Goal: Transaction & Acquisition: Purchase product/service

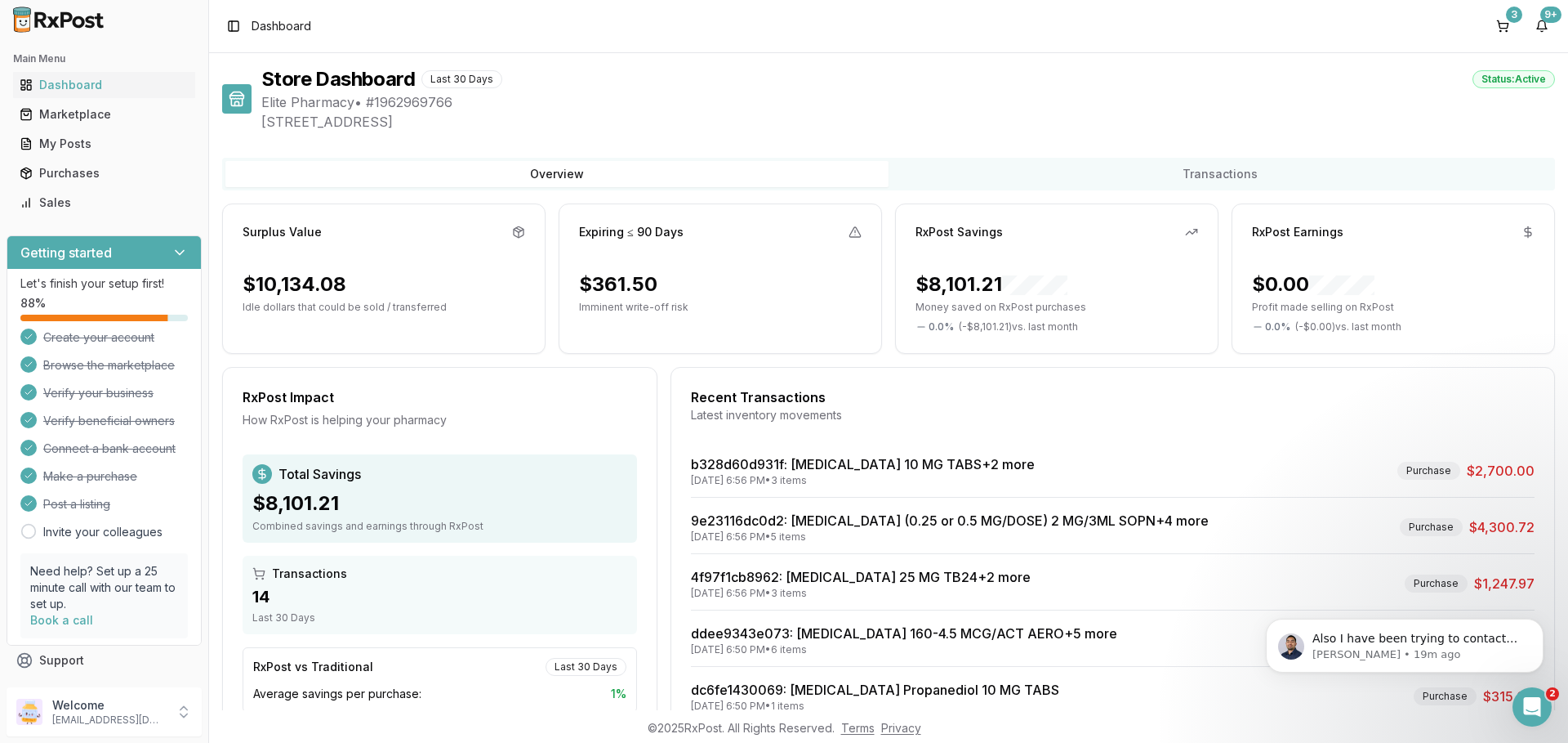
scroll to position [29, 0]
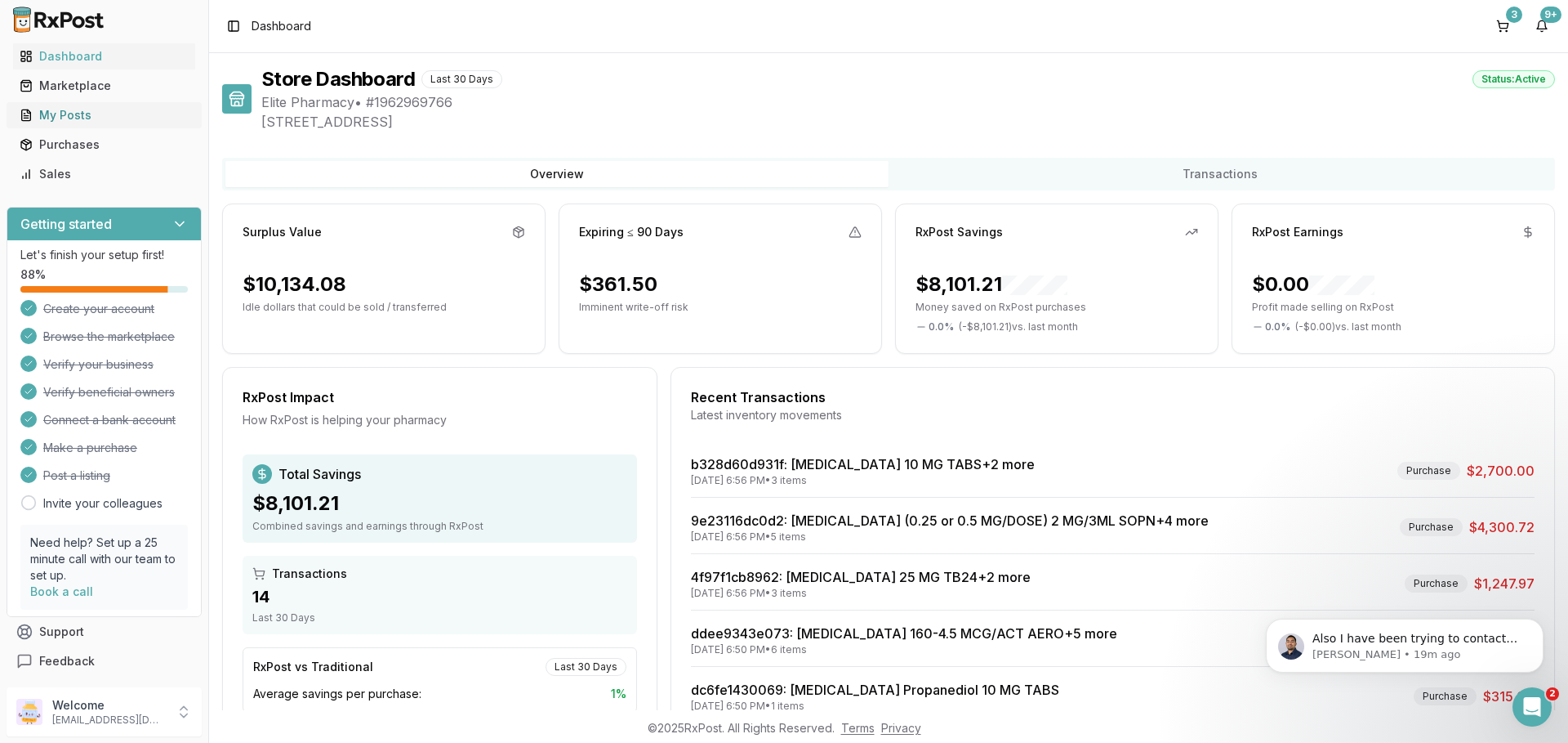
click at [94, 123] on link "My Posts" at bounding box center [103, 115] width 182 height 30
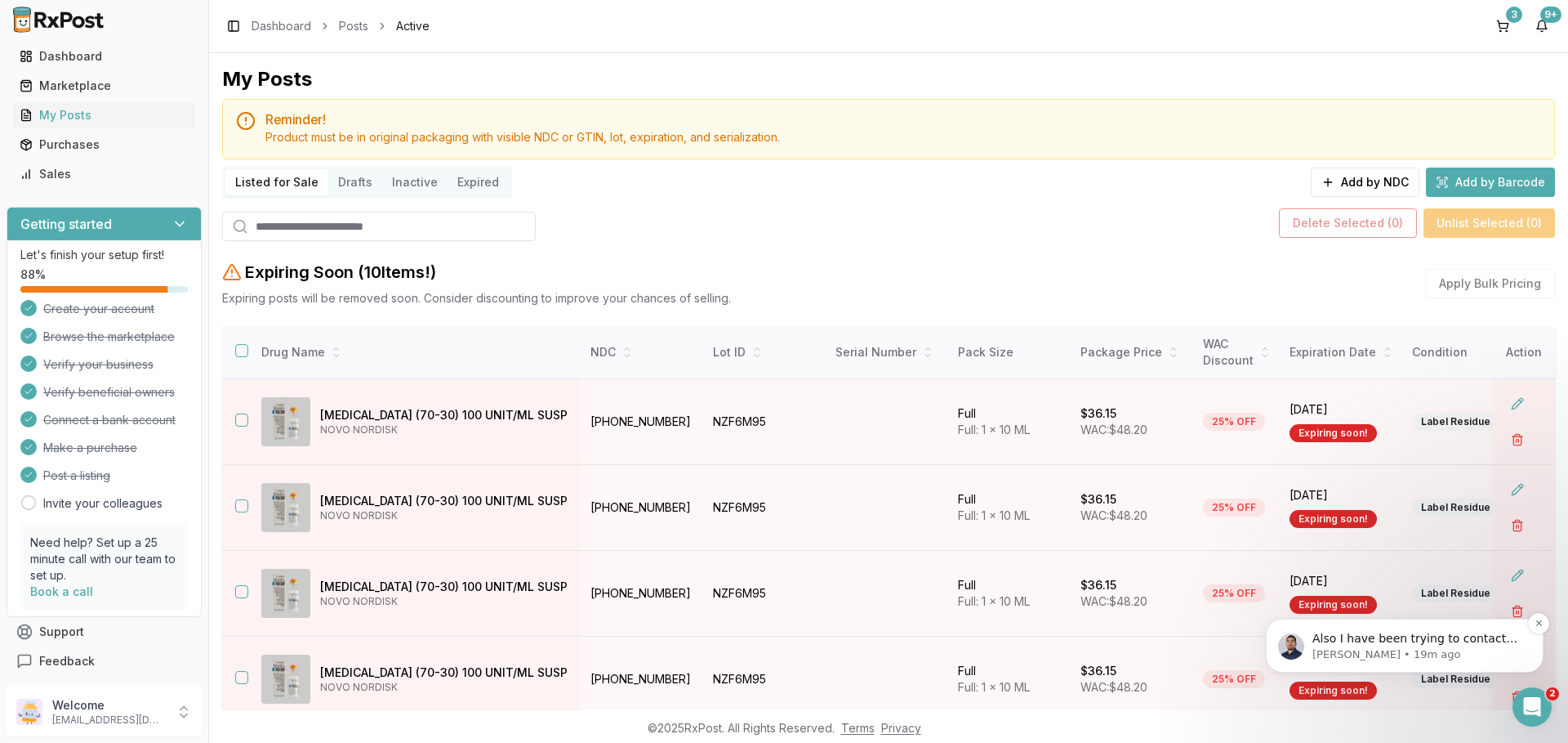
click at [1375, 645] on p "Also I have been trying to contact seller for order dc6fe1430069. It is an old …" at bounding box center [1417, 639] width 211 height 17
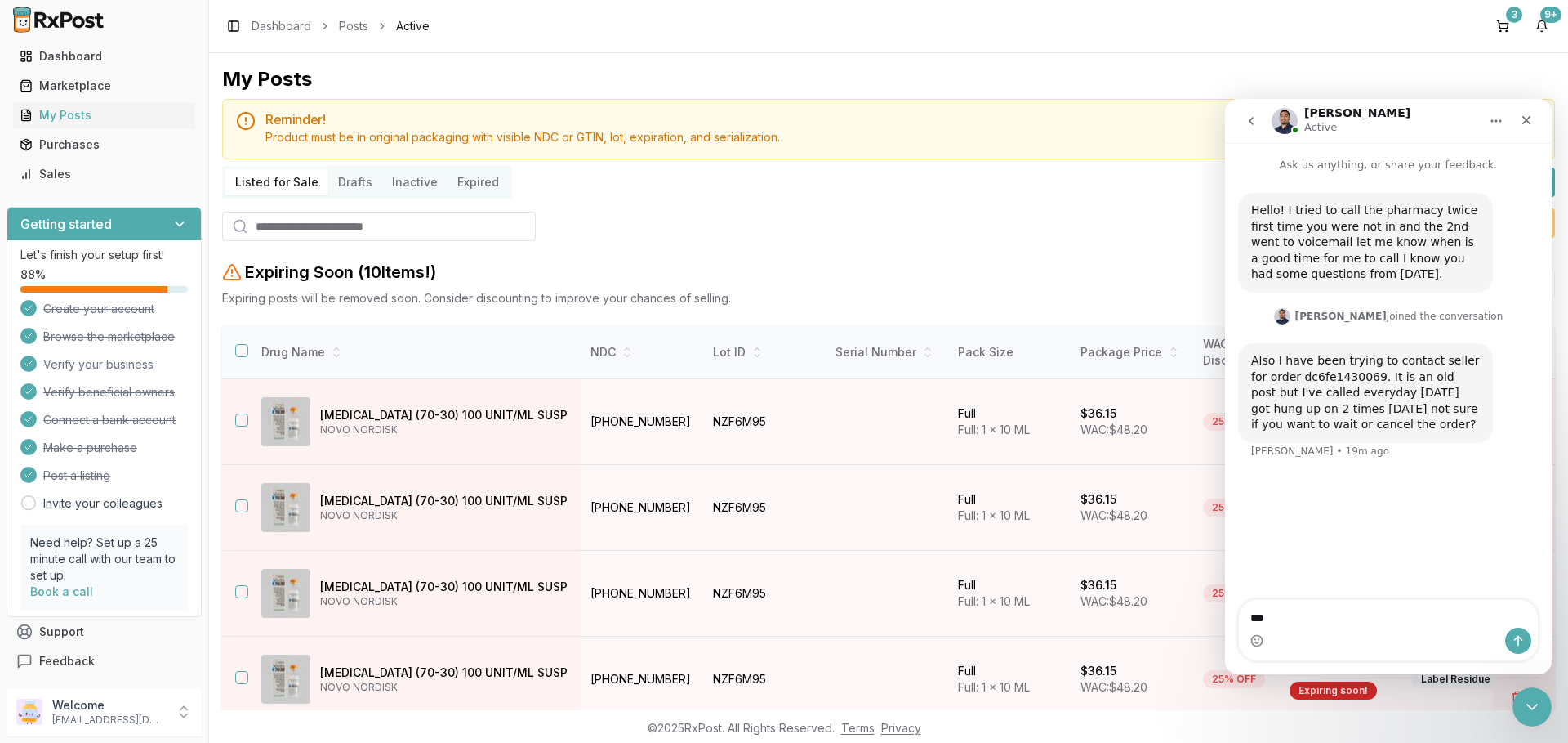
type textarea "***"
type textarea "**********"
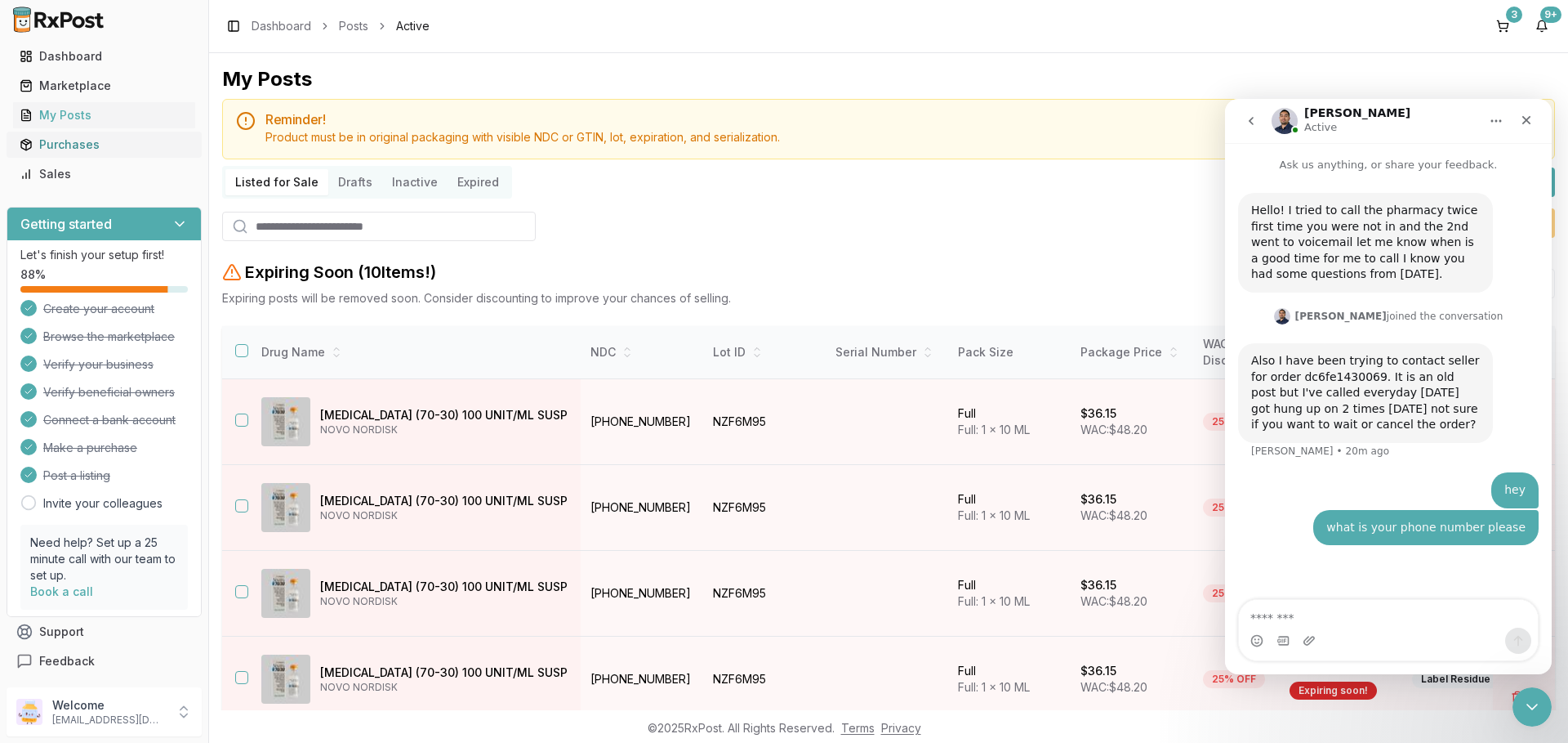
click at [96, 145] on div "Purchases" at bounding box center [104, 144] width 169 height 17
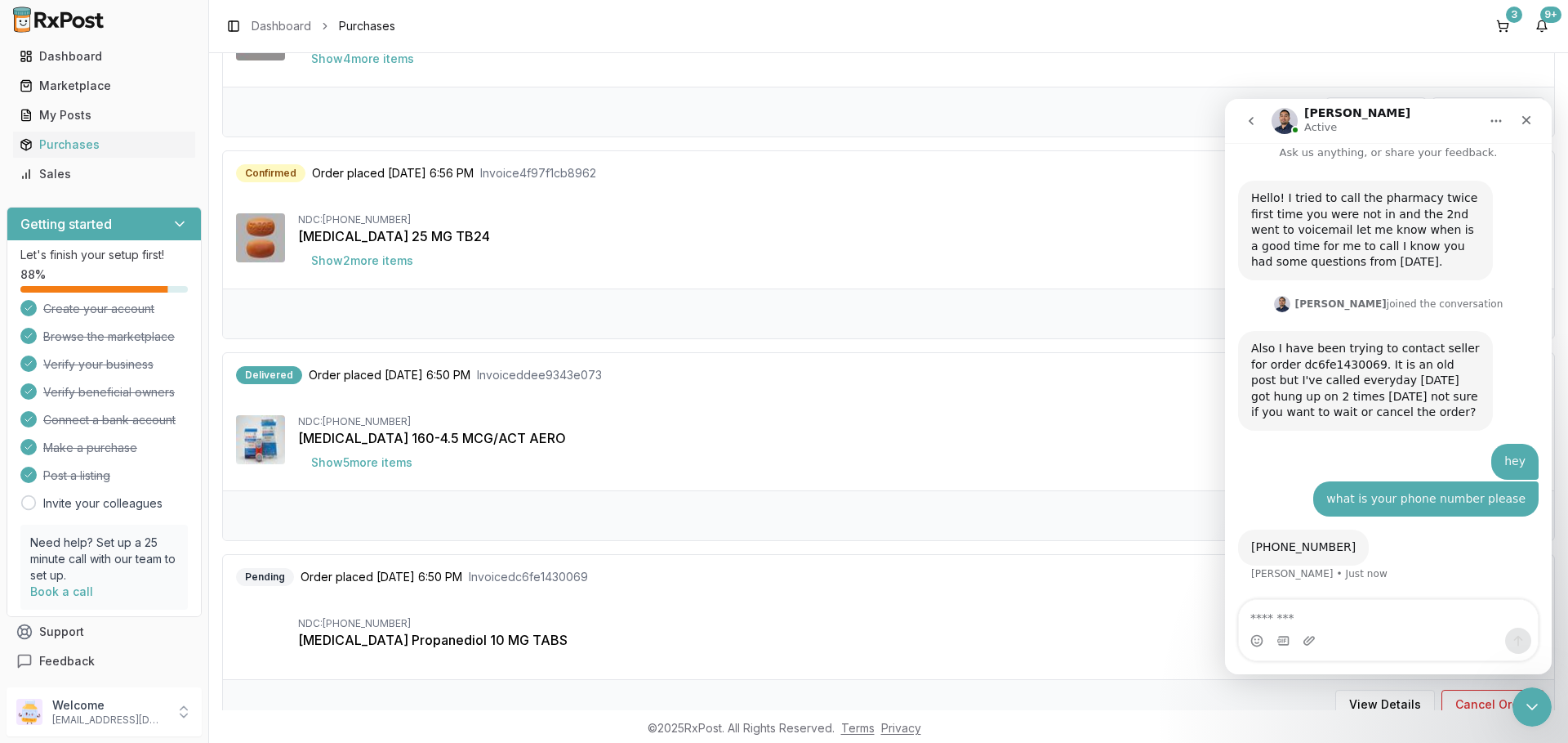
scroll to position [491, 0]
click at [847, 621] on div "NDC: 66993-0457-30" at bounding box center [920, 622] width 1243 height 13
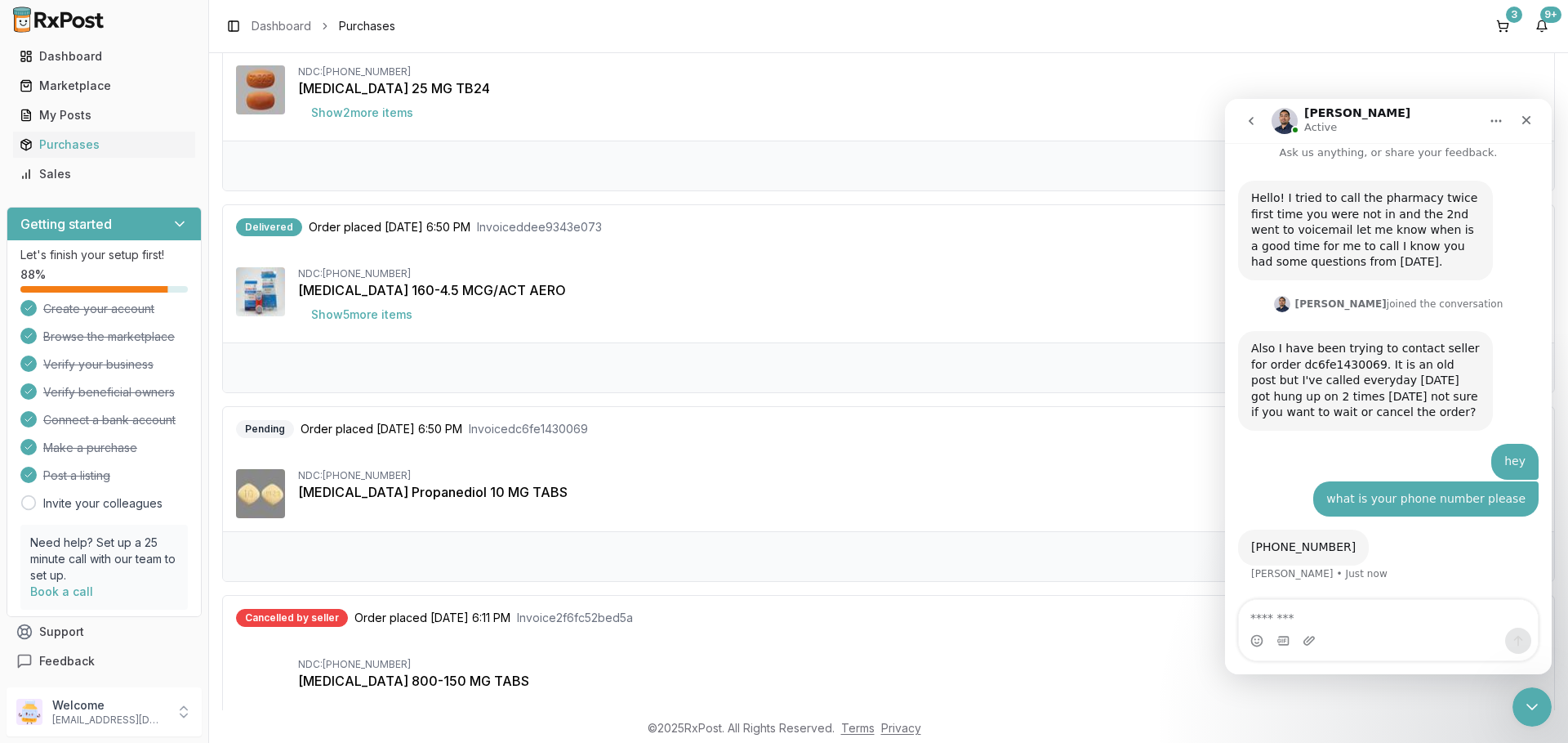
scroll to position [709, 0]
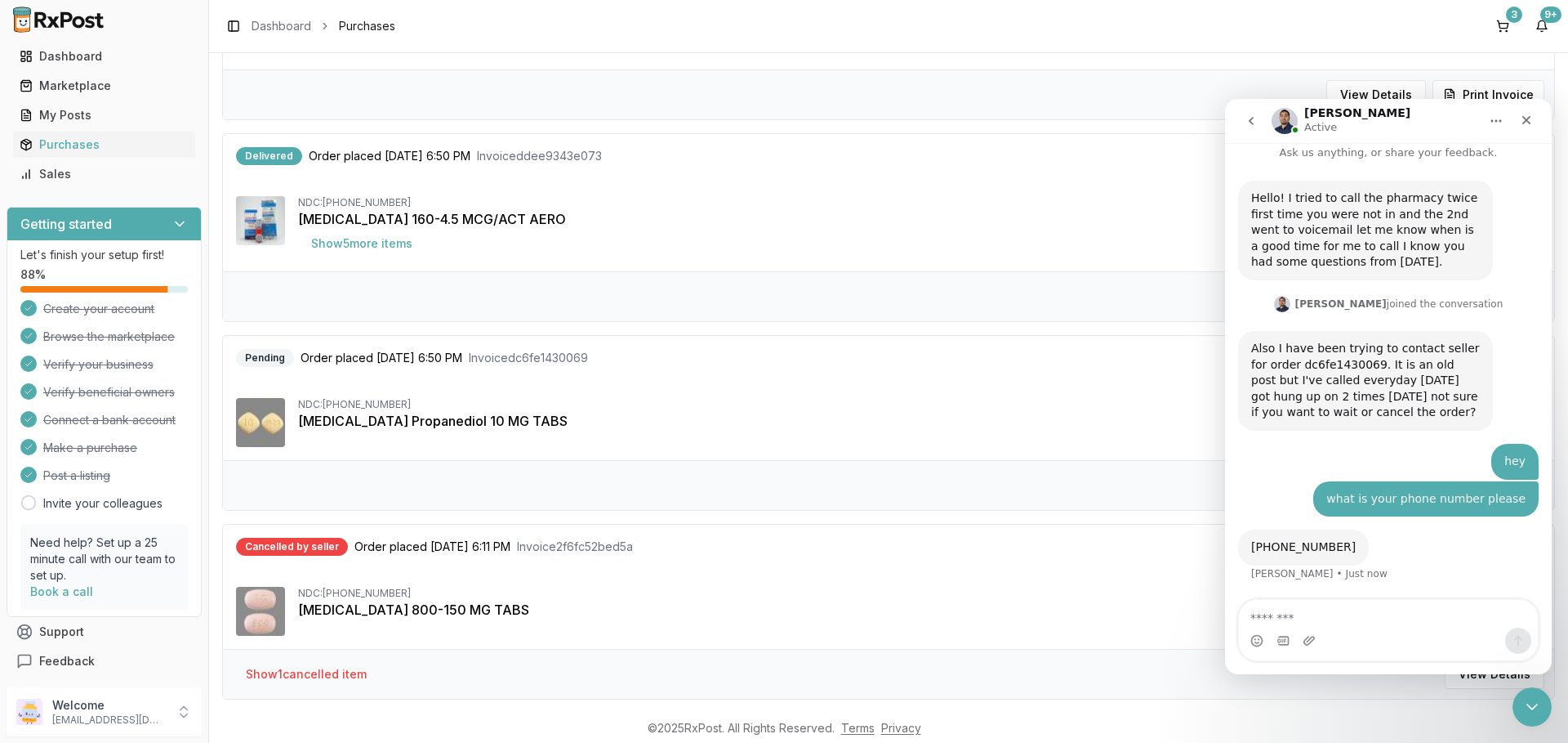
click at [915, 400] on div "NDC: 66993-0457-30" at bounding box center [920, 404] width 1243 height 13
drag, startPoint x: 1523, startPoint y: 112, endPoint x: 2544, endPoint y: 246, distance: 1029.8
click at [1523, 112] on div "Close" at bounding box center [1527, 120] width 30 height 30
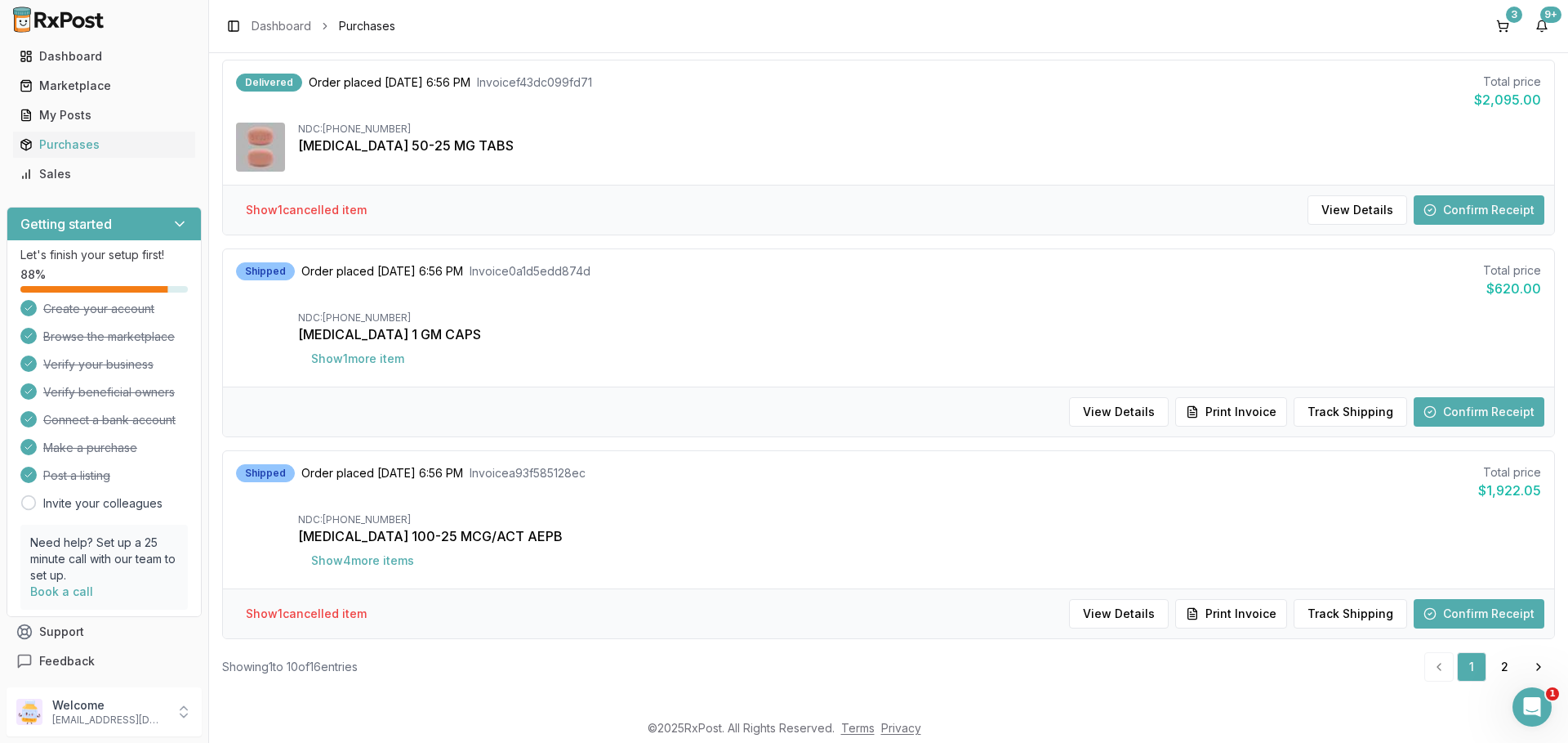
scroll to position [1574, 0]
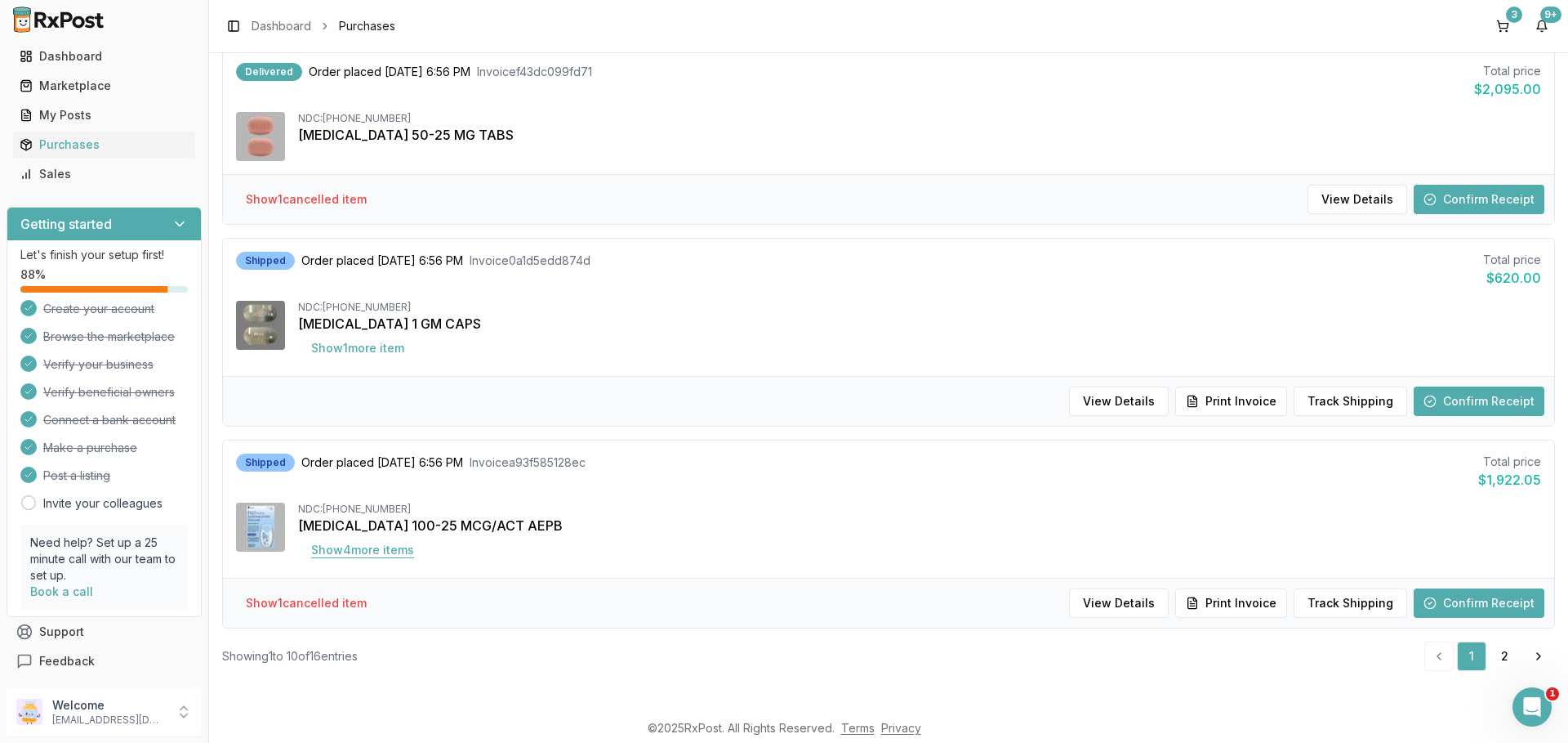
click at [367, 551] on button "Show 4 more item s" at bounding box center [362, 550] width 129 height 30
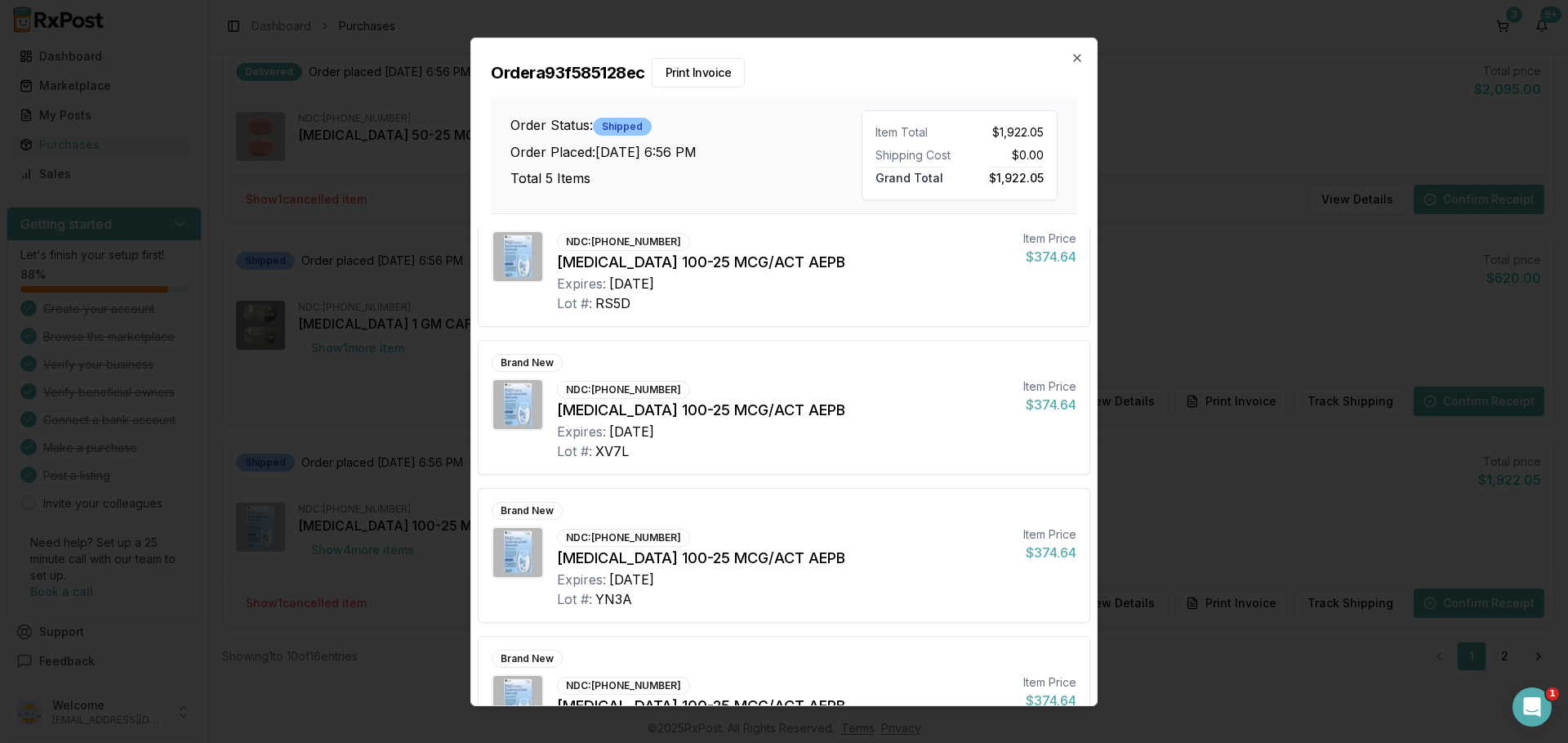
scroll to position [0, 0]
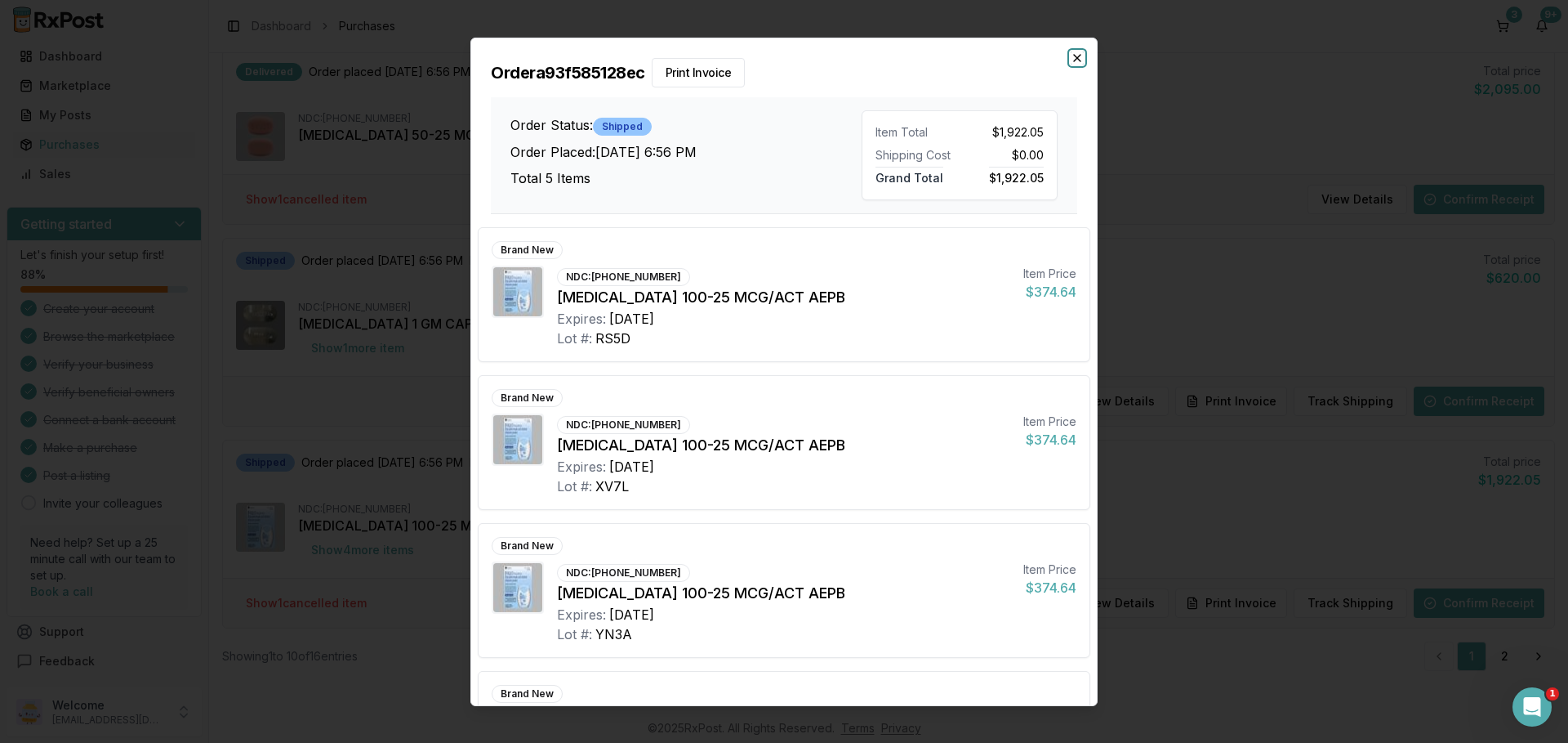
click at [1078, 55] on icon "button" at bounding box center [1077, 56] width 13 height 13
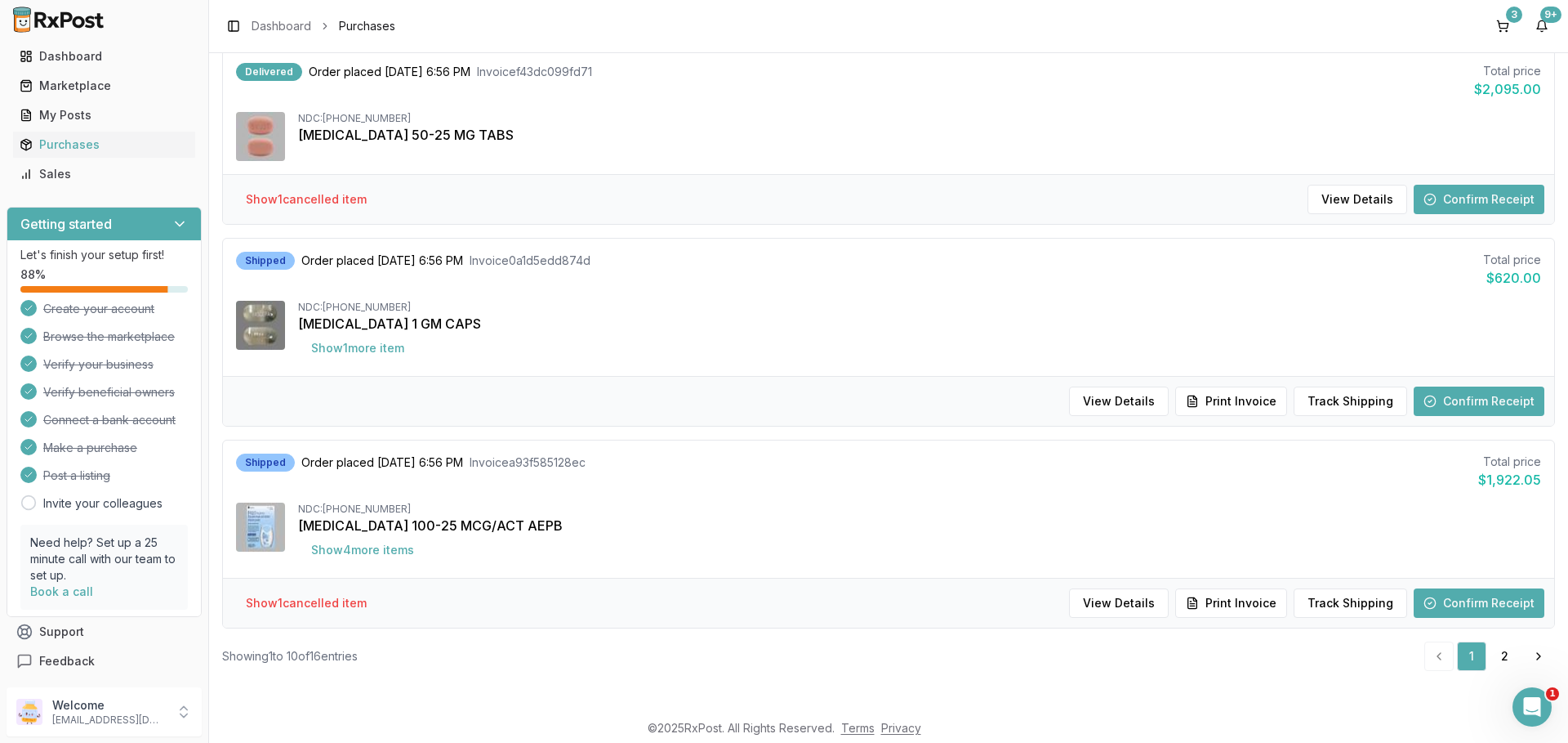
click at [1339, 587] on div "Show 1 cancelled item View Details Print Invoice Track Shipping Confirm Receipt" at bounding box center [888, 602] width 1332 height 50
click at [1339, 602] on button "Track Shipping" at bounding box center [1349, 603] width 113 height 30
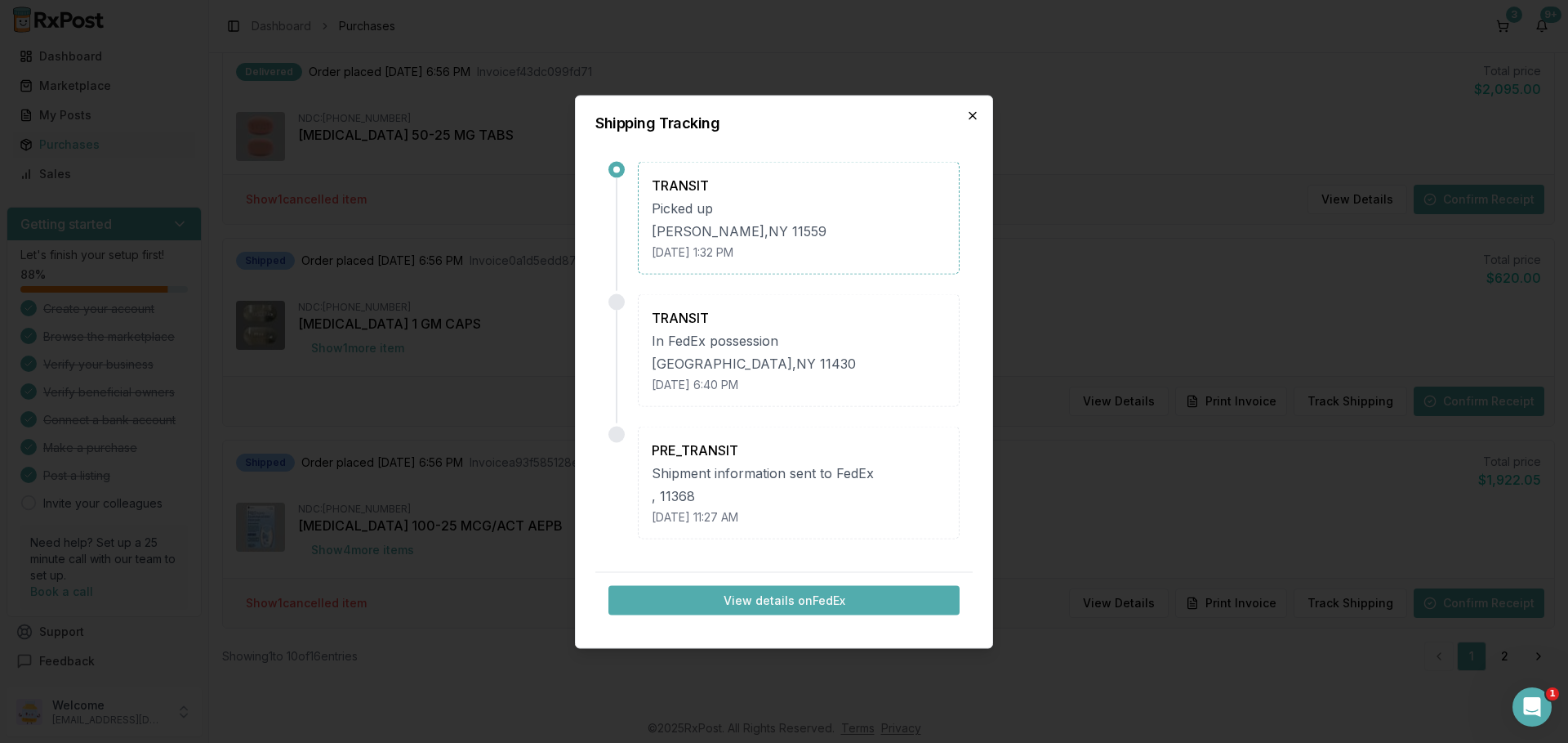
click at [973, 117] on icon "button" at bounding box center [972, 114] width 13 height 13
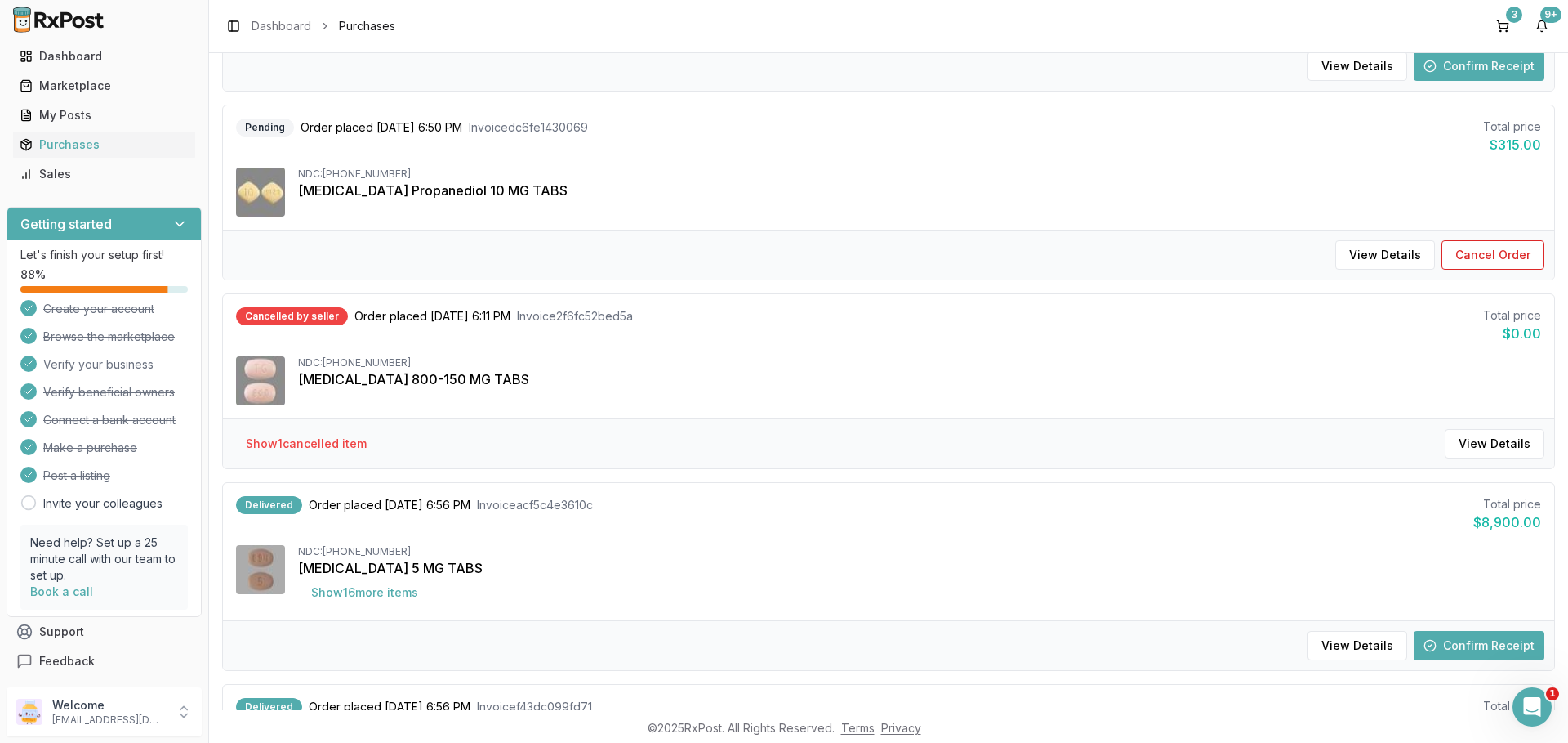
scroll to position [920, 0]
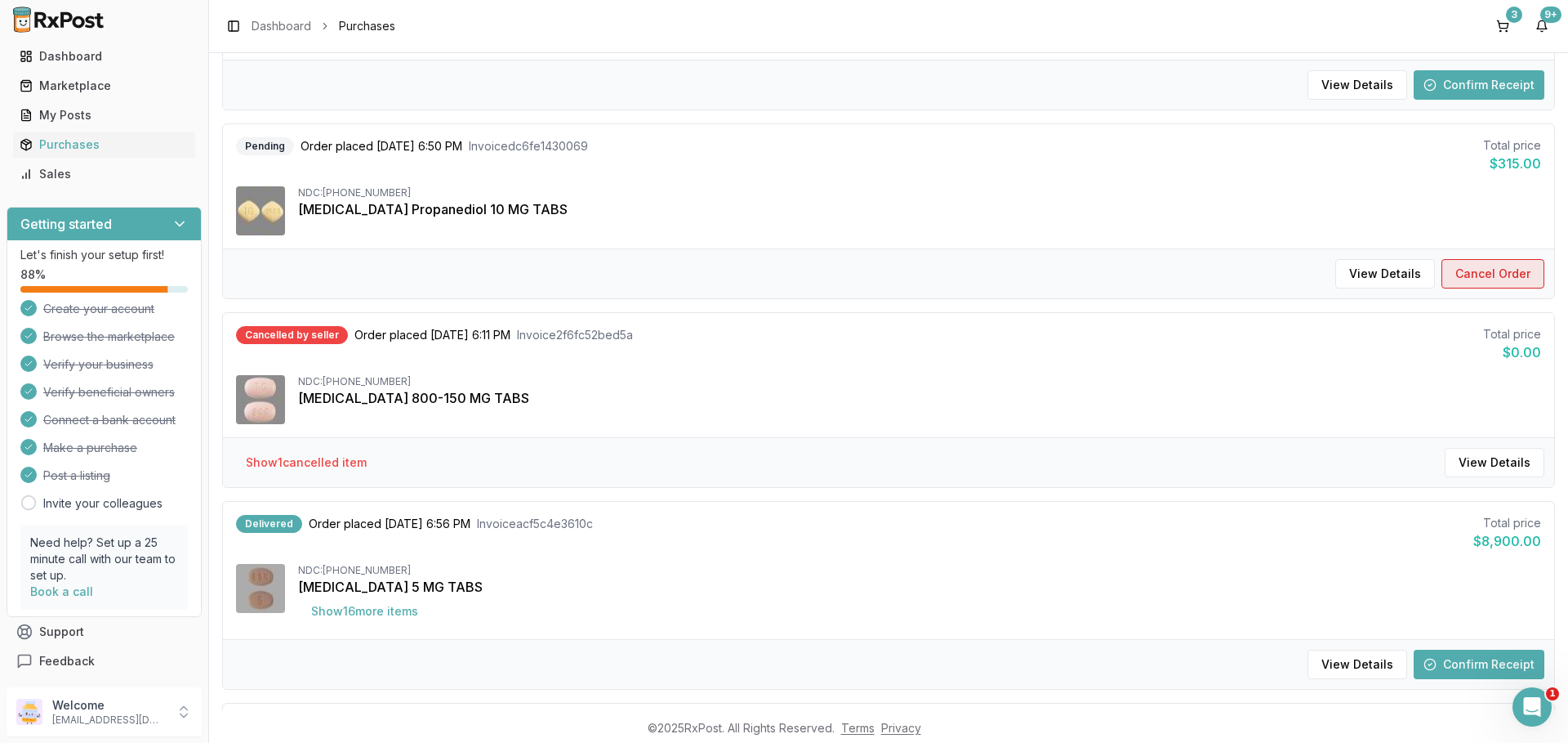
click at [1475, 271] on button "Cancel Order" at bounding box center [1492, 274] width 102 height 30
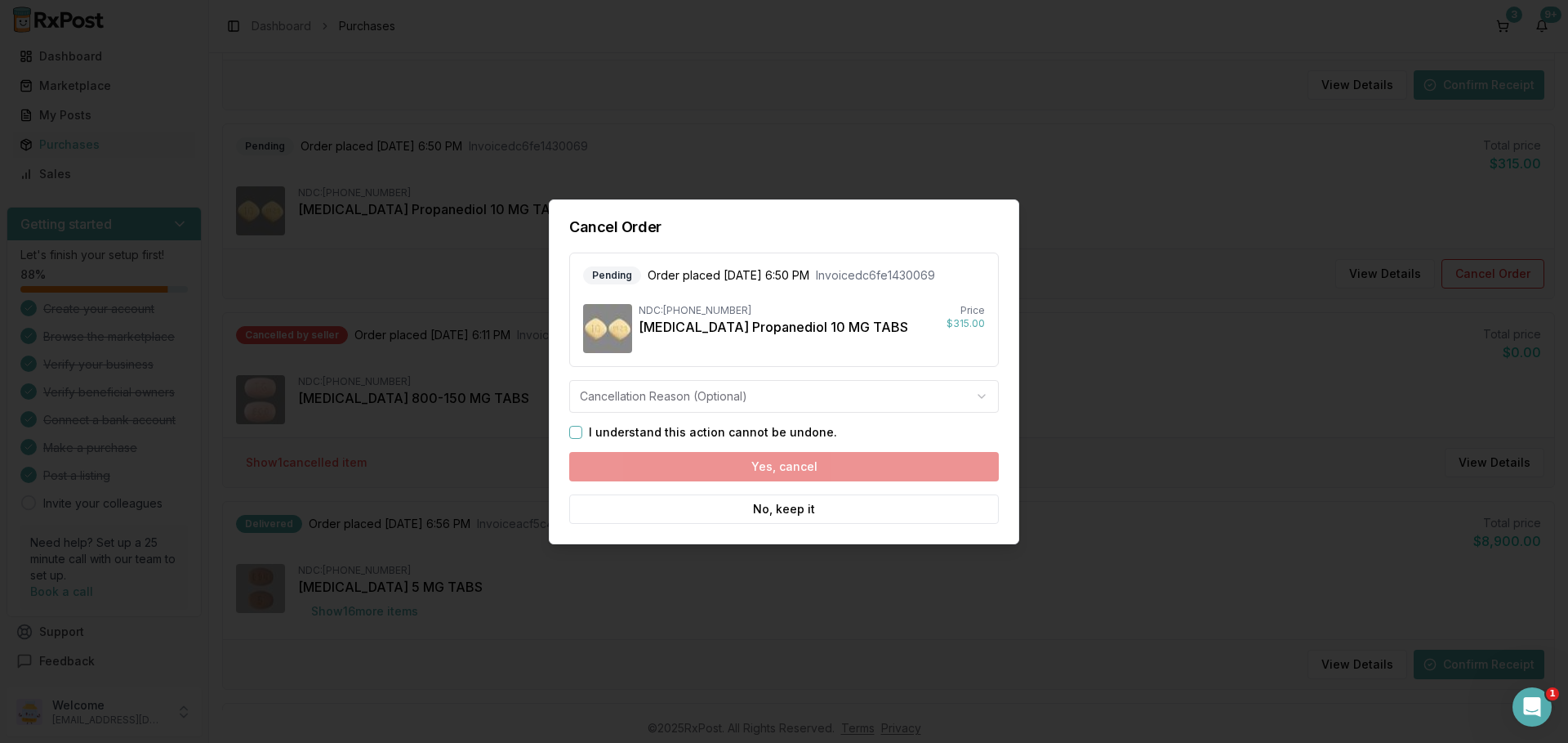
click at [574, 433] on button "I understand this action cannot be undone." at bounding box center [575, 432] width 13 height 13
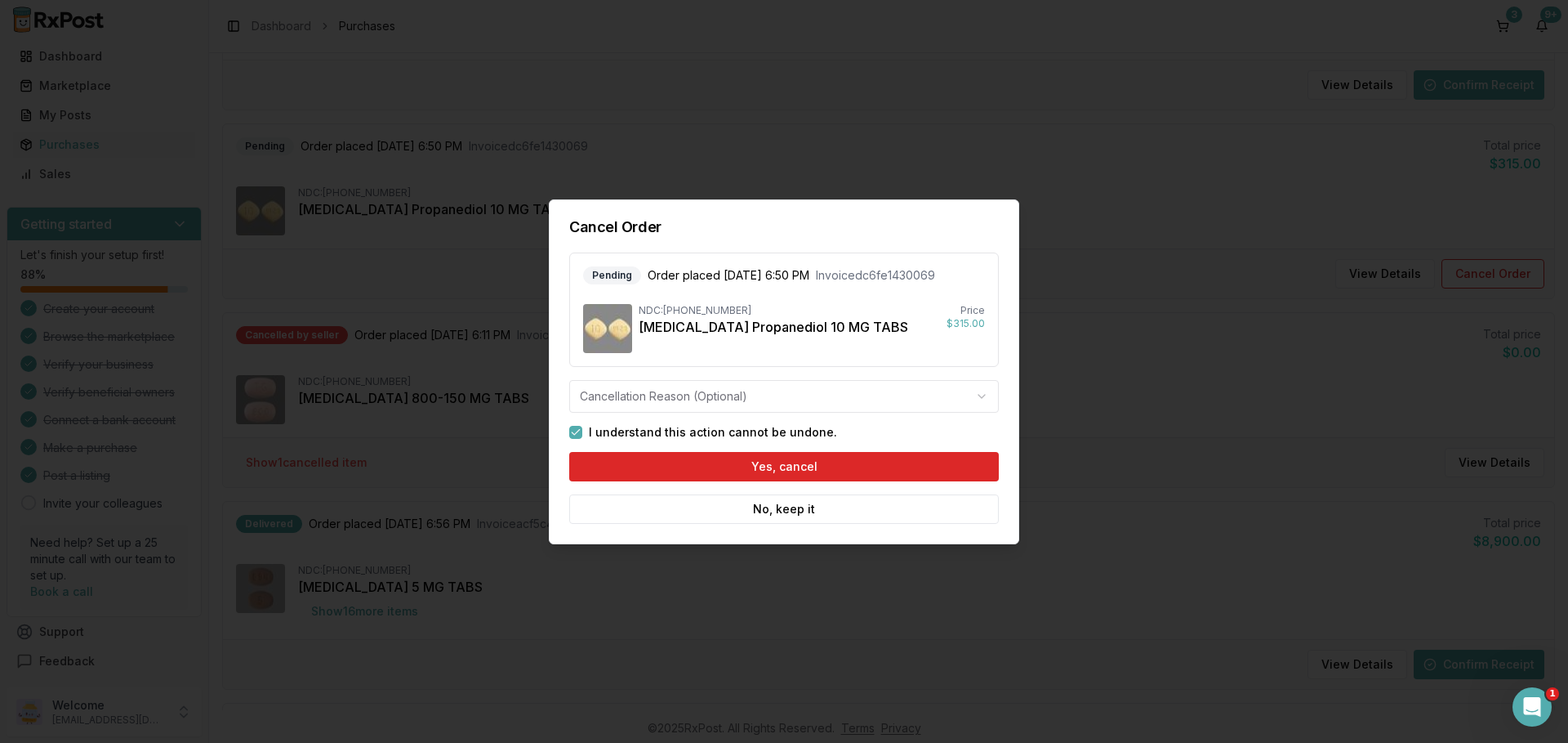
click at [983, 398] on body "Main Menu Dashboard Marketplace My Posts Purchases Sales Getting started Let's …" at bounding box center [784, 372] width 1568 height 743
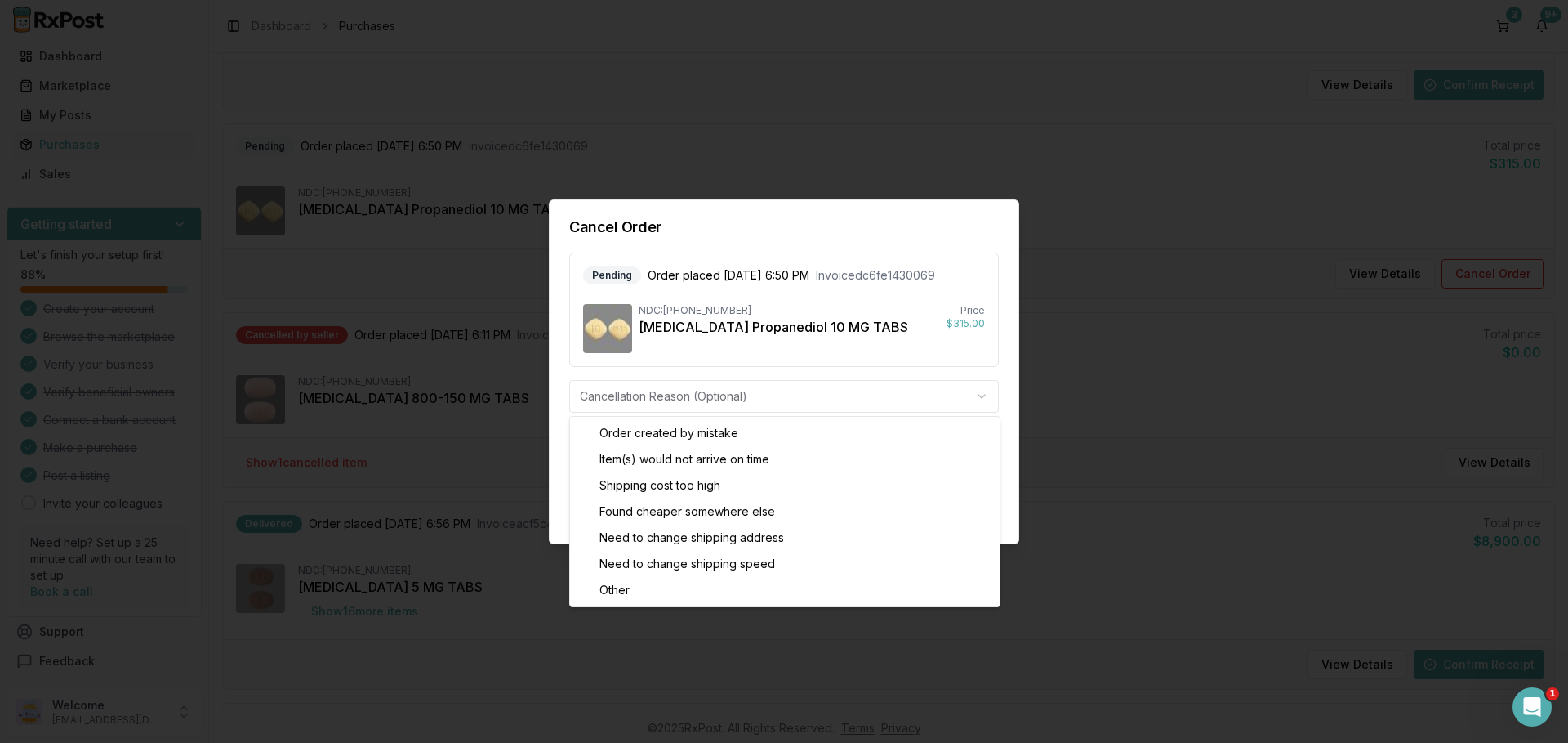
drag, startPoint x: 641, startPoint y: 593, endPoint x: 653, endPoint y: 568, distance: 27.7
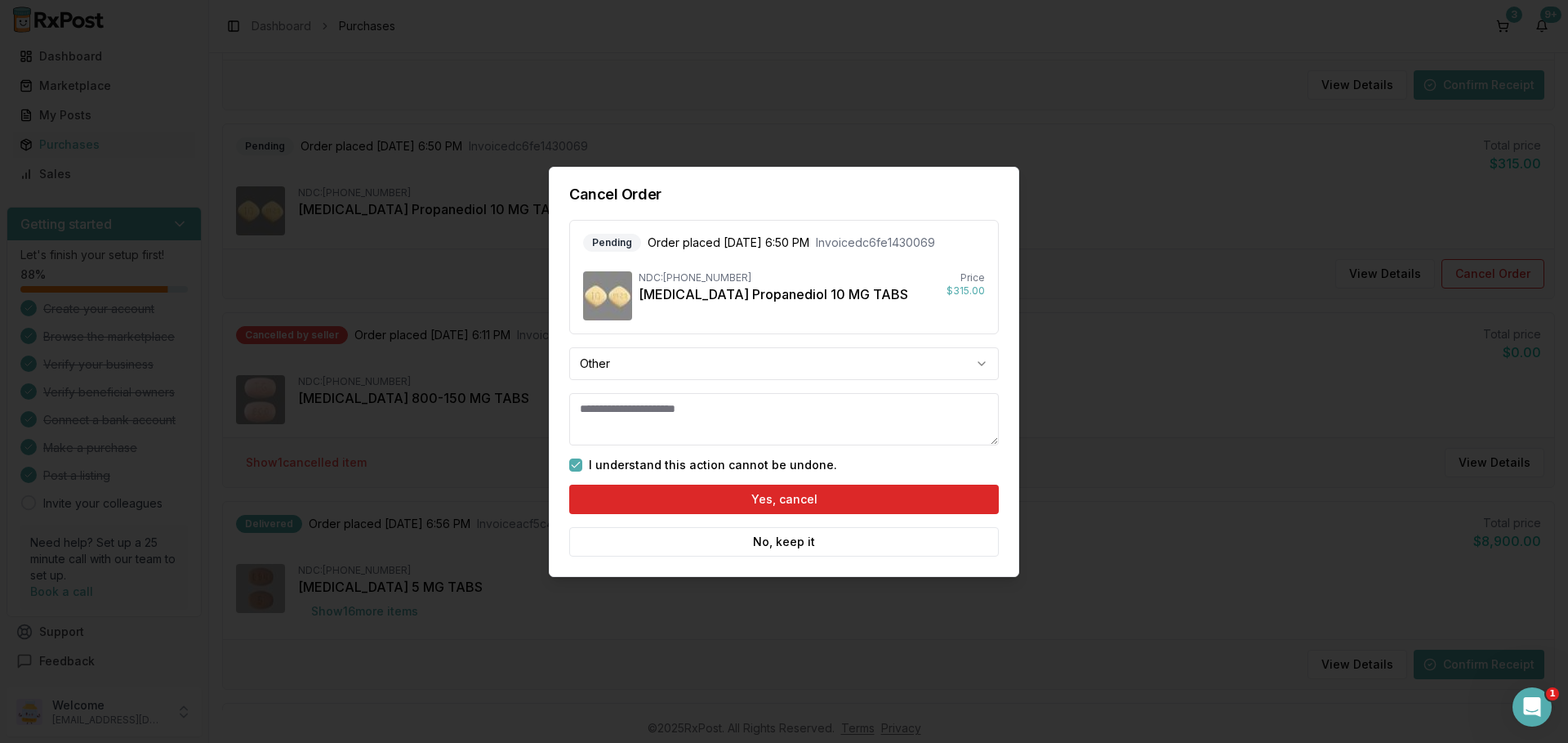
click at [777, 433] on textarea at bounding box center [784, 419] width 429 height 52
click at [702, 408] on textarea "**********" at bounding box center [784, 419] width 429 height 52
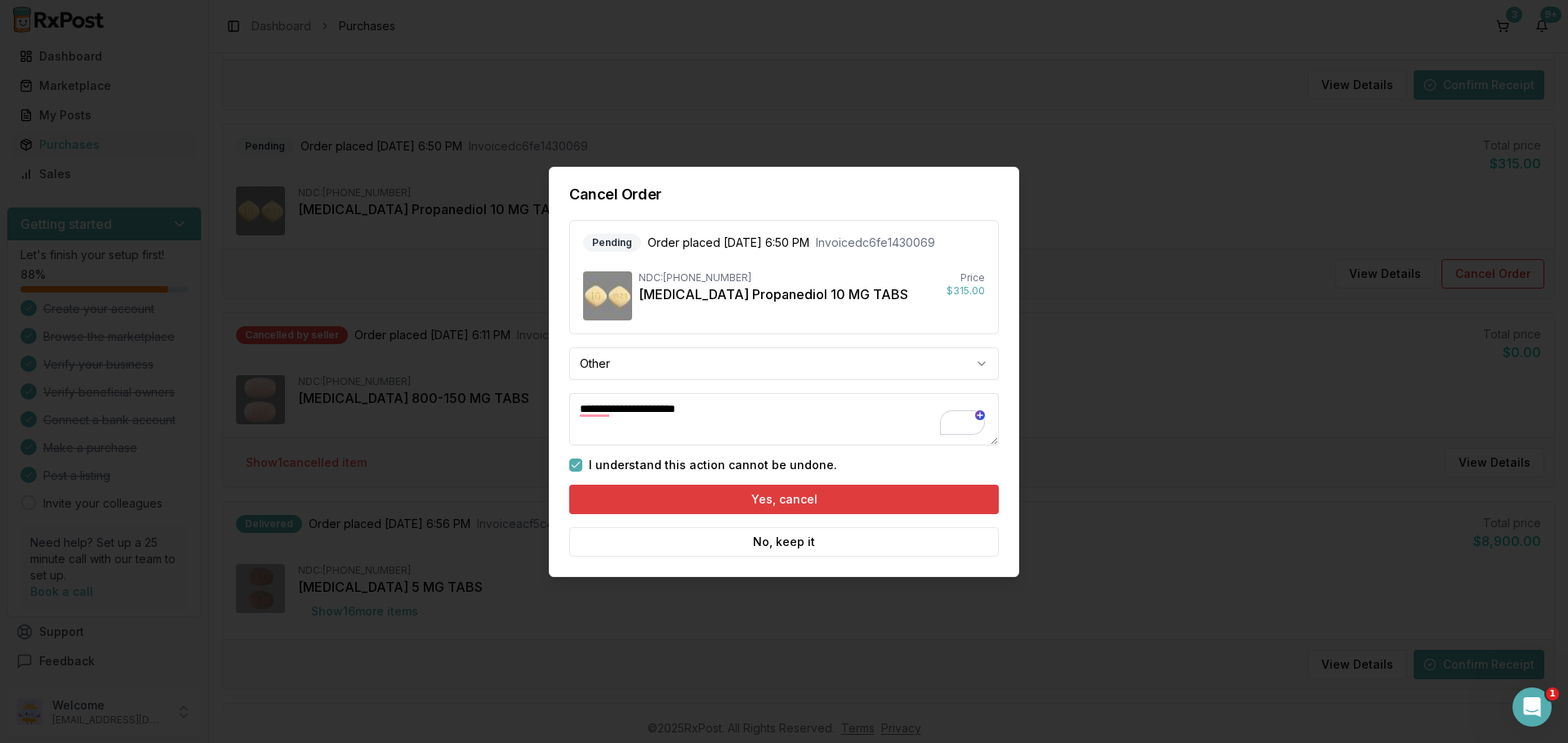
type textarea "**********"
click at [751, 503] on button "Yes, cancel" at bounding box center [784, 500] width 429 height 30
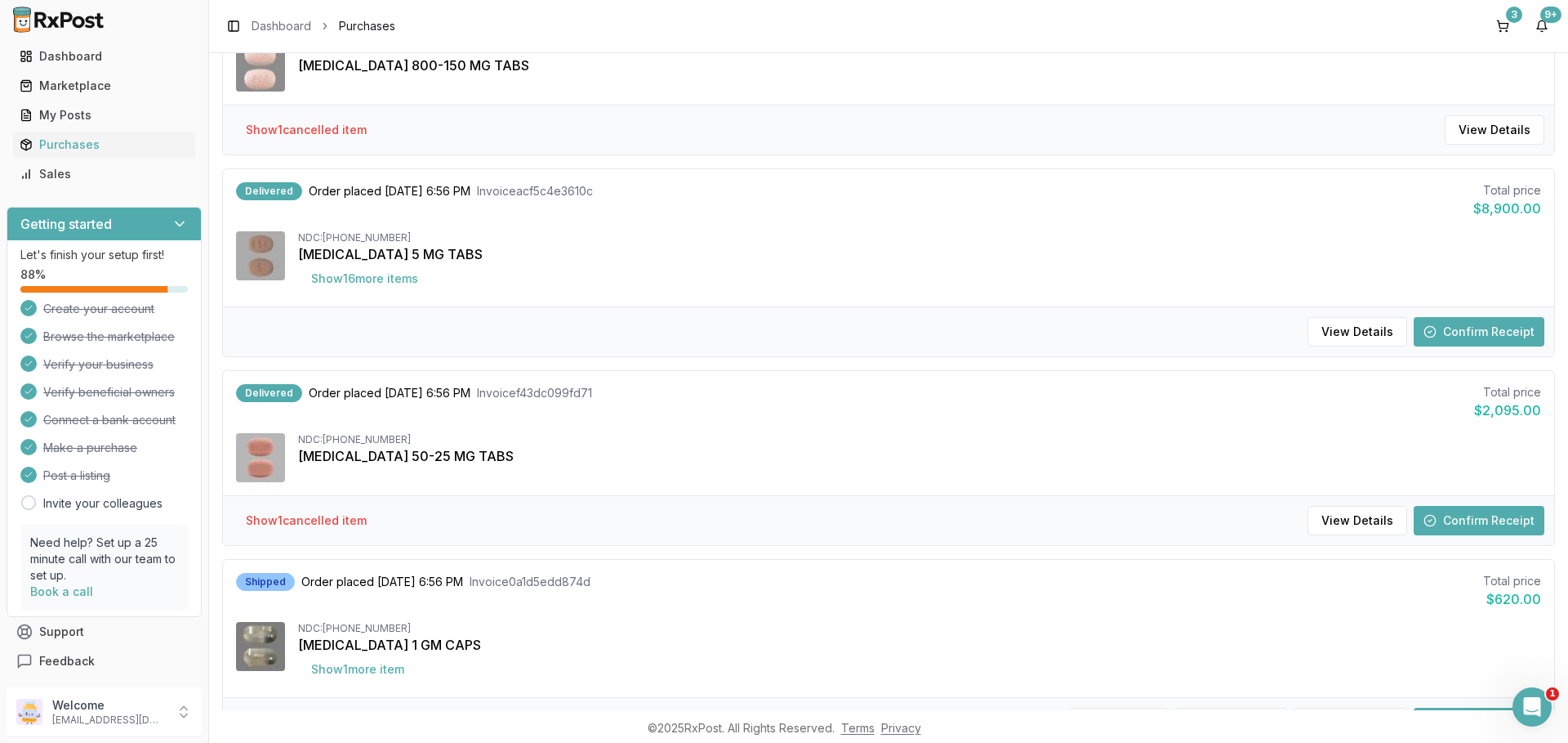
scroll to position [1574, 0]
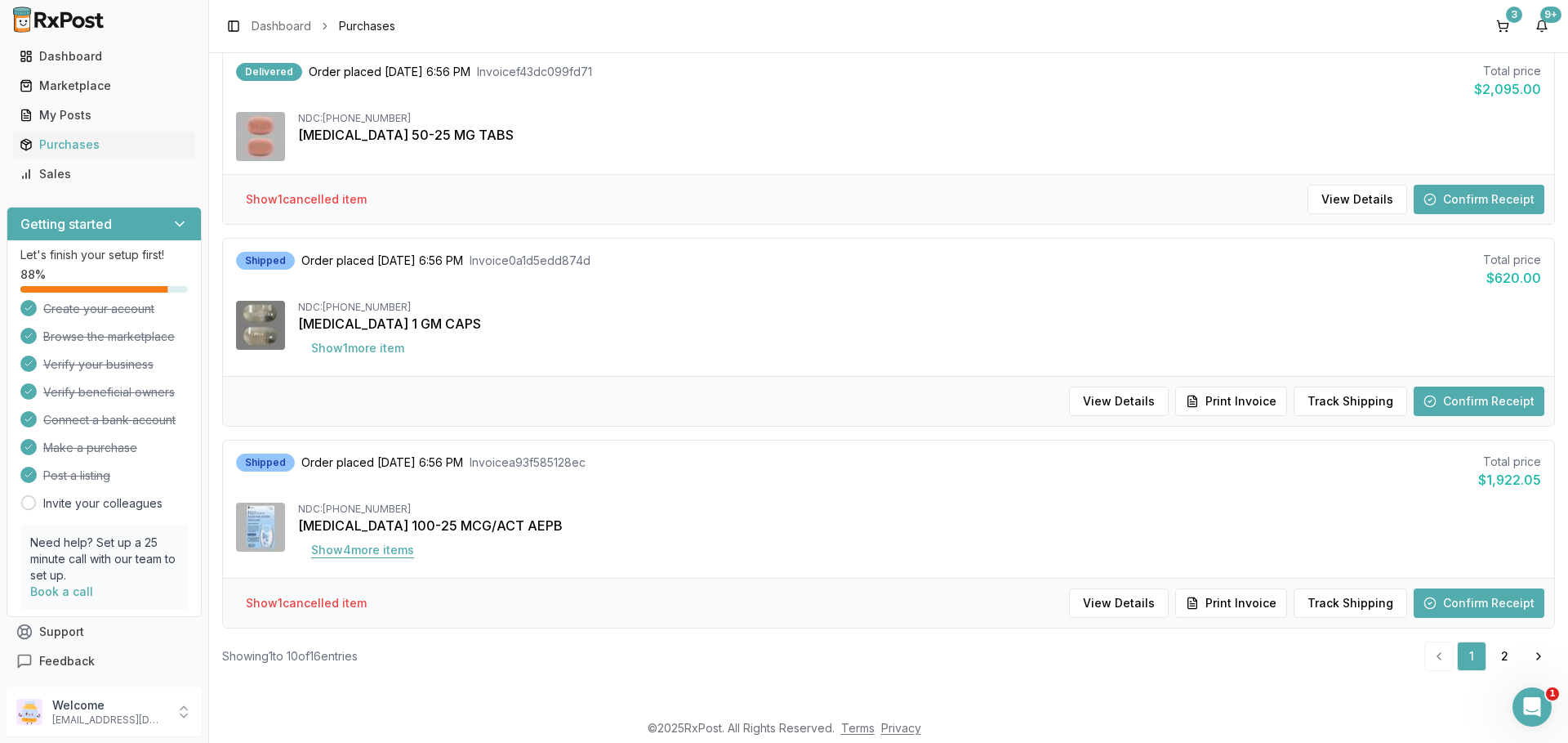
click at [401, 556] on button "Show 4 more item s" at bounding box center [362, 550] width 129 height 30
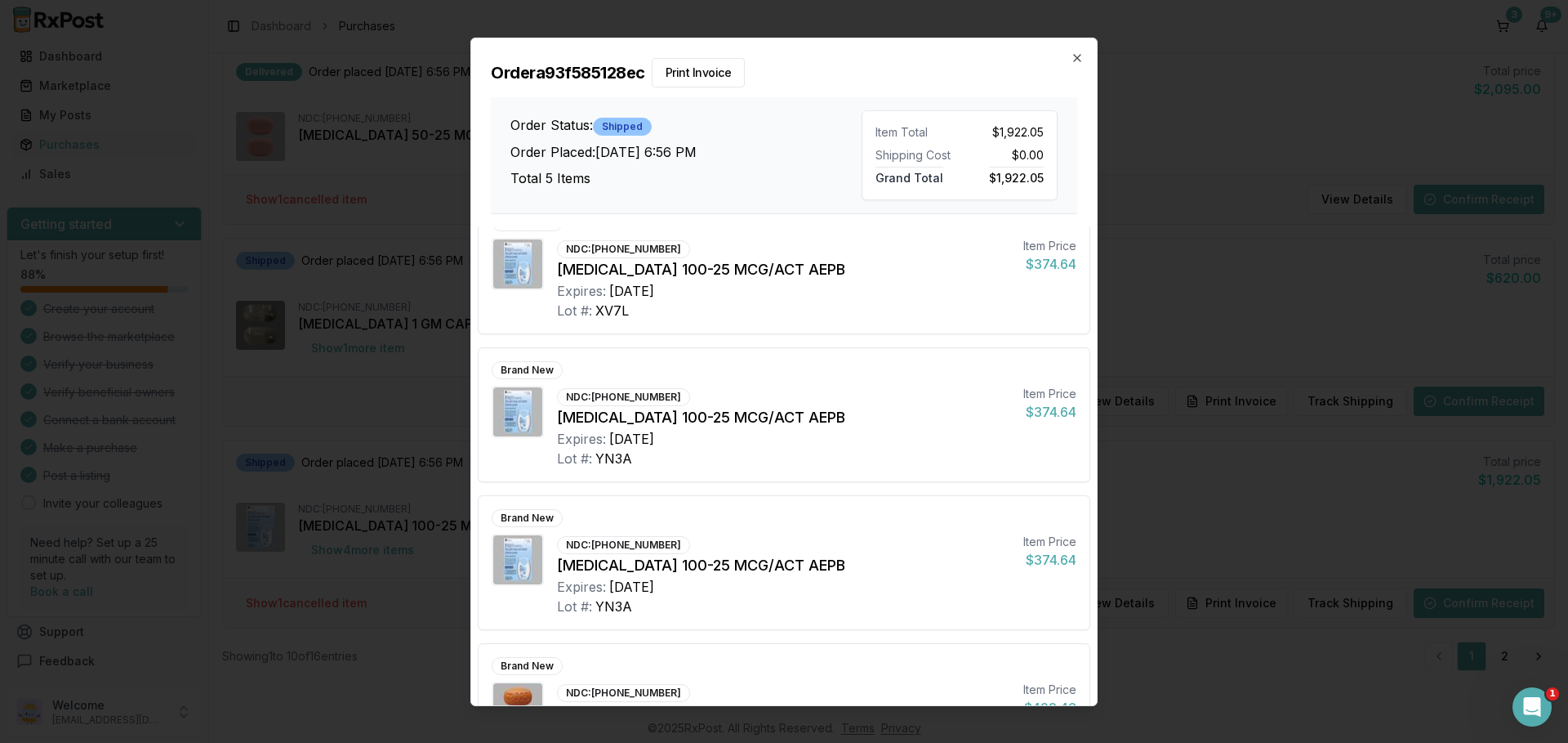
scroll to position [0, 0]
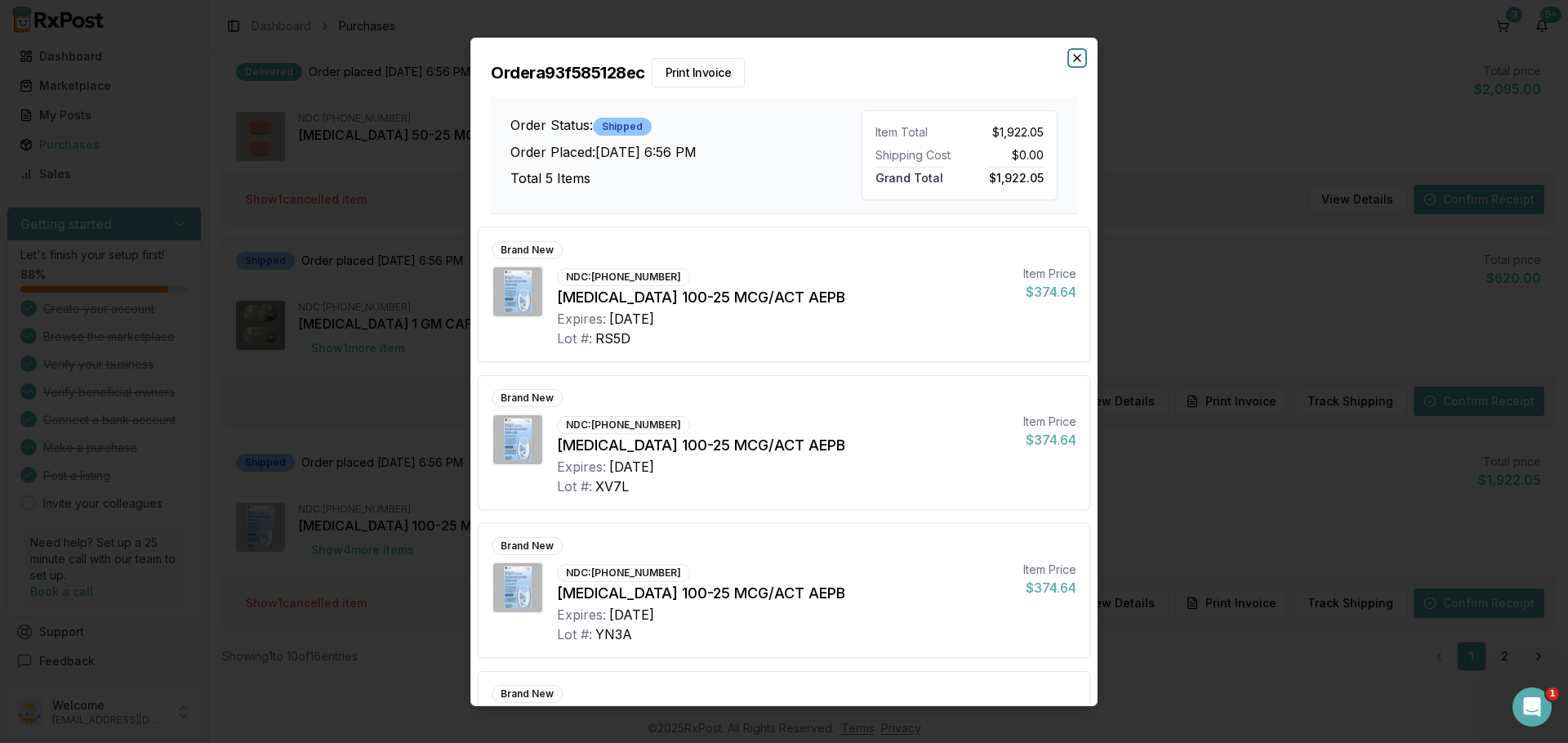
click at [1072, 57] on icon "button" at bounding box center [1077, 56] width 13 height 13
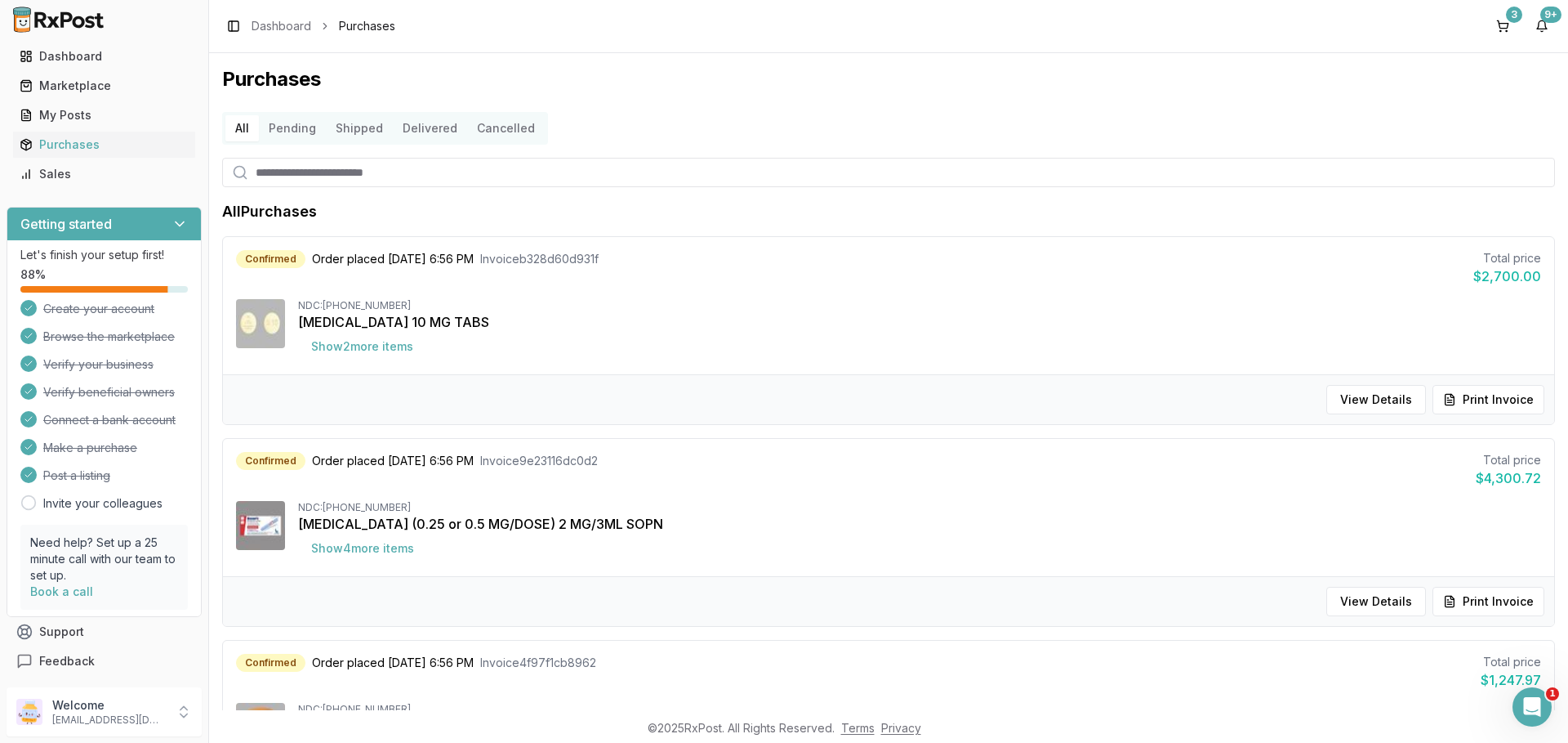
click at [868, 103] on div "Purchases All Pending Shipped Delivered Cancelled All Purchases Confirmed Order…" at bounding box center [888, 381] width 1359 height 657
click at [1503, 34] on button "3" at bounding box center [1502, 26] width 27 height 27
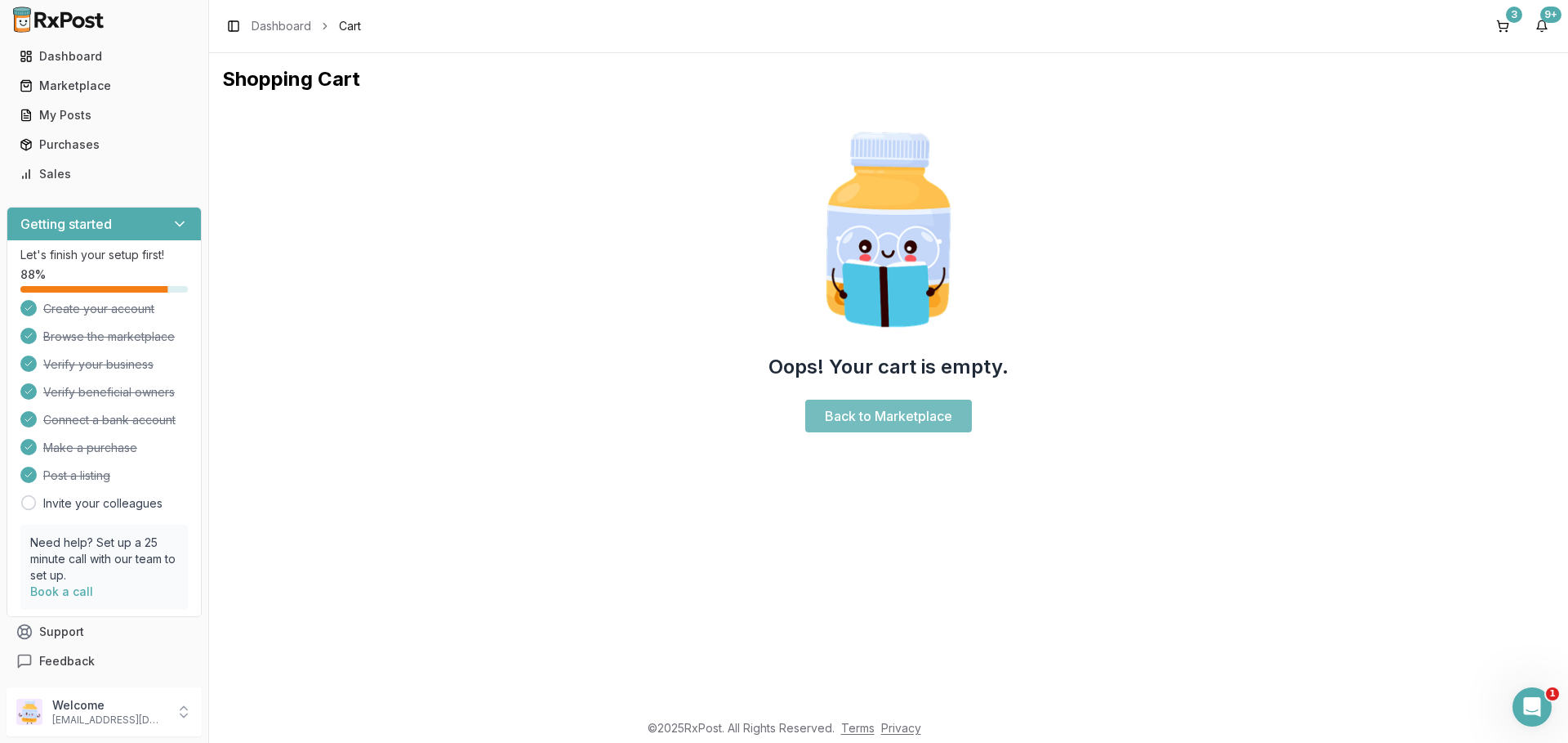
click at [848, 405] on link "Back to Marketplace" at bounding box center [888, 415] width 166 height 33
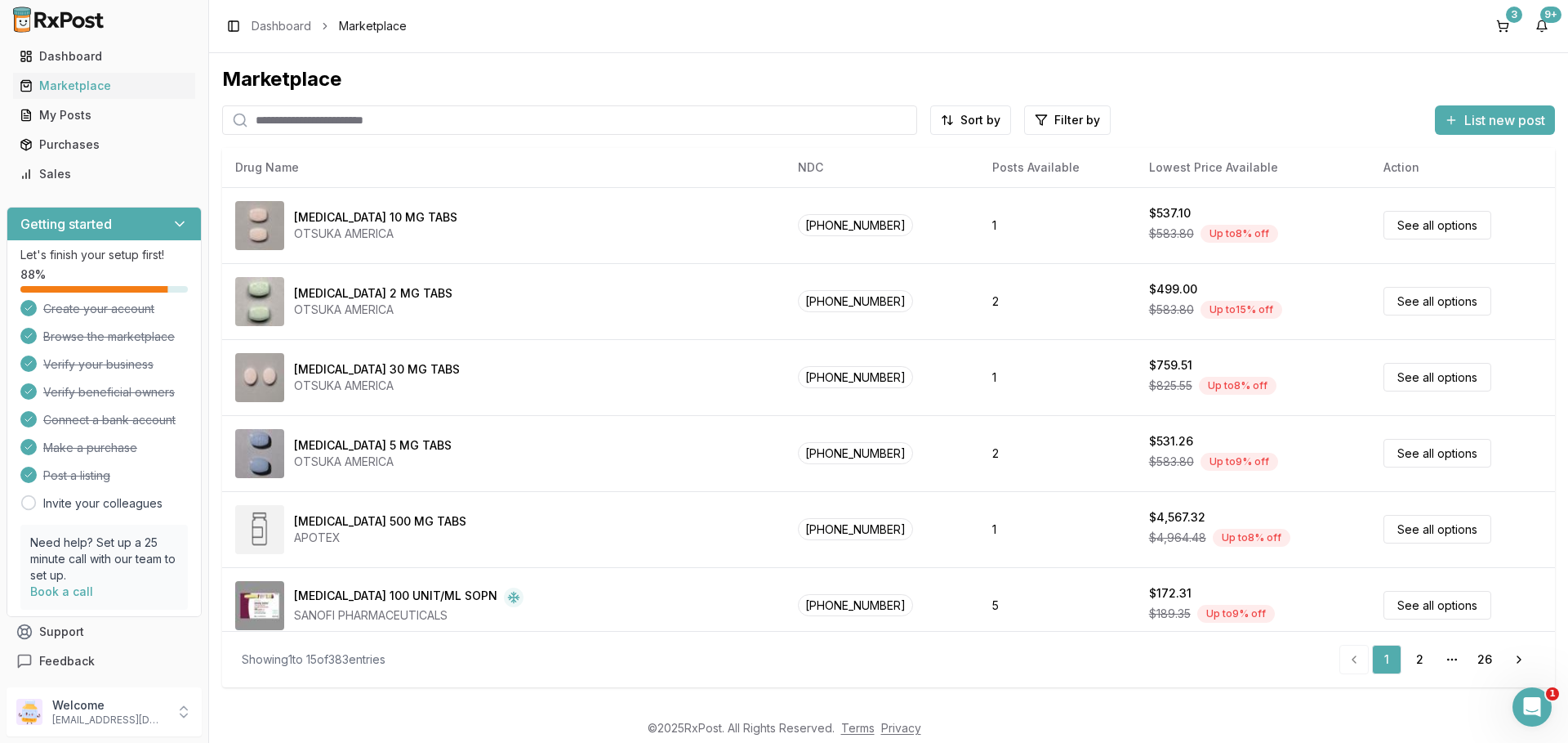
click at [1161, 99] on div "Marketplace Sort by Filter by List new post Drug Name NDC Posts Available Lowes…" at bounding box center [888, 374] width 1333 height 618
click at [65, 59] on div "Dashboard" at bounding box center [104, 56] width 169 height 17
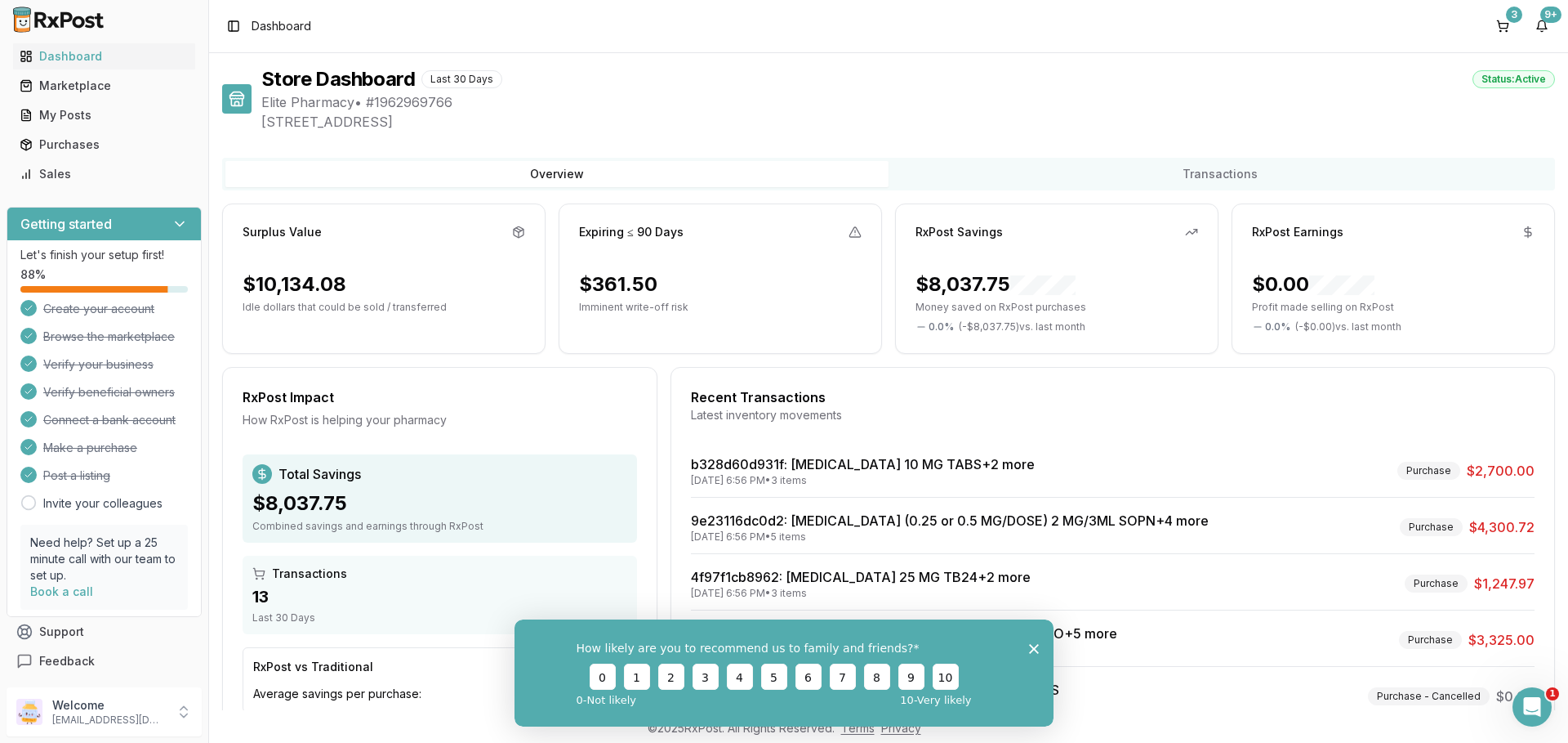
click at [1030, 648] on icon "Close survey" at bounding box center [1034, 648] width 10 height 10
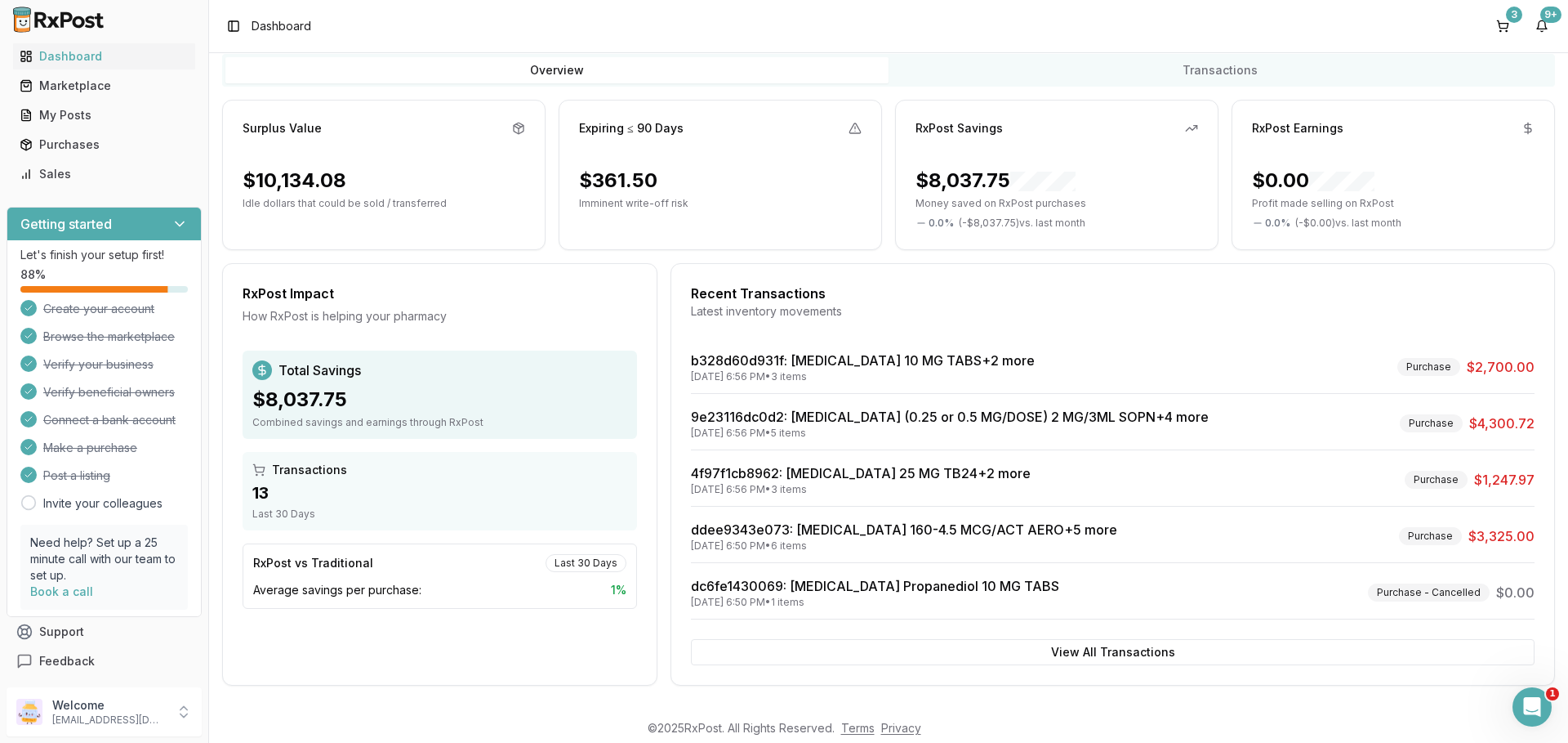
scroll to position [105, 0]
click at [1107, 657] on button "View All Transactions" at bounding box center [1112, 650] width 844 height 27
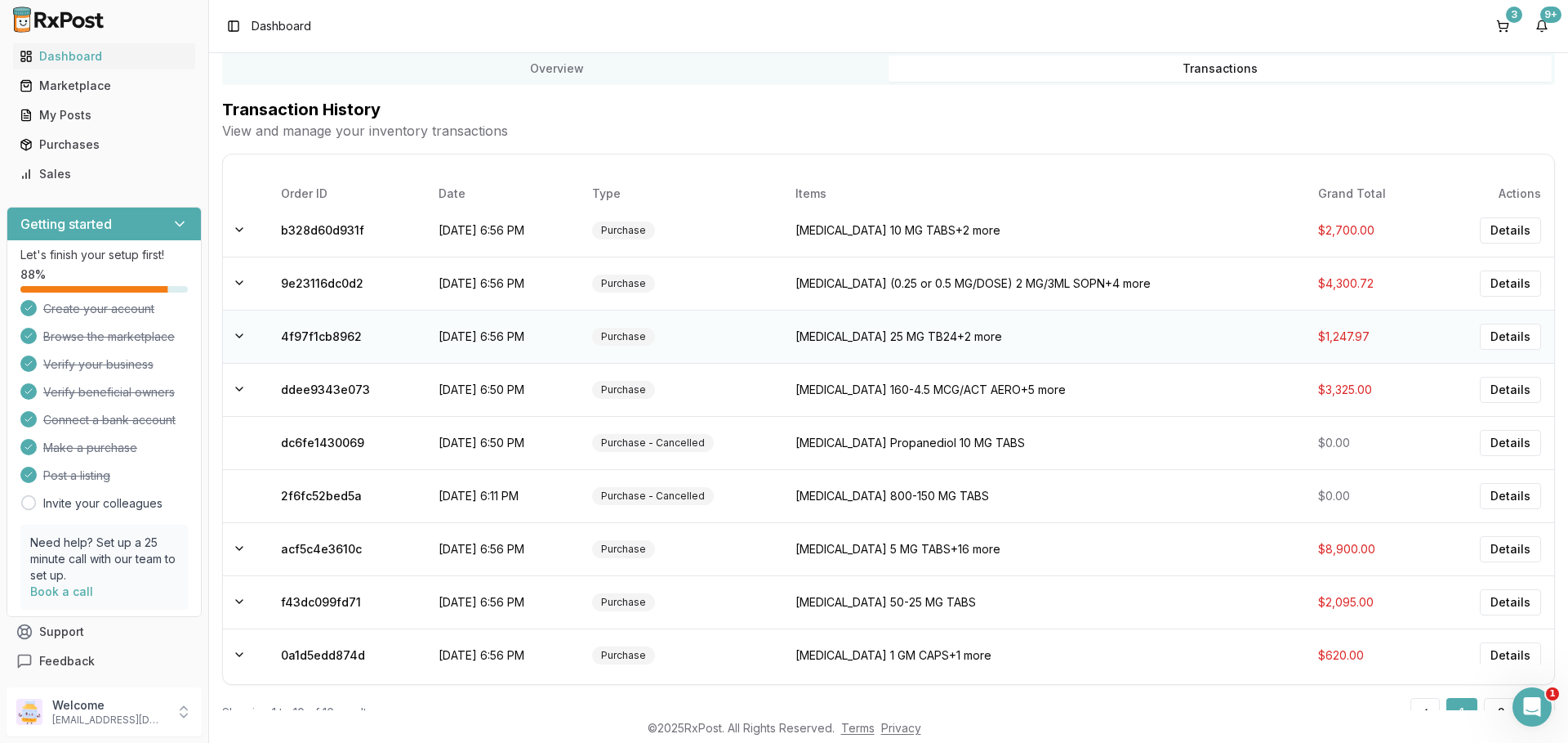
scroll to position [0, 0]
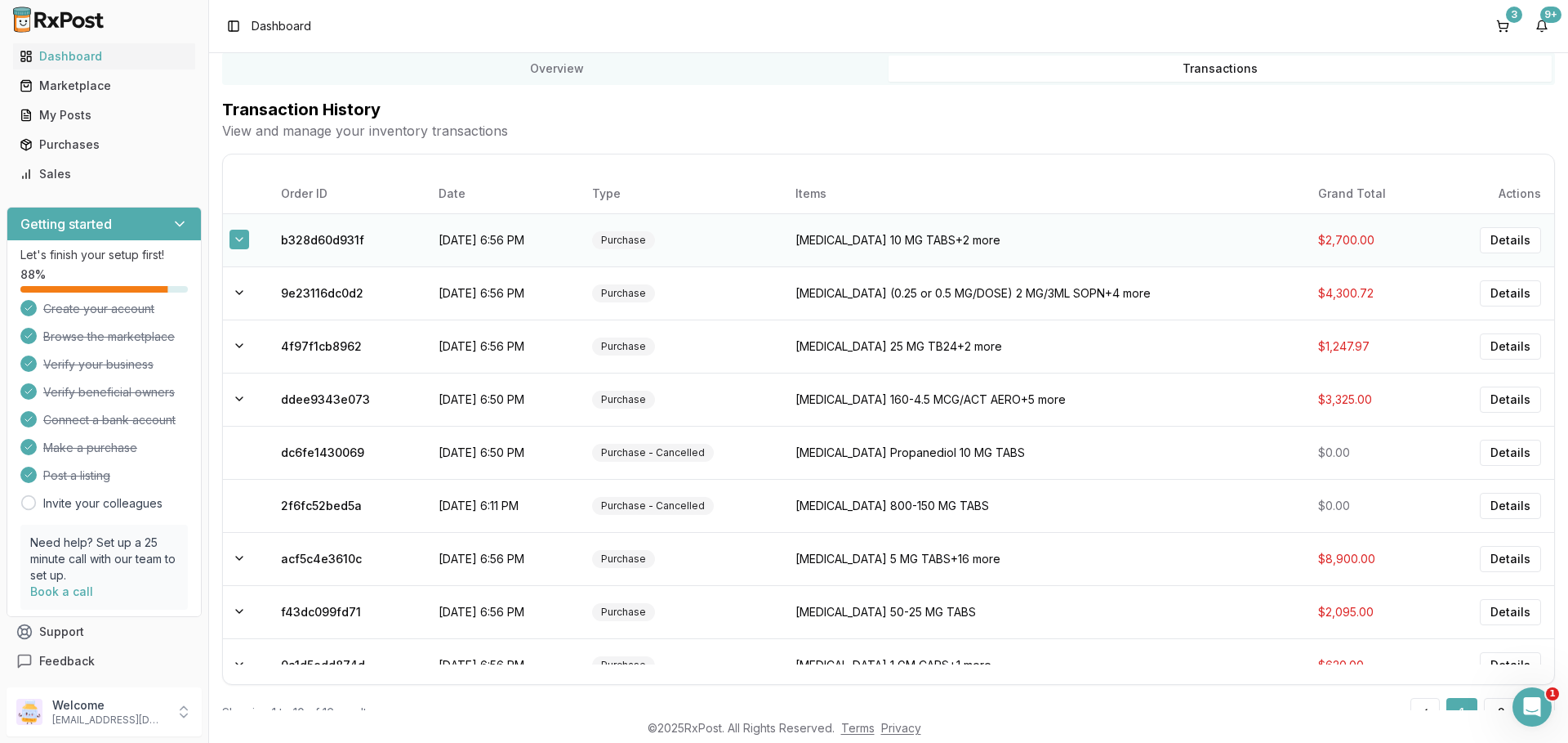
click at [245, 240] on button at bounding box center [239, 239] width 20 height 20
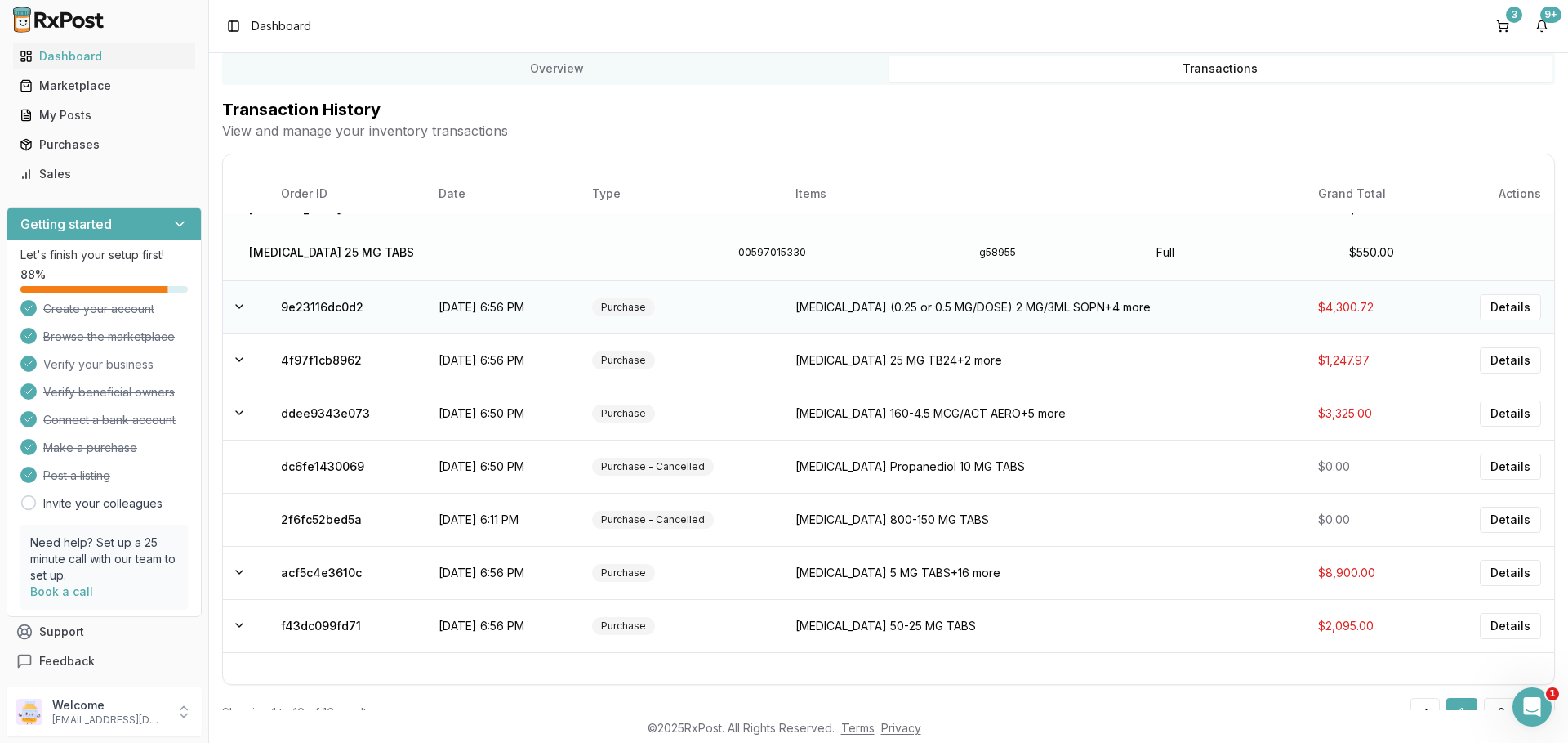
scroll to position [218, 0]
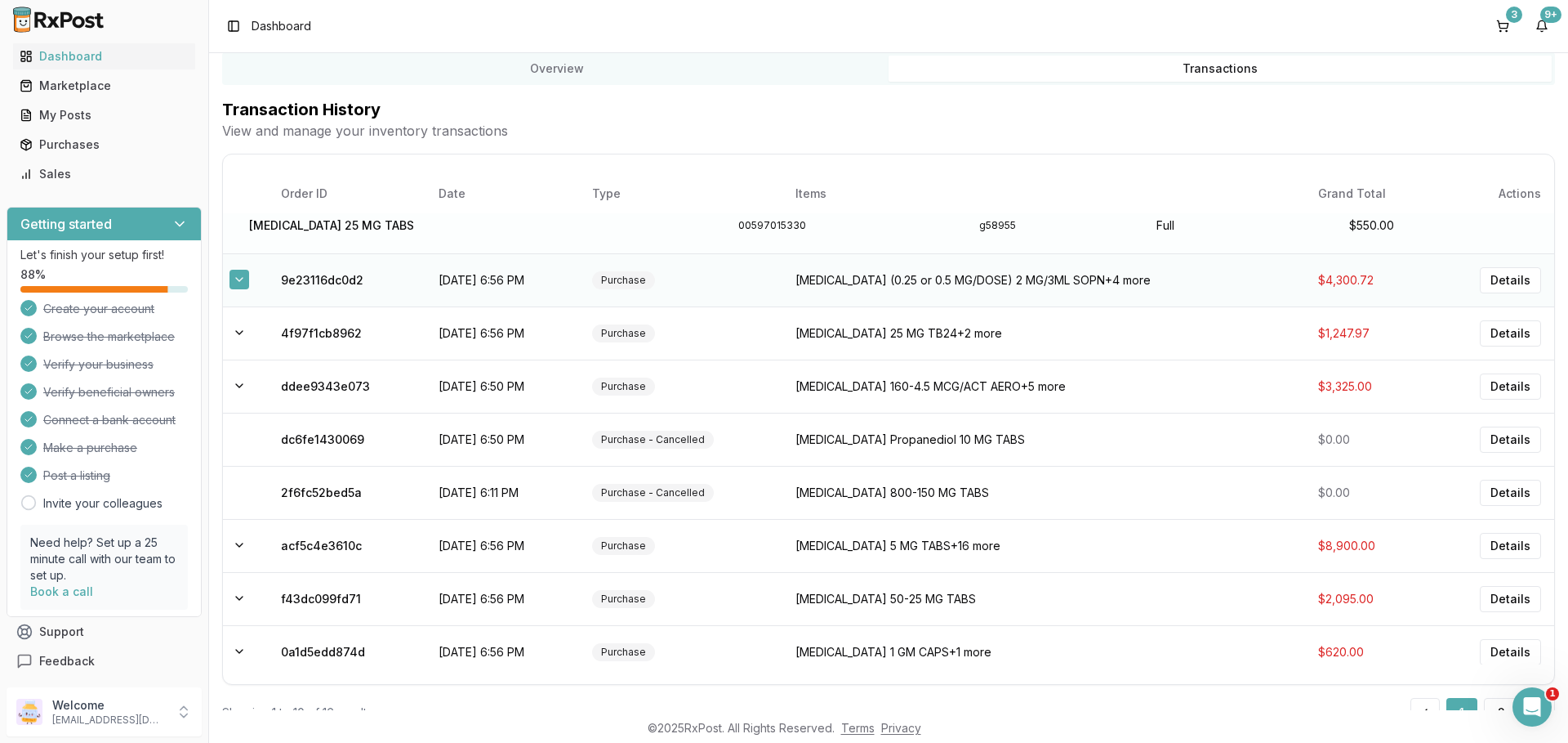
click at [237, 285] on button at bounding box center [239, 280] width 20 height 20
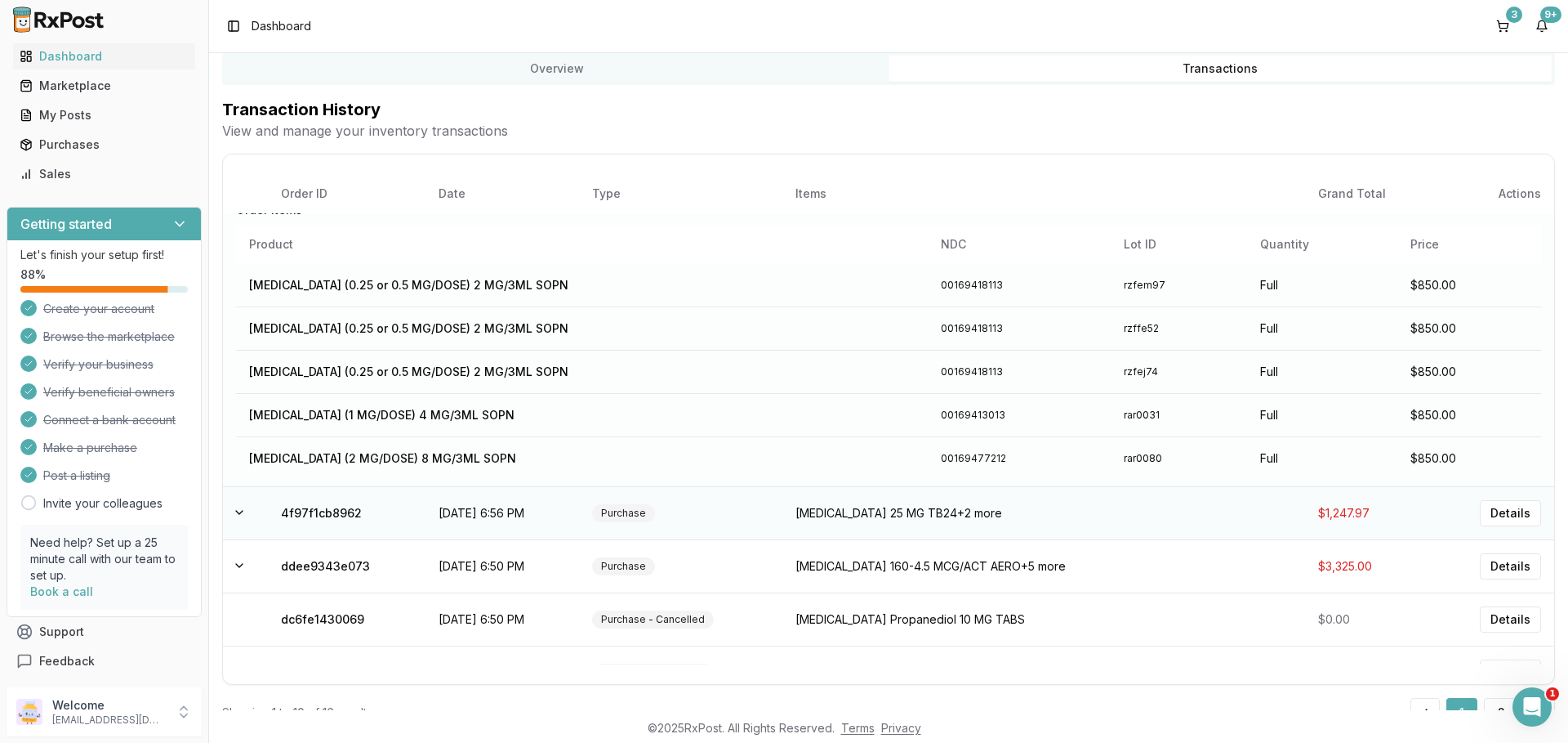
scroll to position [122, 0]
click at [236, 519] on button at bounding box center [239, 515] width 20 height 20
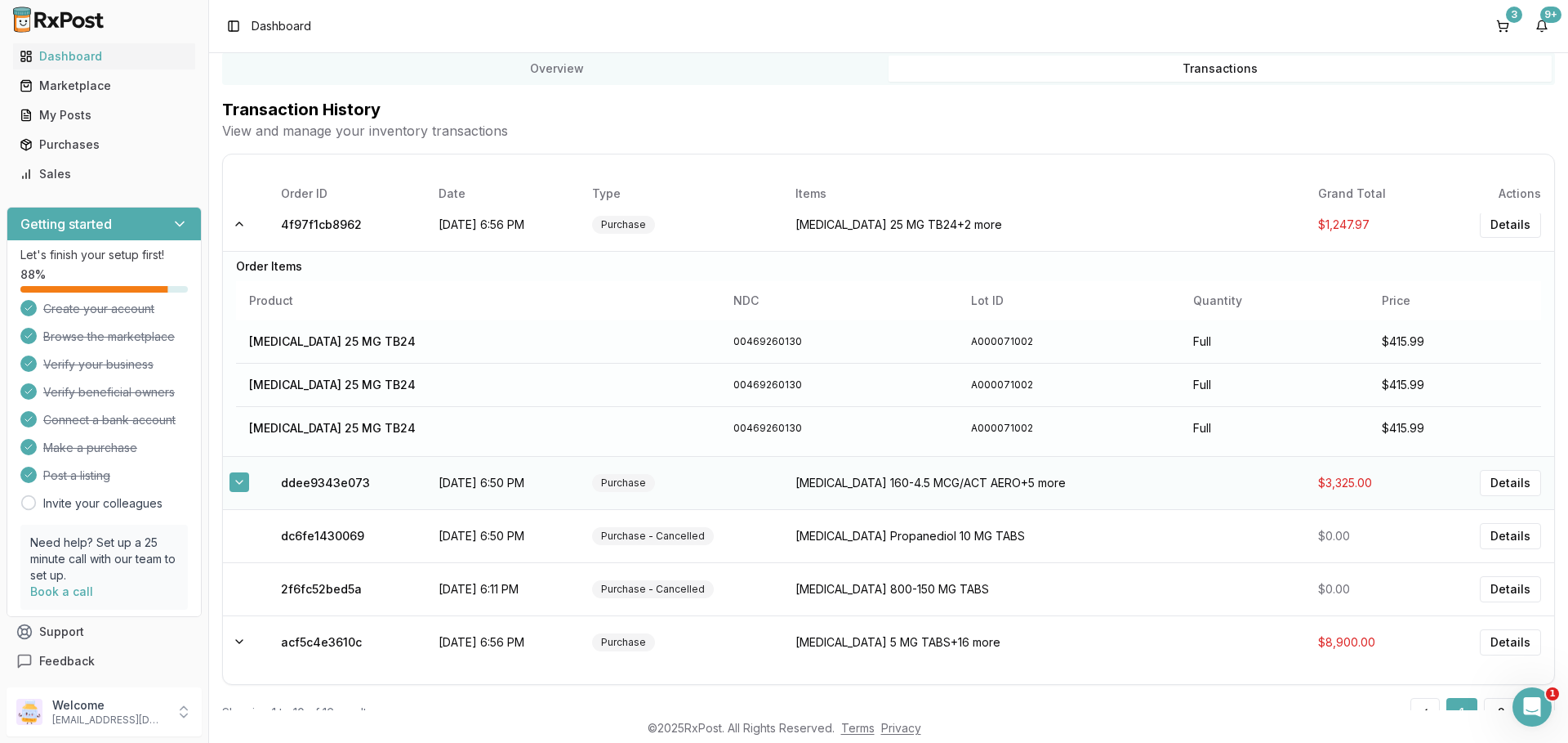
click at [241, 491] on button at bounding box center [239, 482] width 20 height 20
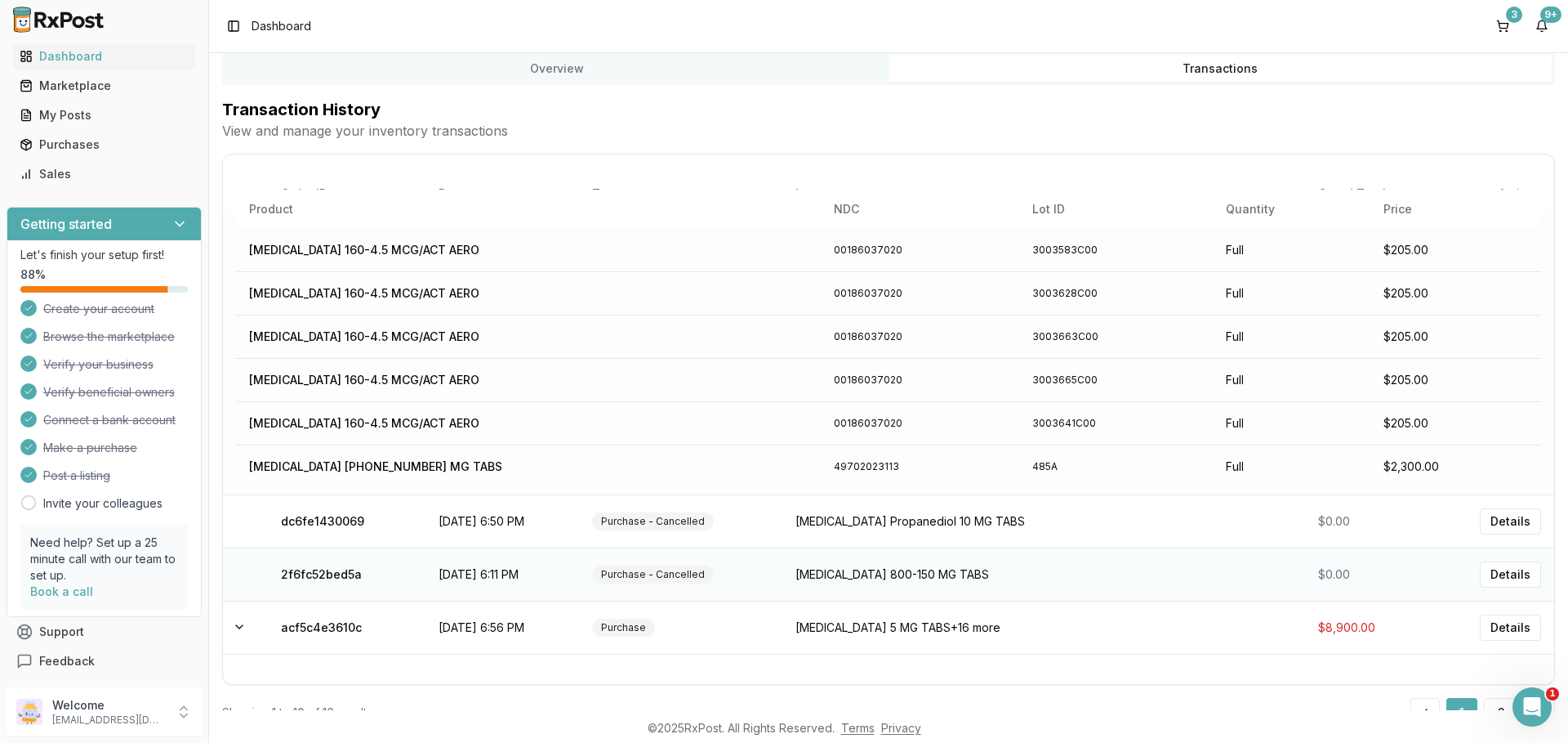
scroll to position [285, 0]
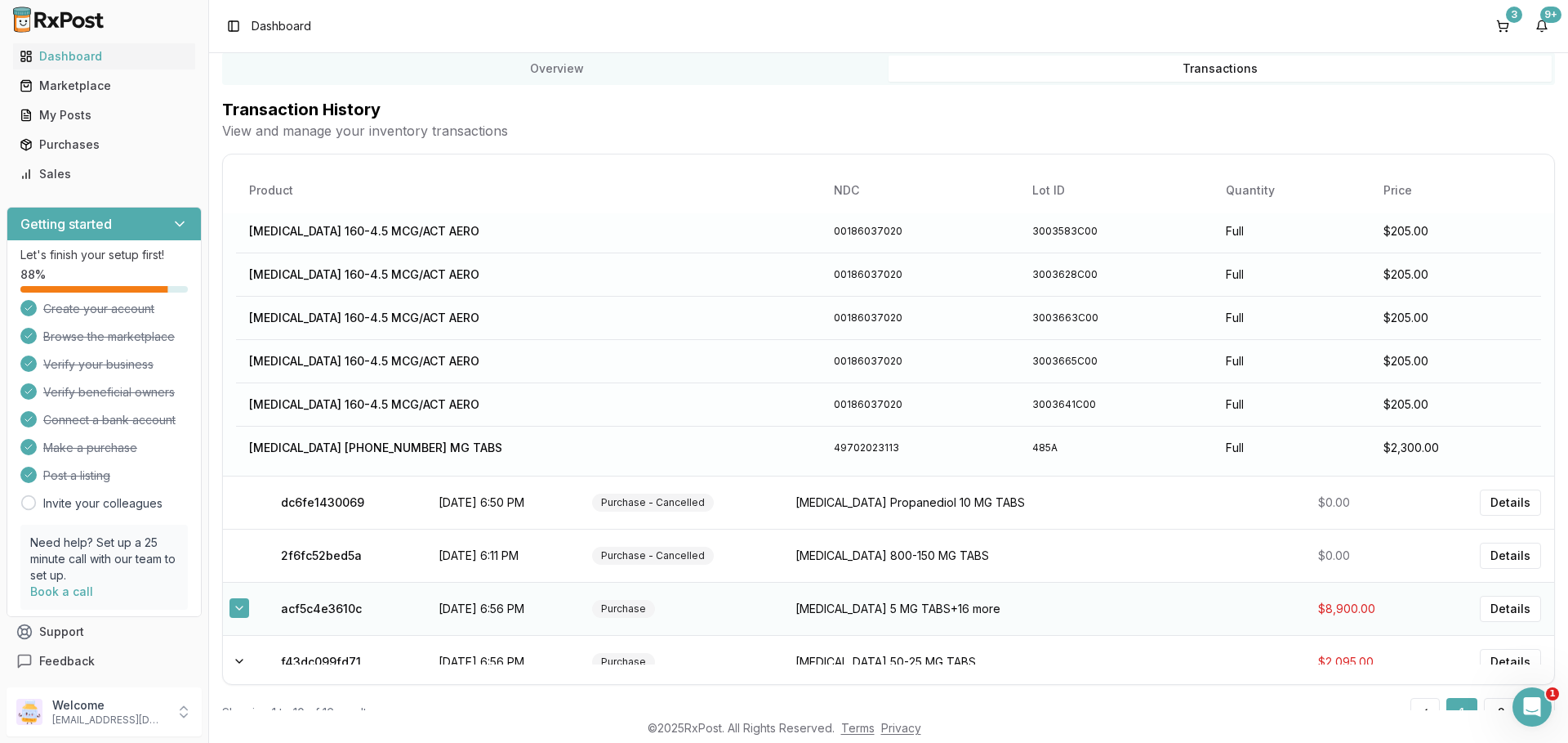
click at [235, 605] on button at bounding box center [239, 608] width 20 height 20
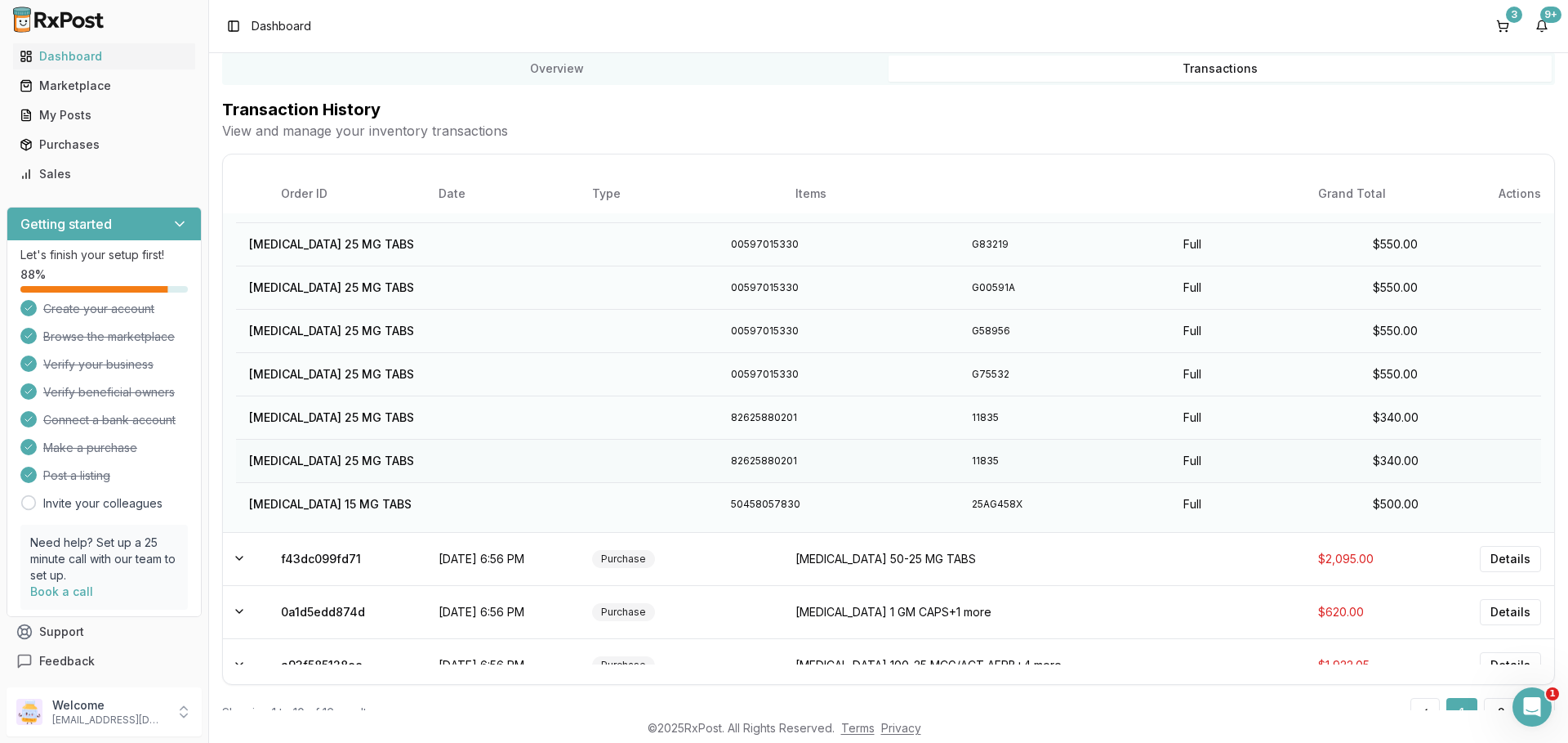
scroll to position [607, 0]
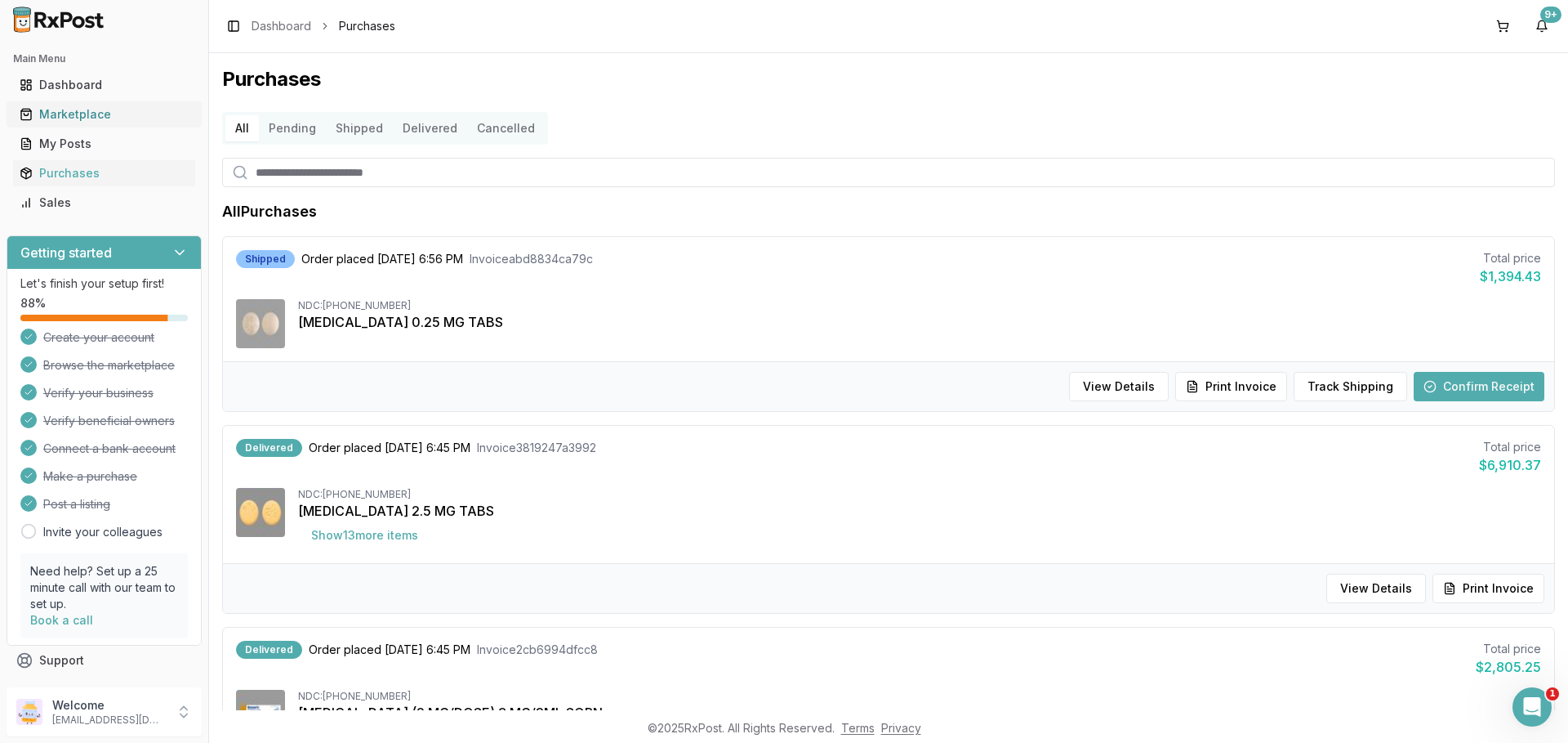
click at [110, 120] on div "Marketplace" at bounding box center [104, 114] width 169 height 17
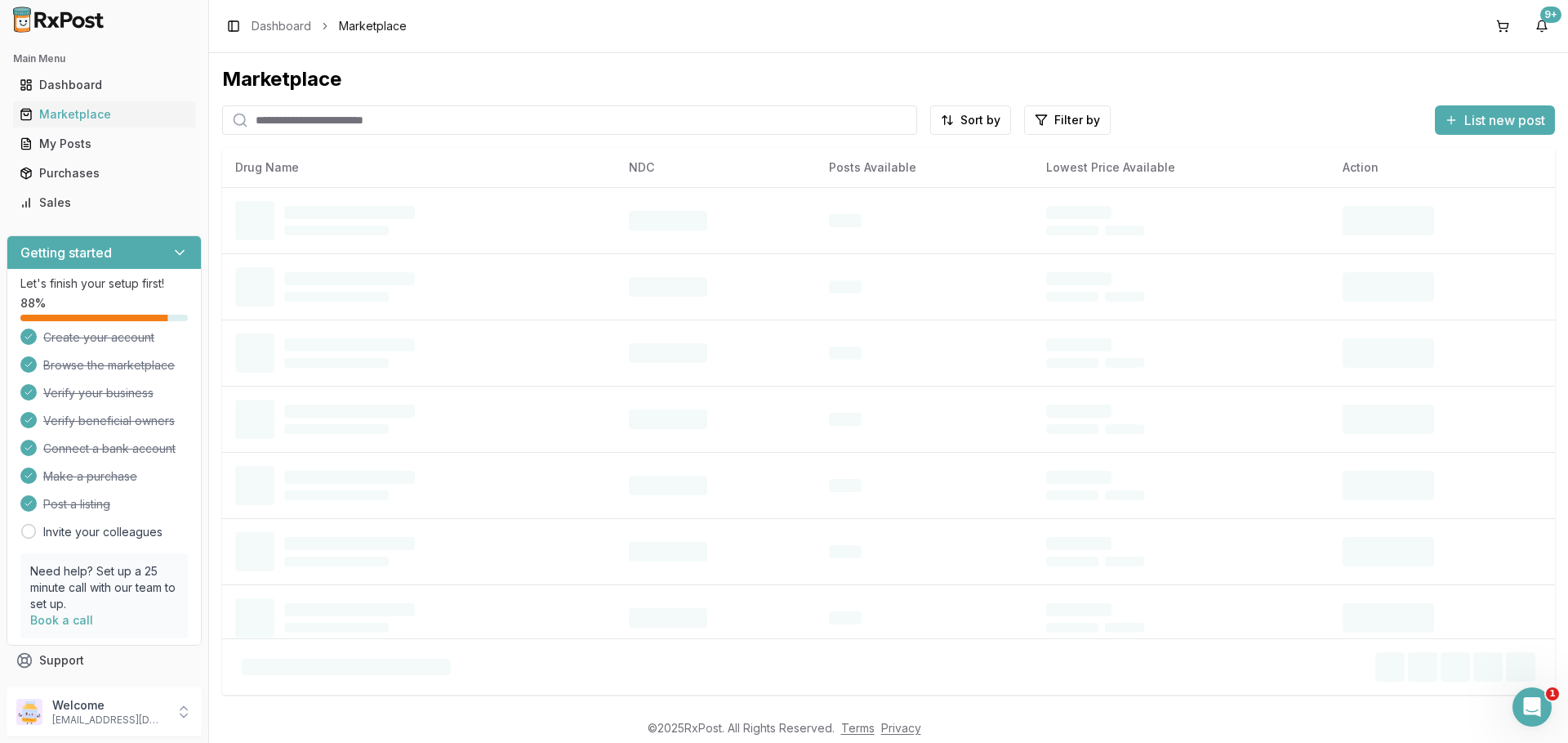
click at [325, 119] on input "search" at bounding box center [570, 120] width 695 height 30
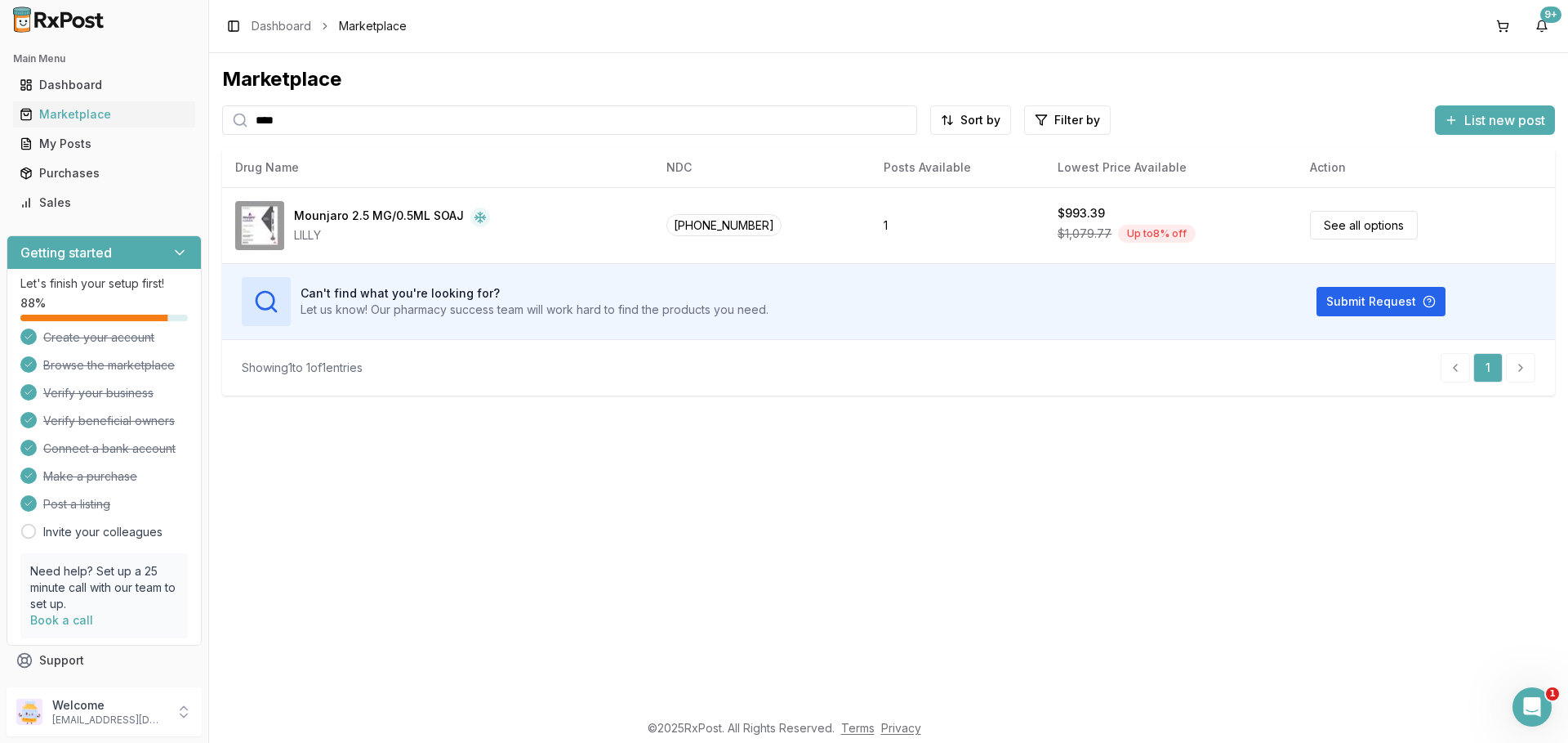
drag, startPoint x: 283, startPoint y: 124, endPoint x: 229, endPoint y: 124, distance: 54.0
click at [229, 124] on div "****" at bounding box center [570, 120] width 695 height 30
paste input "*******"
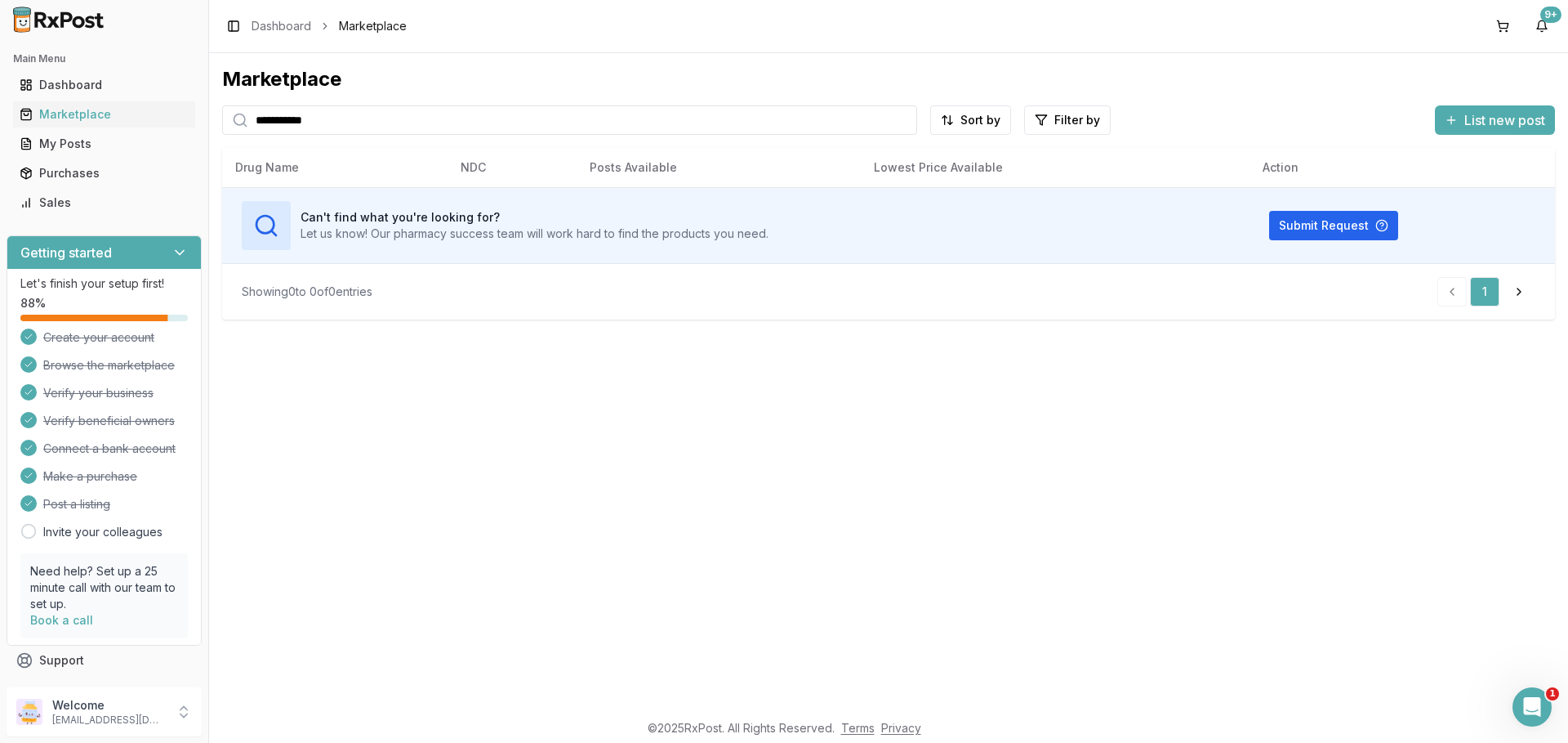
drag, startPoint x: 322, startPoint y: 124, endPoint x: 246, endPoint y: 110, distance: 77.3
click at [246, 110] on div "**********" at bounding box center [570, 120] width 695 height 30
paste input "search"
drag, startPoint x: 288, startPoint y: 128, endPoint x: 242, endPoint y: 131, distance: 46.1
click at [242, 131] on div "**********" at bounding box center [570, 120] width 695 height 30
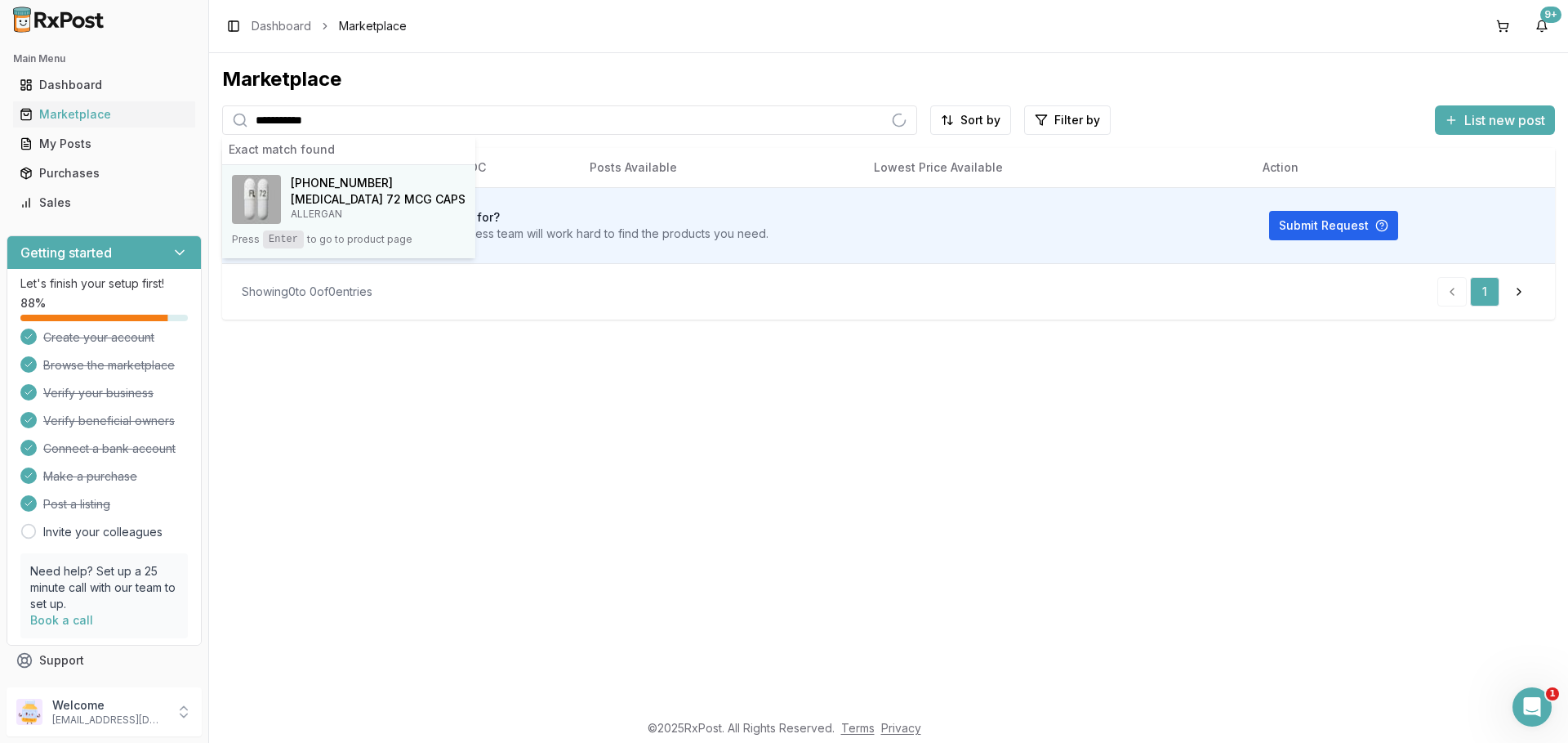
type input "**********"
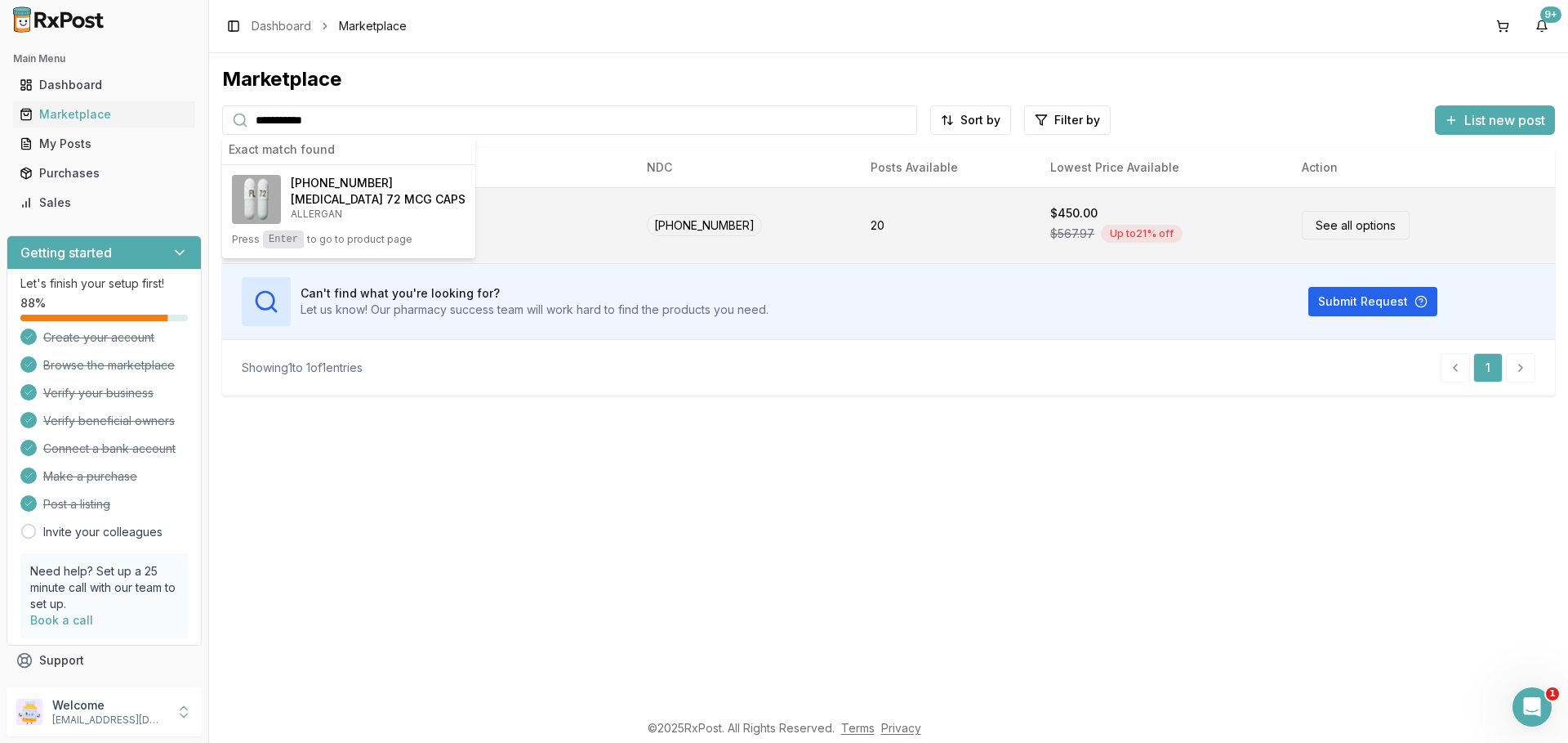
click at [523, 228] on div "Linzess 72 MCG CAPS ALLERGAN" at bounding box center [427, 226] width 385 height 49
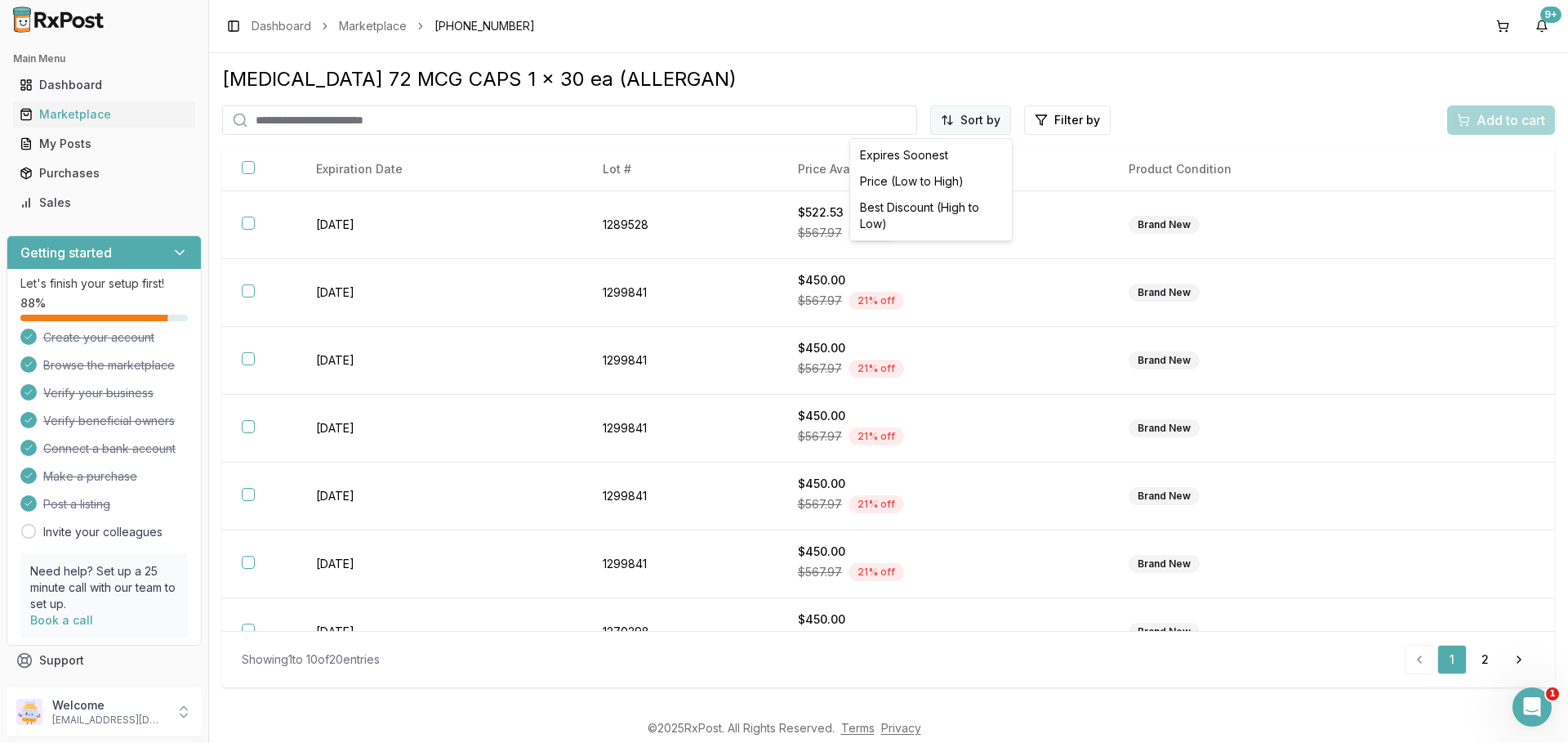
click at [953, 122] on html "Main Menu Dashboard Marketplace My Posts Purchases Sales Getting started Let's …" at bounding box center [784, 372] width 1568 height 743
click at [924, 181] on div "Price (Low to High)" at bounding box center [931, 181] width 156 height 27
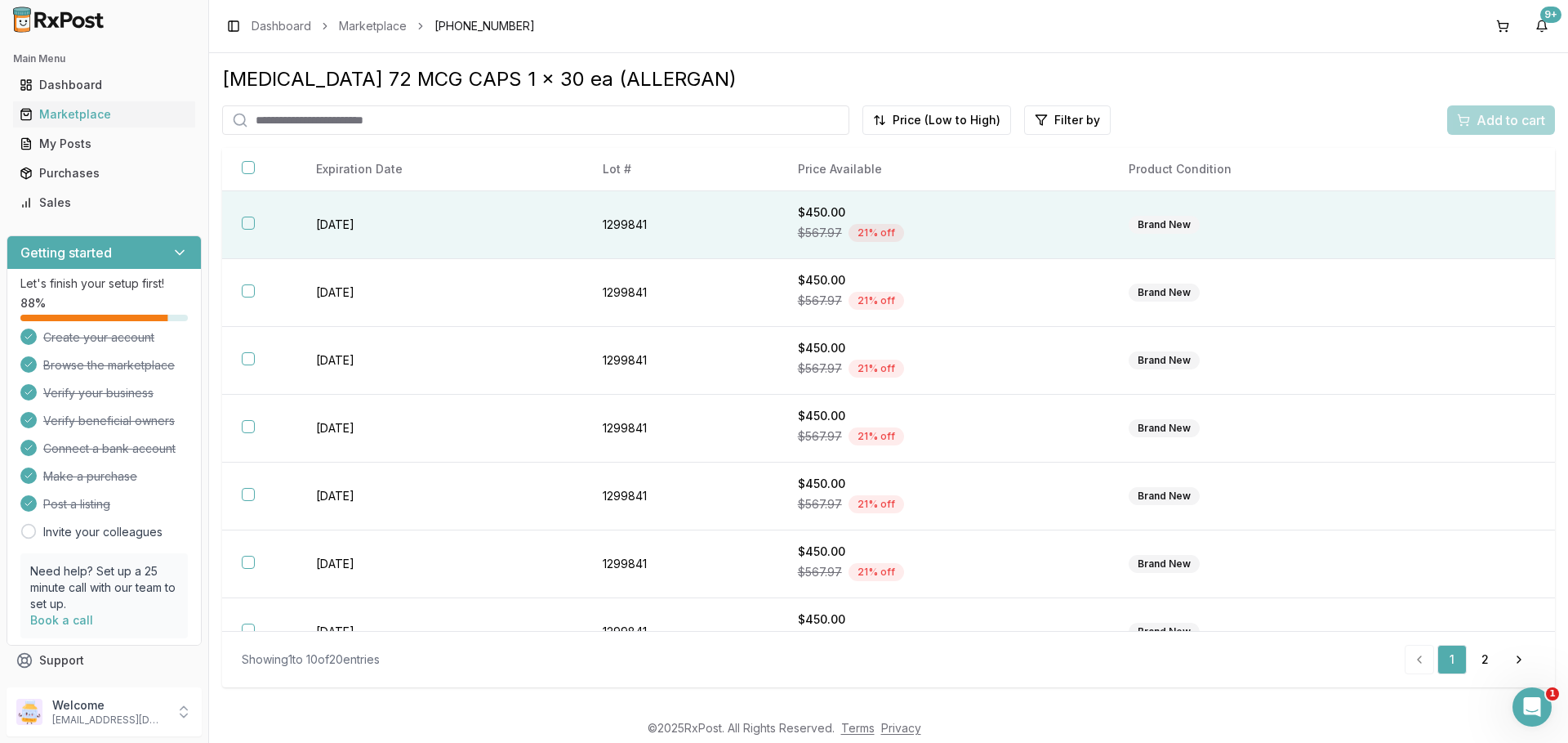
click at [245, 223] on button "button" at bounding box center [247, 223] width 13 height 13
click at [1513, 127] on span "Add to cart" at bounding box center [1511, 120] width 69 height 20
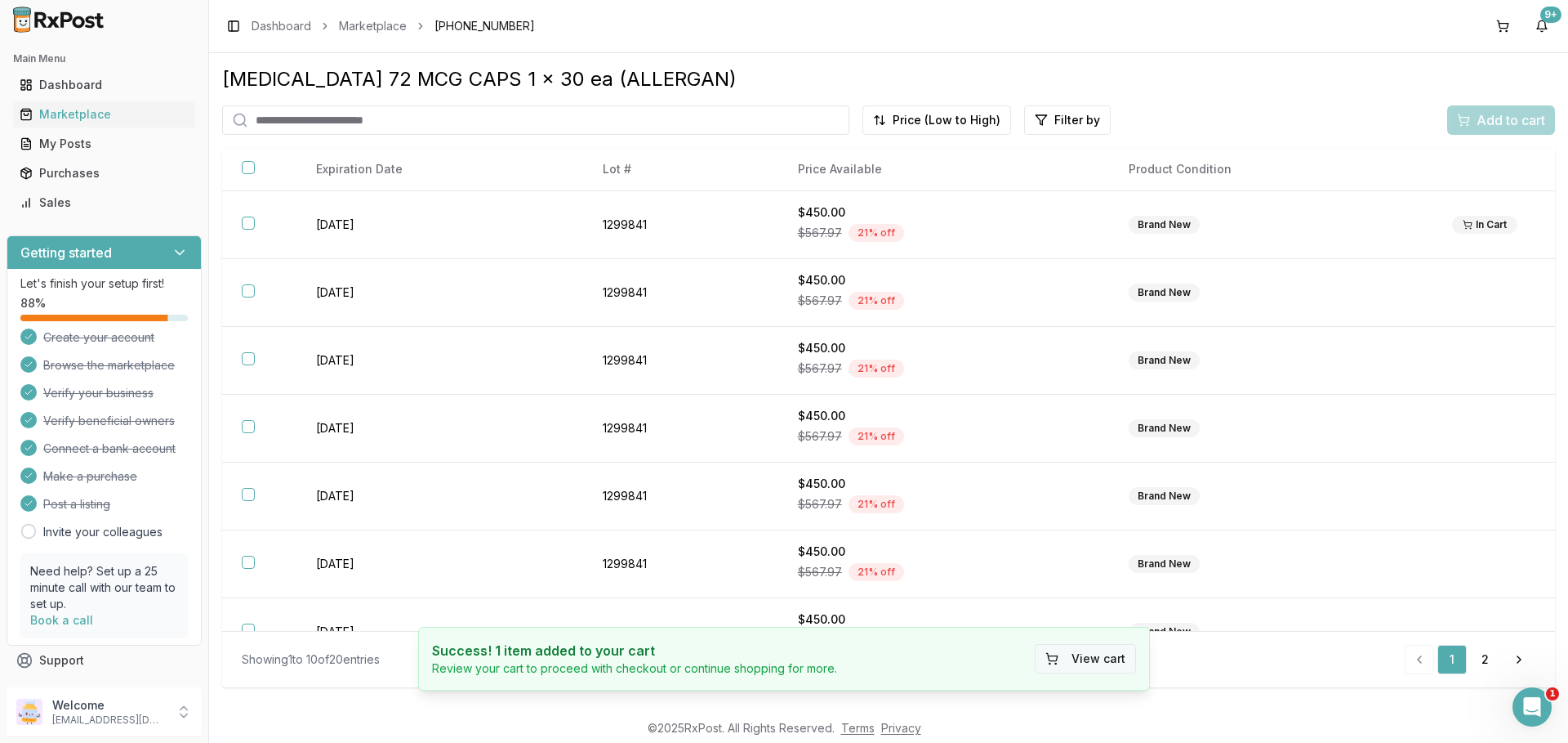
click at [1116, 657] on button "View cart" at bounding box center [1085, 658] width 101 height 30
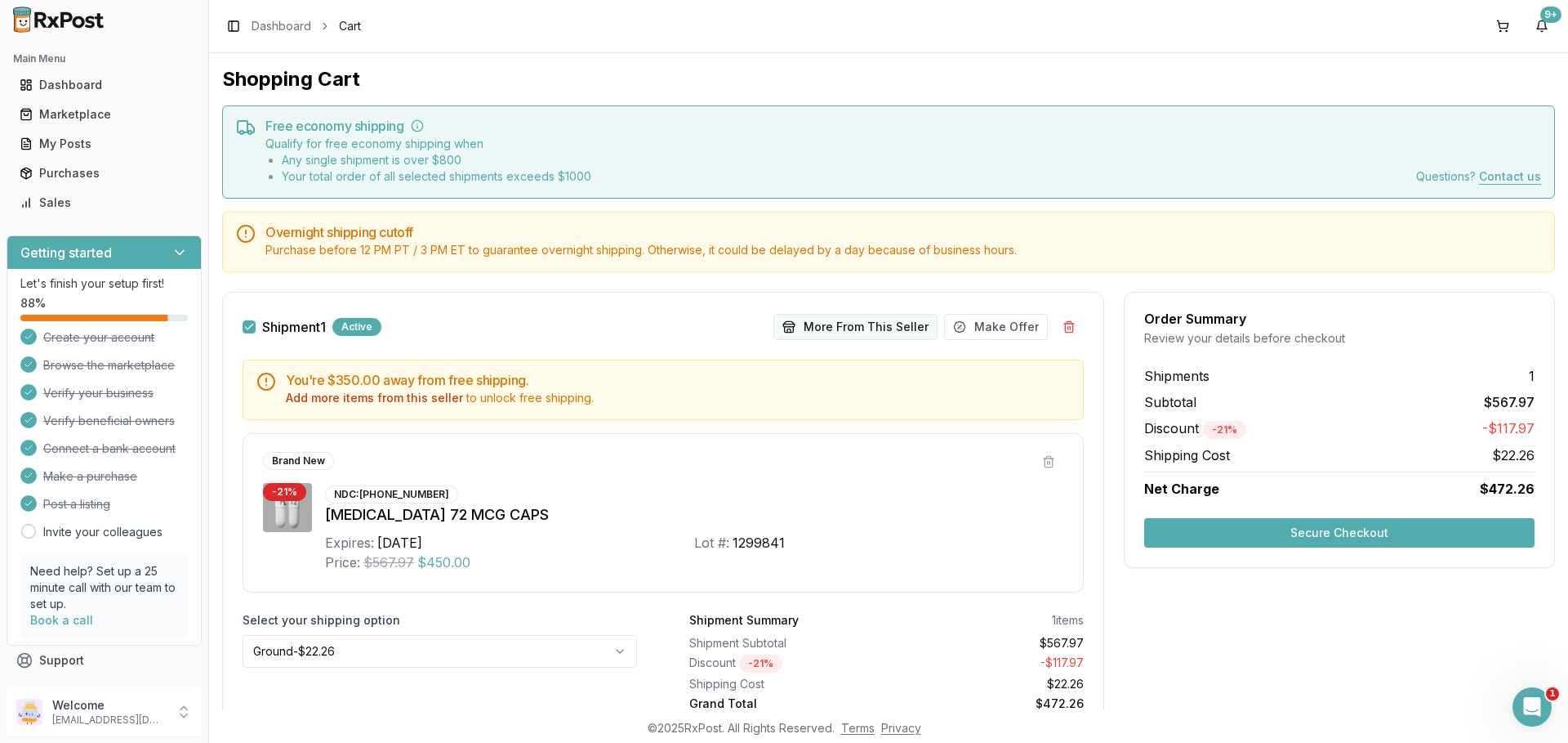
click at [827, 322] on button "More From This Seller" at bounding box center [855, 326] width 164 height 27
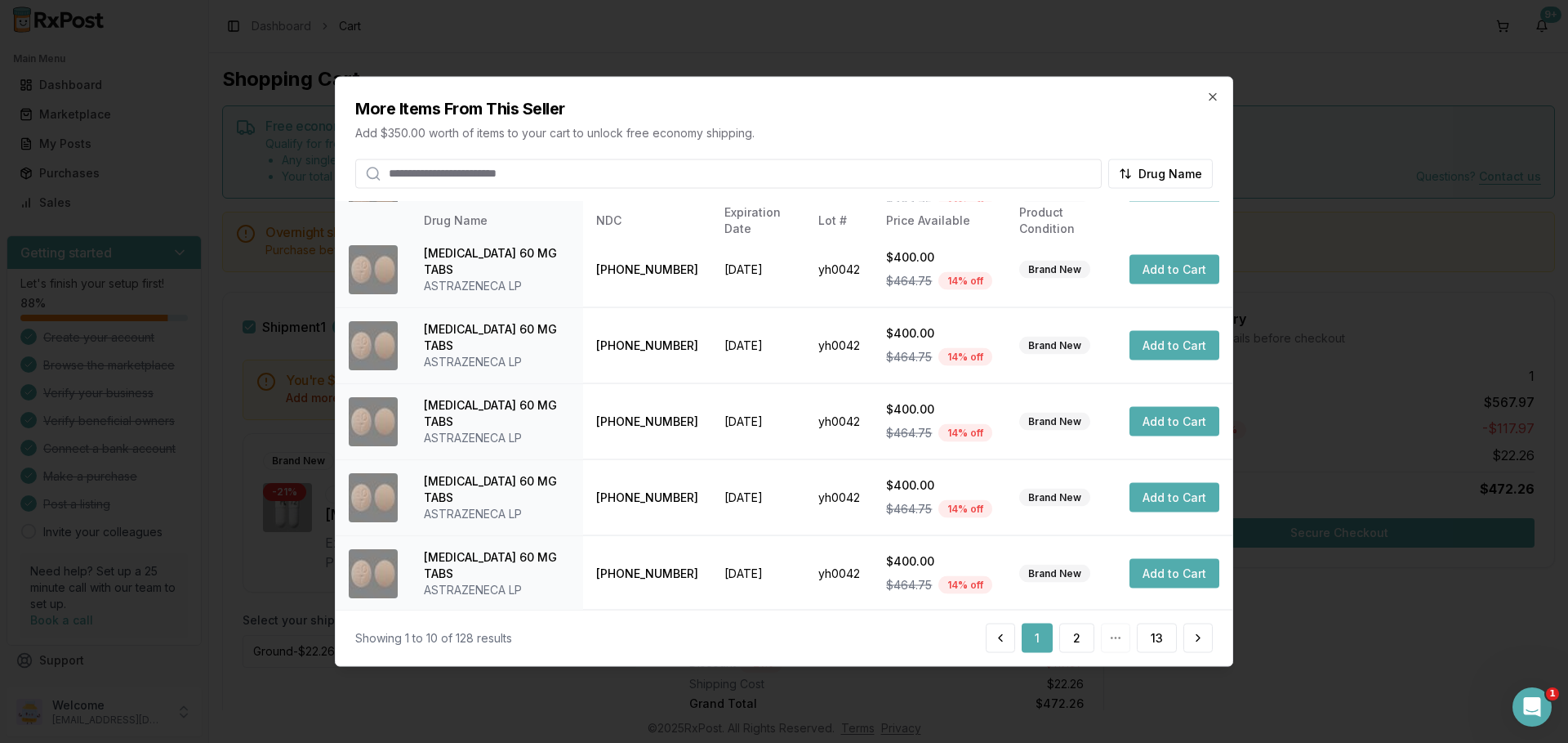
scroll to position [390, 0]
click at [1078, 642] on button "2" at bounding box center [1077, 639] width 35 height 30
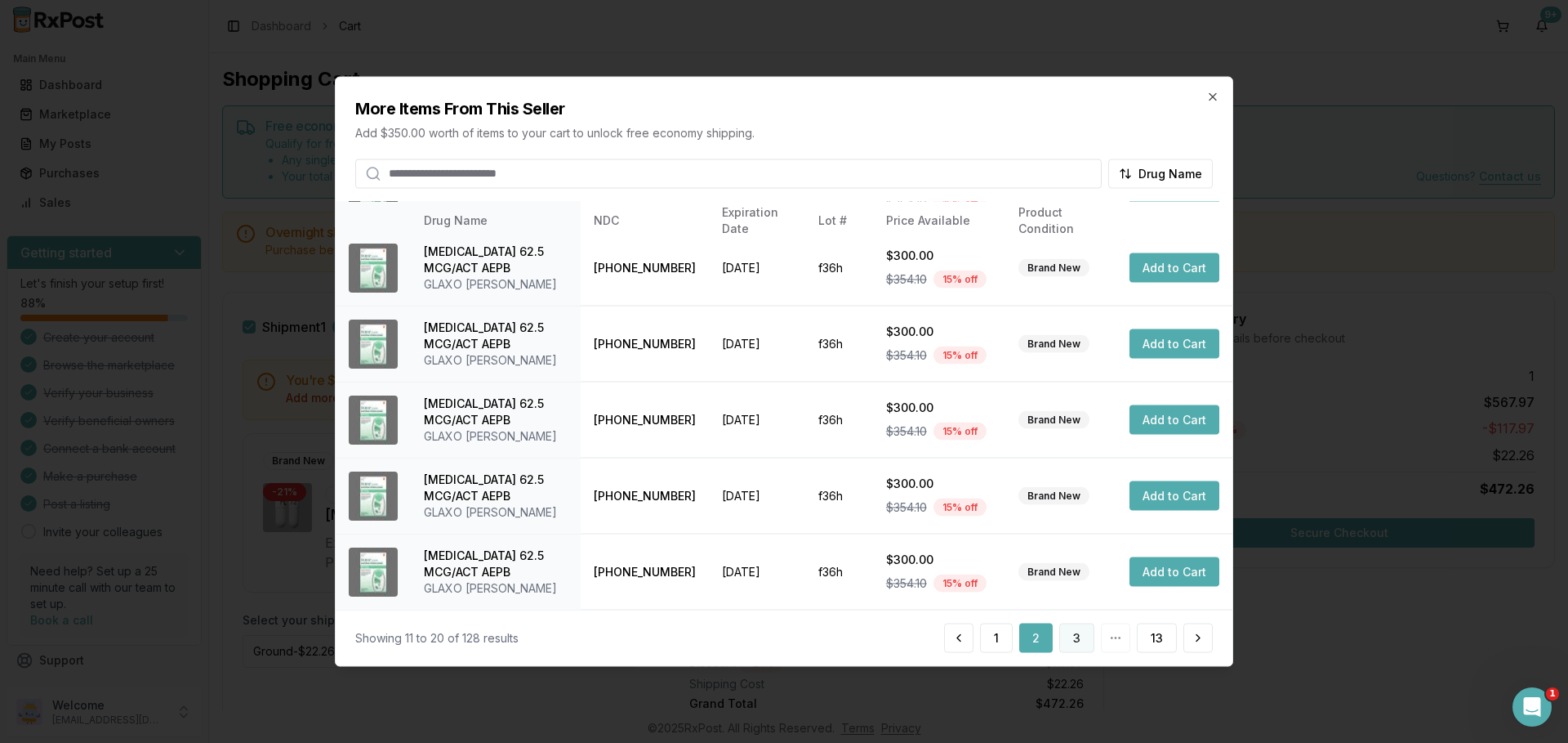
click at [1078, 642] on button "3" at bounding box center [1077, 639] width 35 height 30
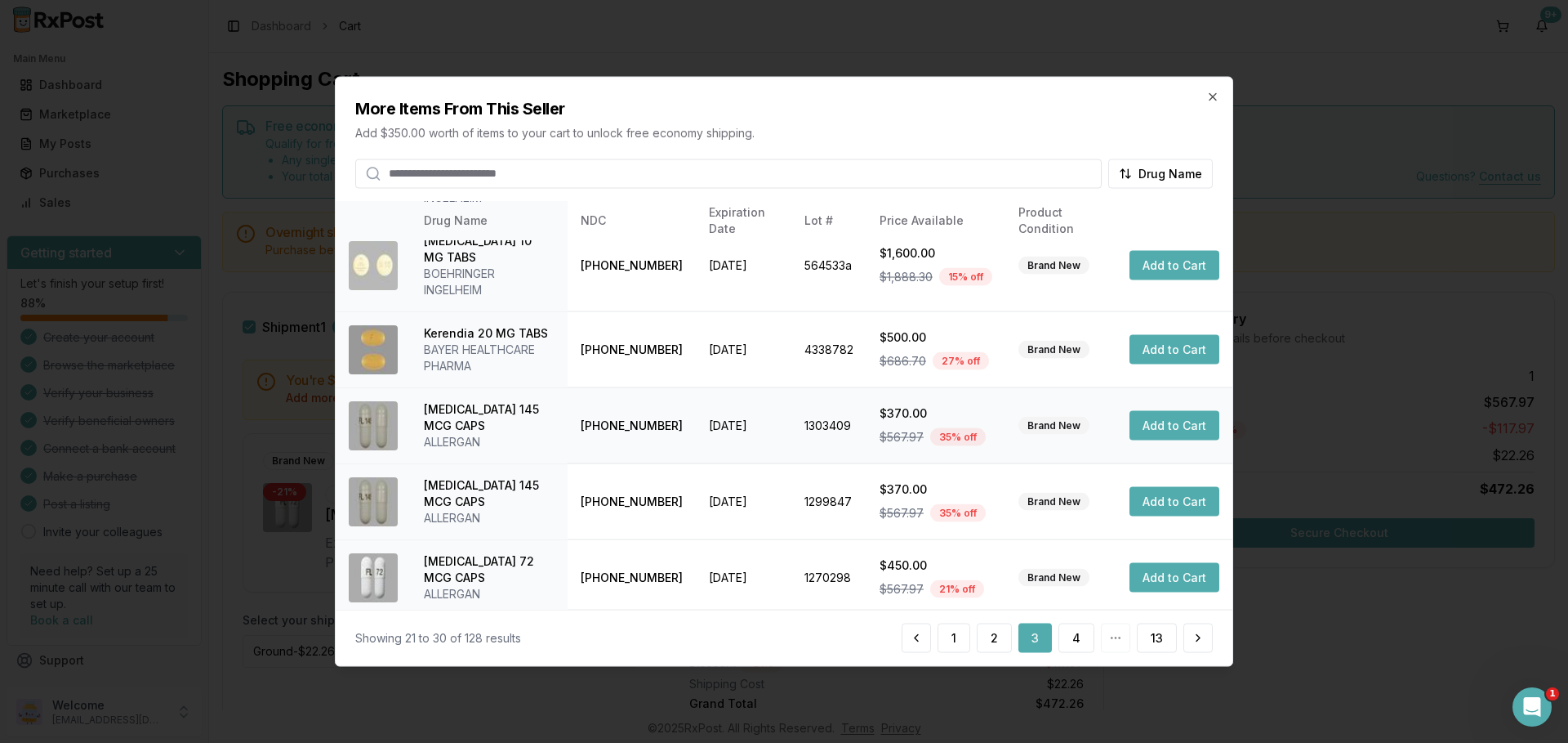
click at [1174, 411] on button "Add to Cart" at bounding box center [1174, 426] width 90 height 30
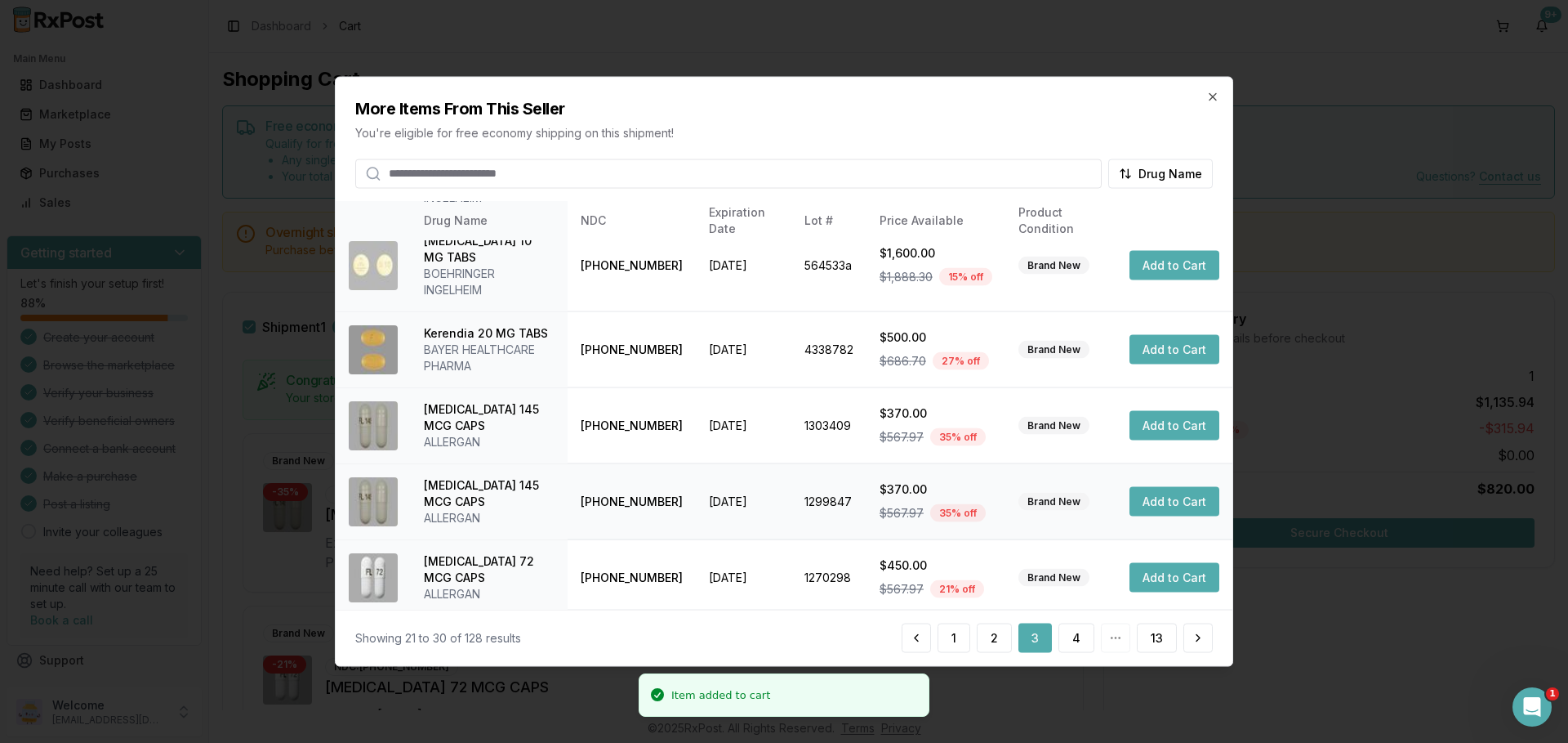
click at [1159, 487] on button "Add to Cart" at bounding box center [1174, 502] width 90 height 30
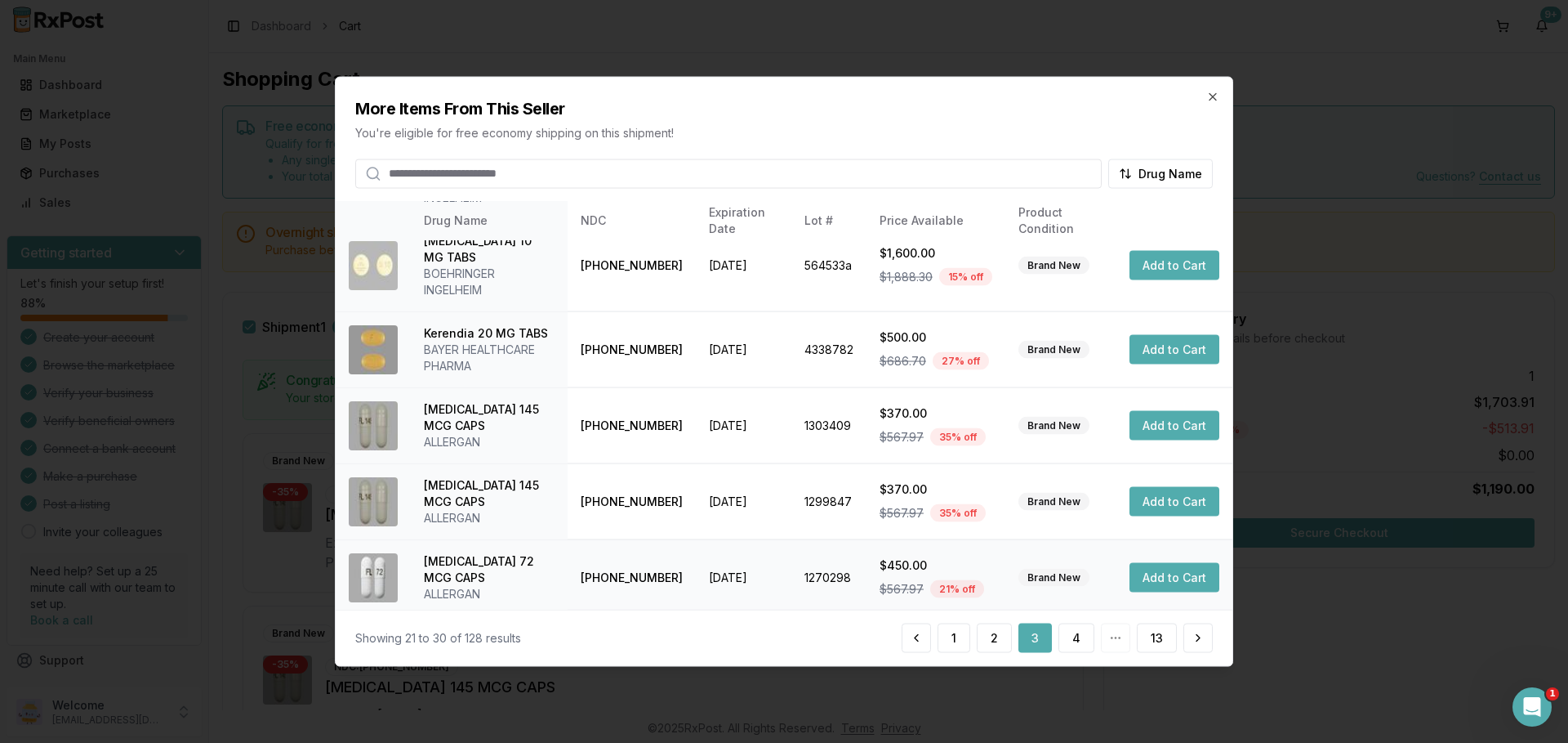
click at [1176, 563] on button "Add to Cart" at bounding box center [1174, 577] width 90 height 30
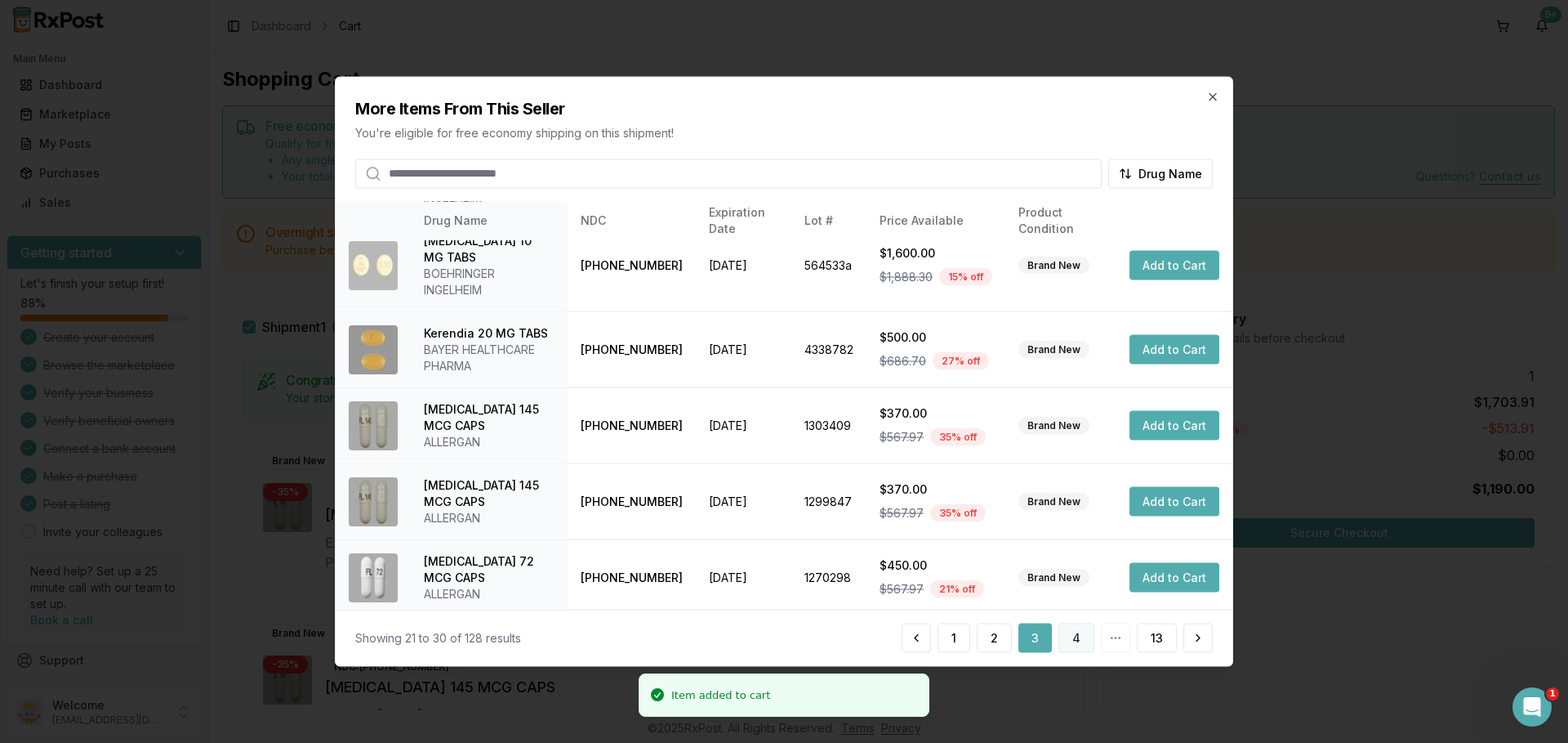
click at [1077, 642] on button "4" at bounding box center [1077, 639] width 35 height 30
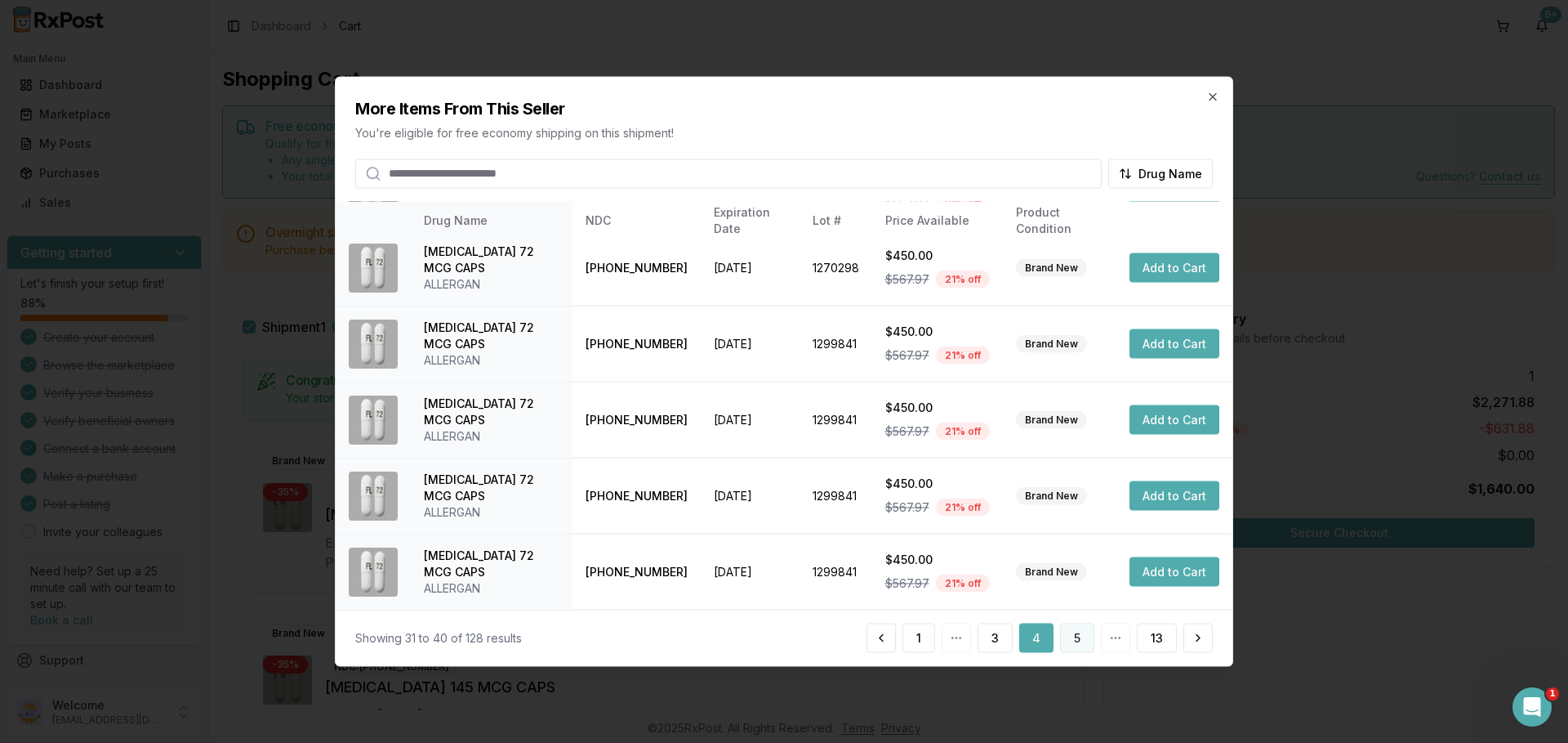
click at [1082, 647] on button "5" at bounding box center [1077, 639] width 34 height 30
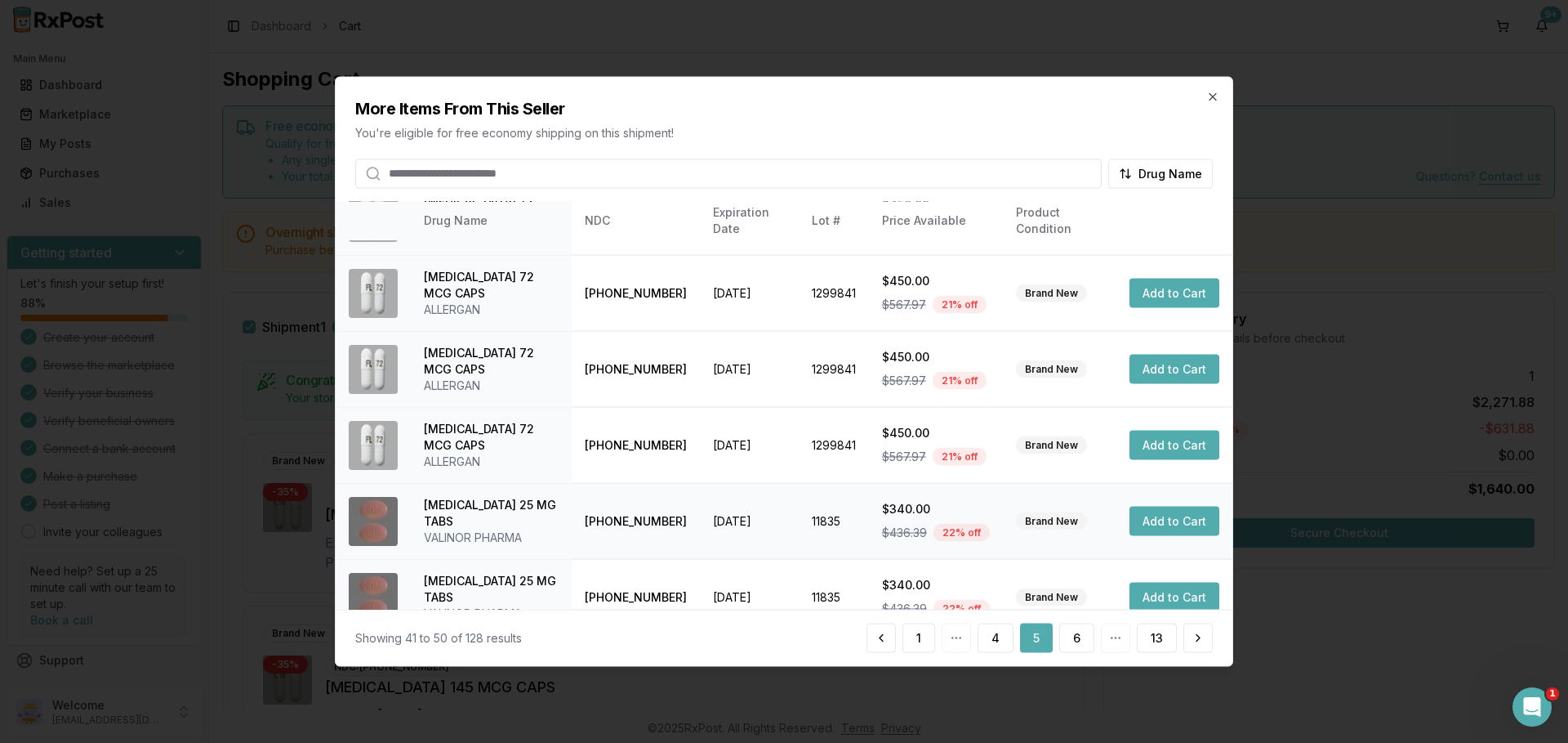
scroll to position [218, 0]
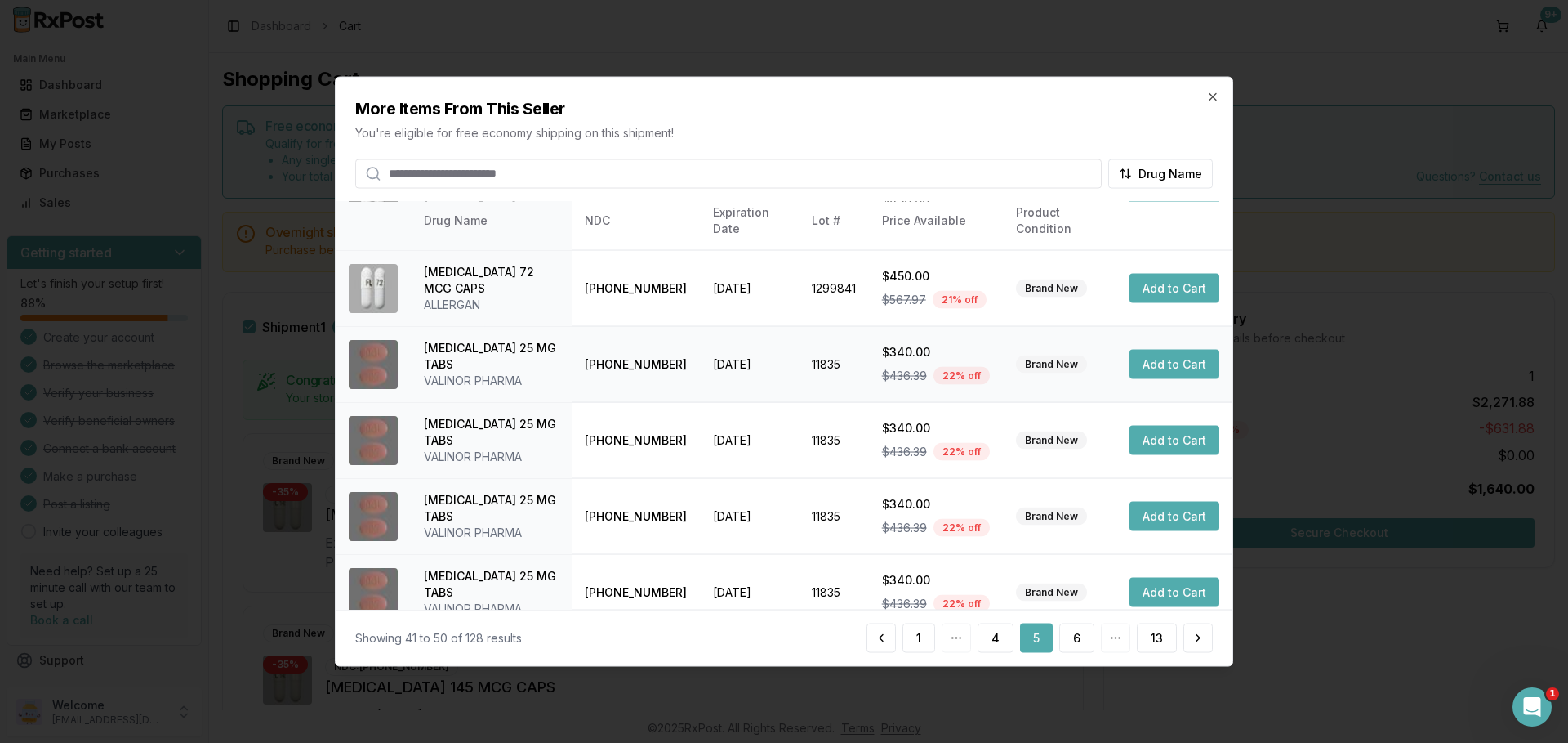
click at [1144, 362] on button "Add to Cart" at bounding box center [1174, 365] width 90 height 30
click at [1074, 634] on button "6" at bounding box center [1077, 639] width 35 height 30
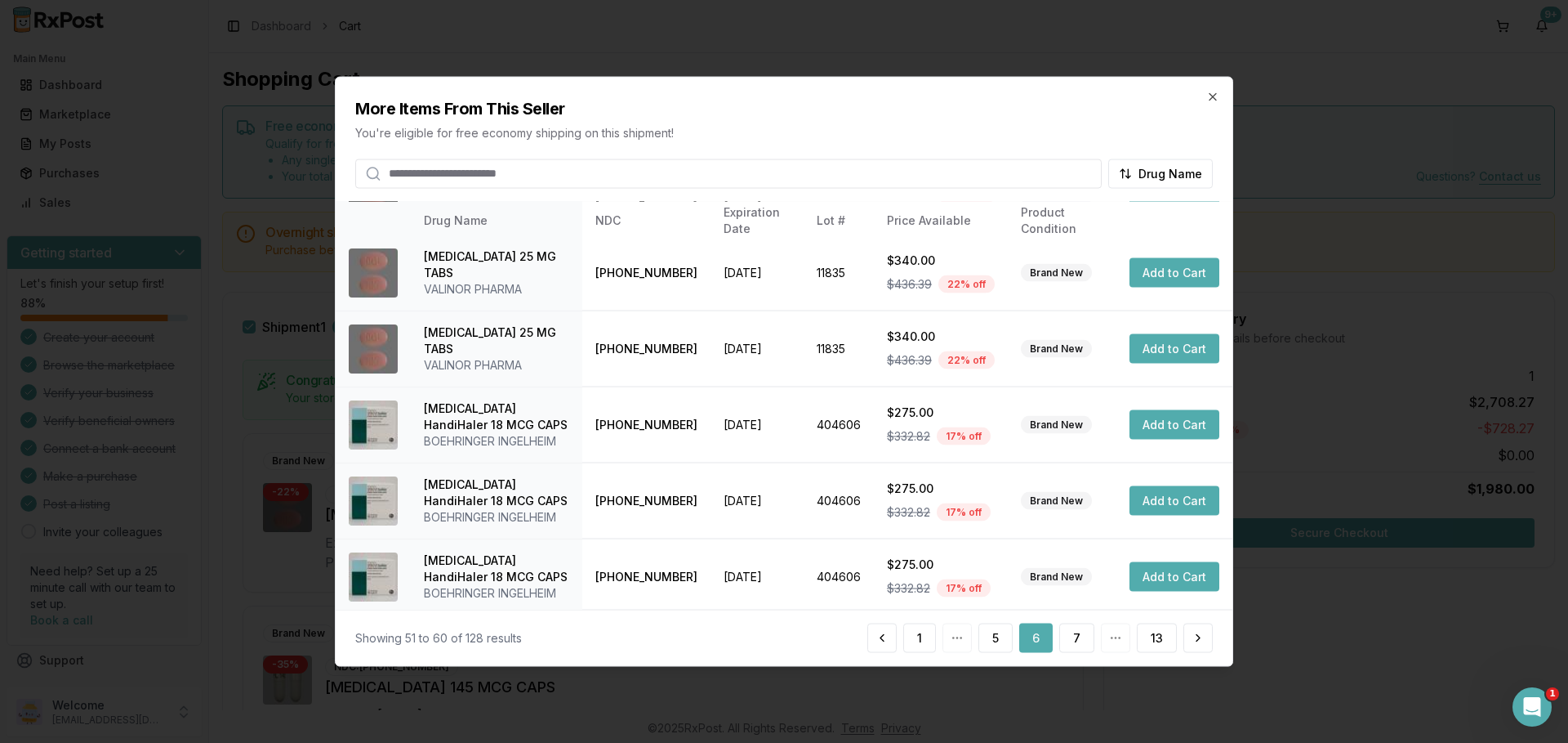
scroll to position [390, 0]
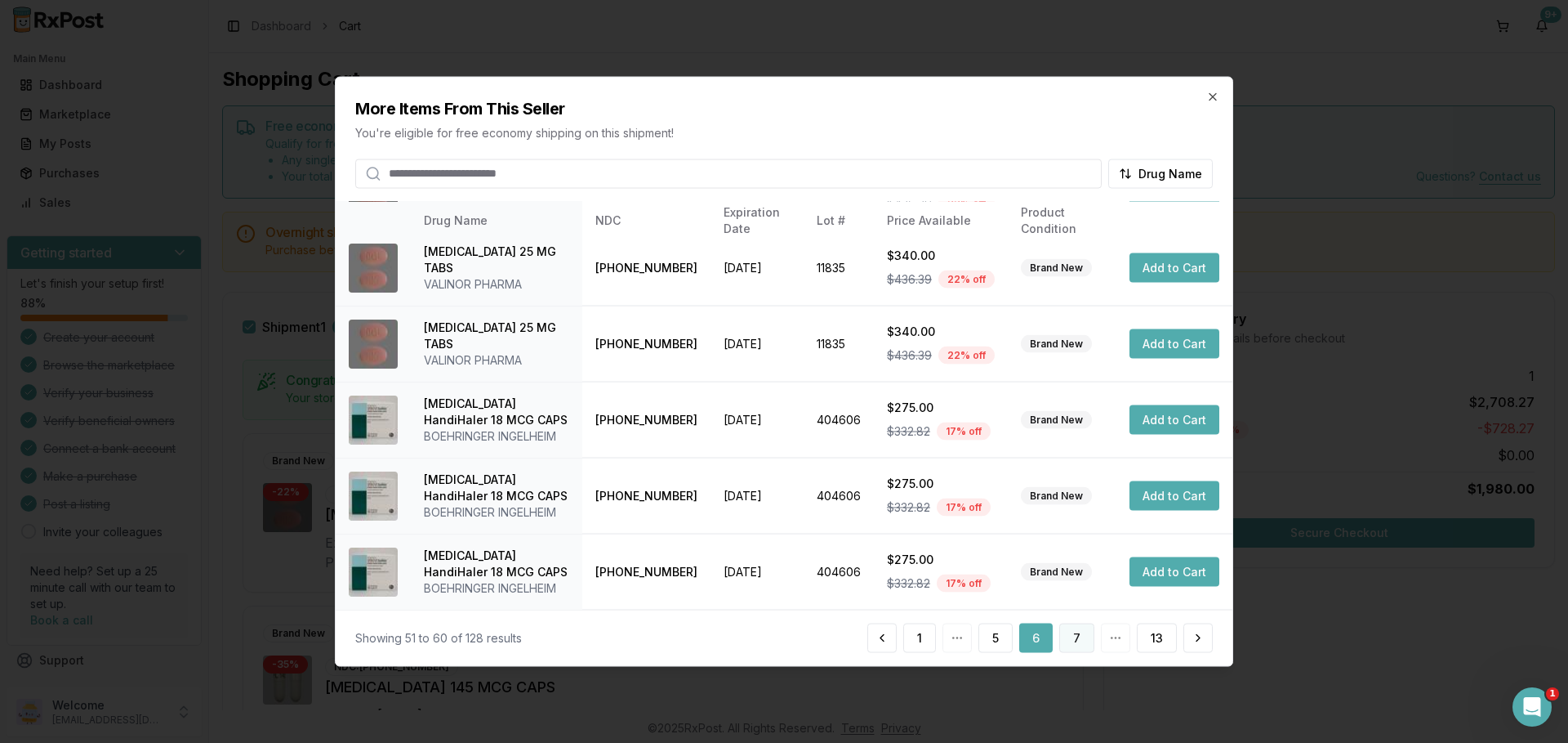
click at [1077, 639] on button "7" at bounding box center [1077, 639] width 35 height 30
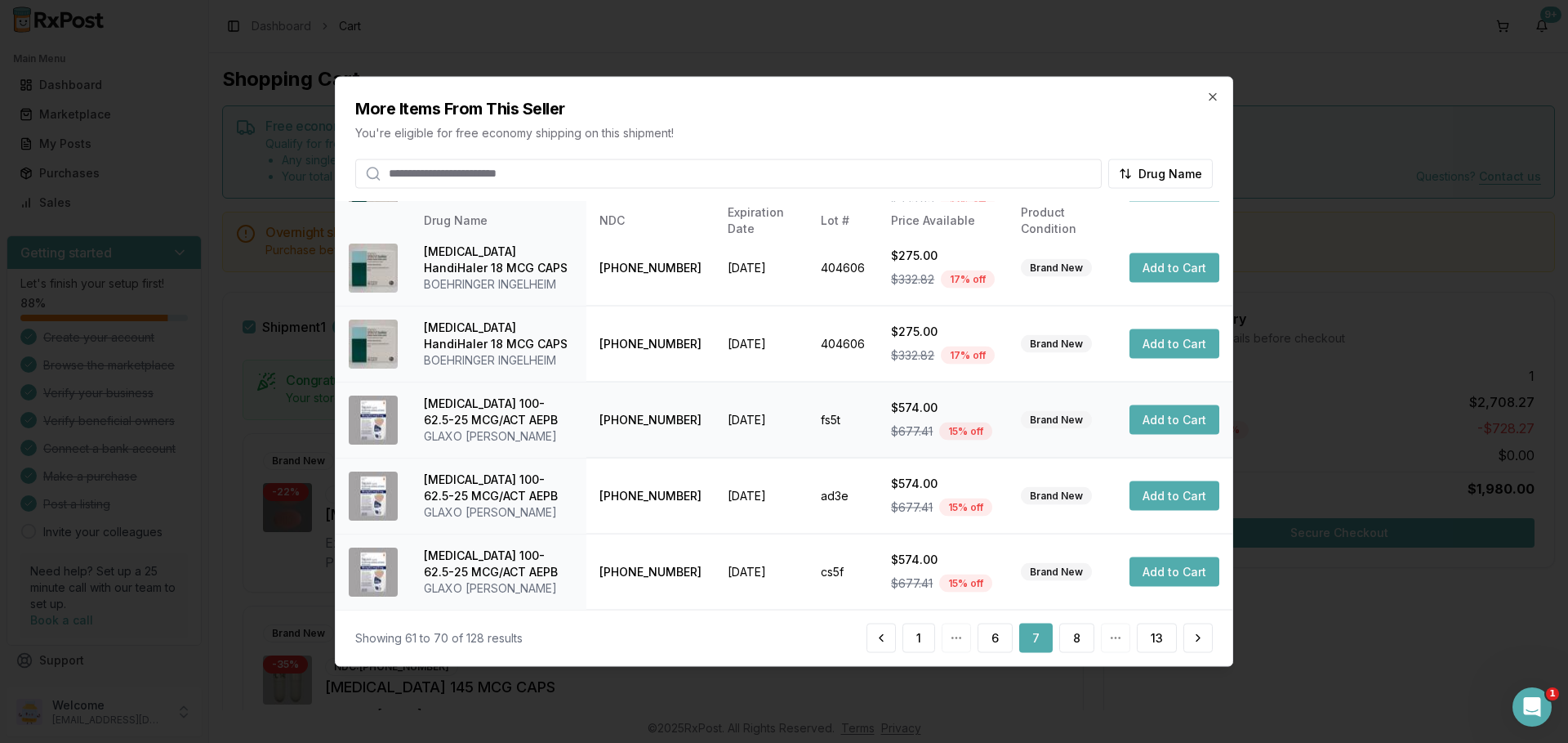
click at [1173, 414] on button "Add to Cart" at bounding box center [1174, 420] width 90 height 30
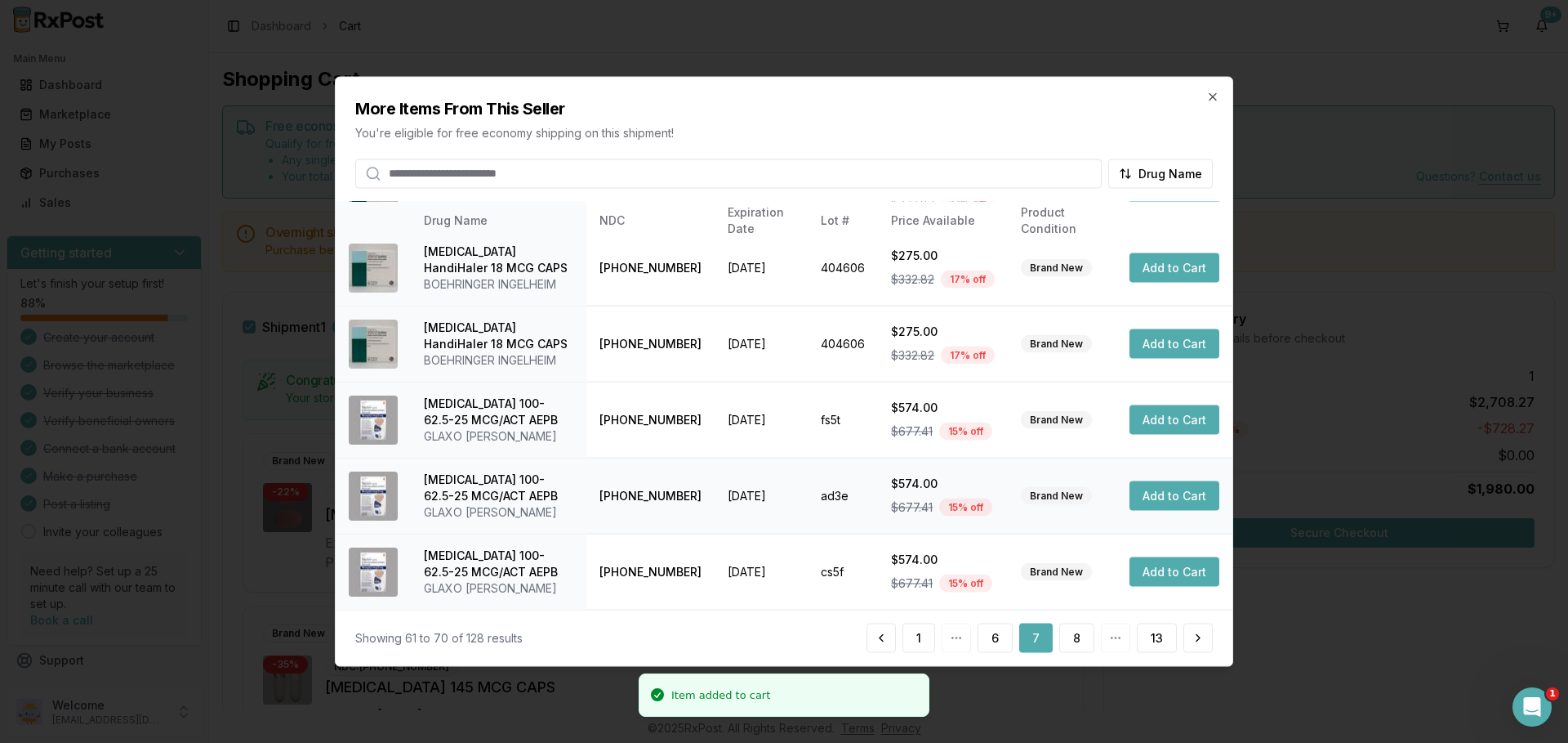
click at [1159, 500] on button "Add to Cart" at bounding box center [1174, 496] width 90 height 30
click at [1164, 576] on button "Add to Cart" at bounding box center [1174, 572] width 90 height 30
click at [1074, 639] on button "8" at bounding box center [1077, 639] width 35 height 30
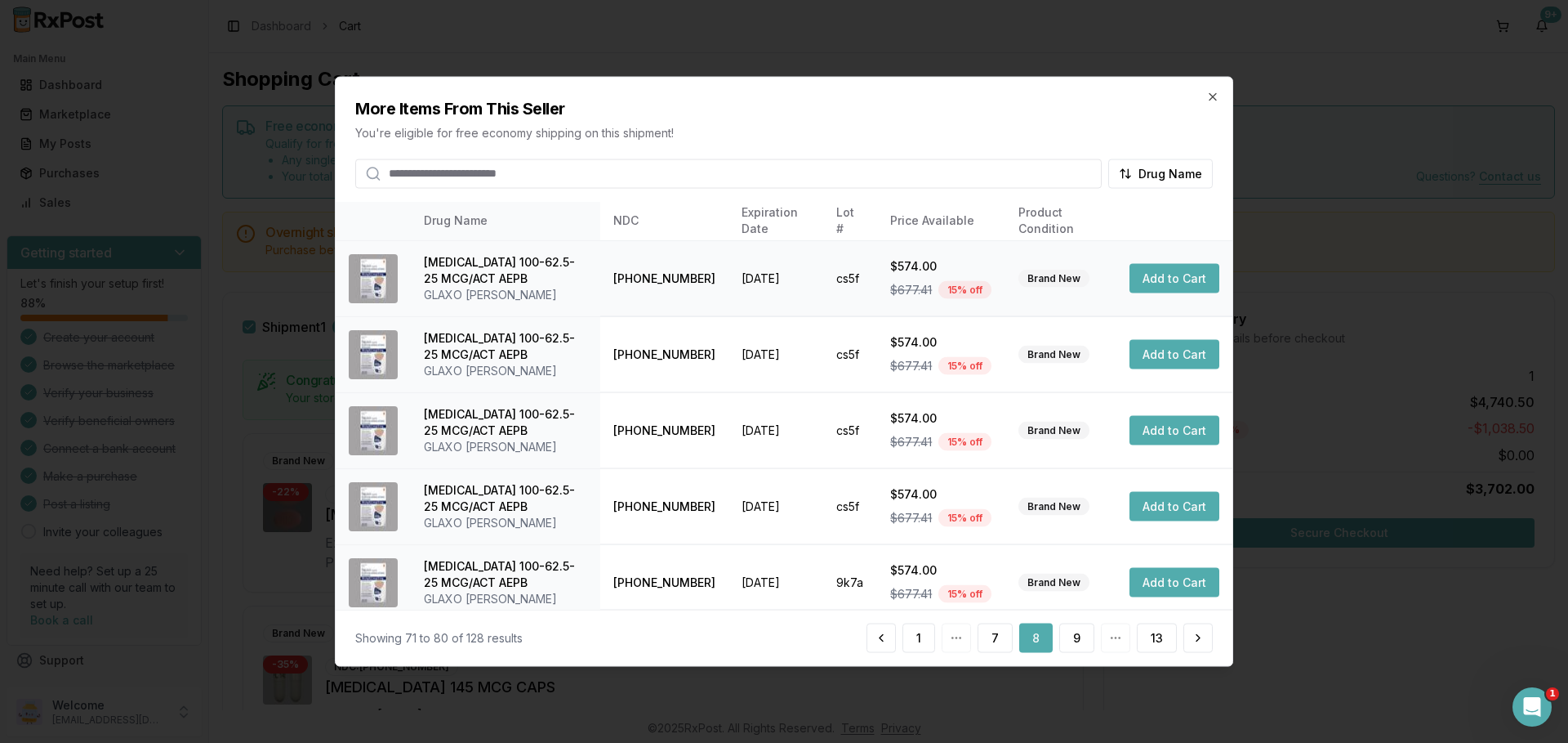
click at [1178, 280] on button "Add to Cart" at bounding box center [1174, 279] width 90 height 30
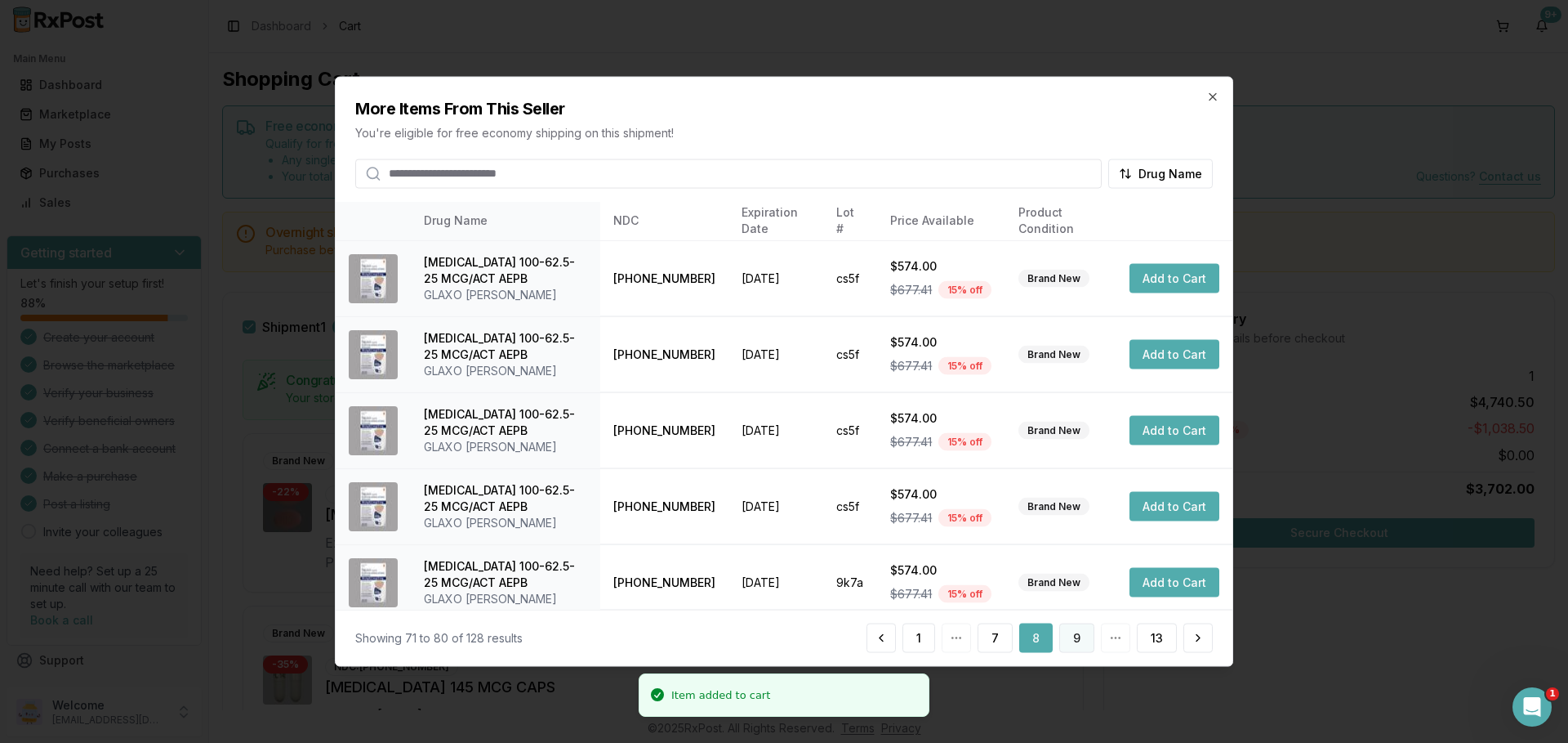
click at [1078, 636] on button "9" at bounding box center [1077, 639] width 35 height 30
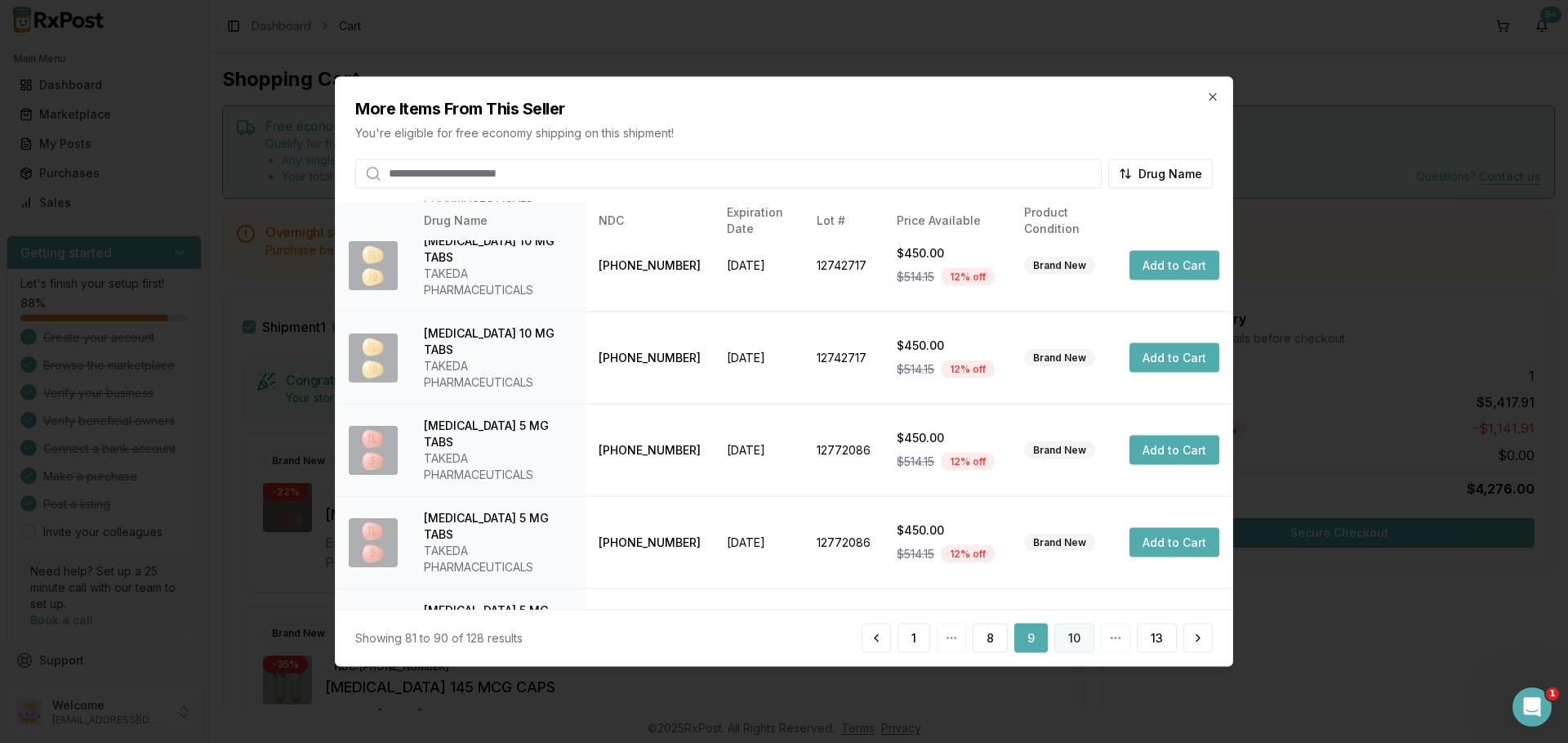
click at [1064, 638] on button "10" at bounding box center [1074, 639] width 40 height 30
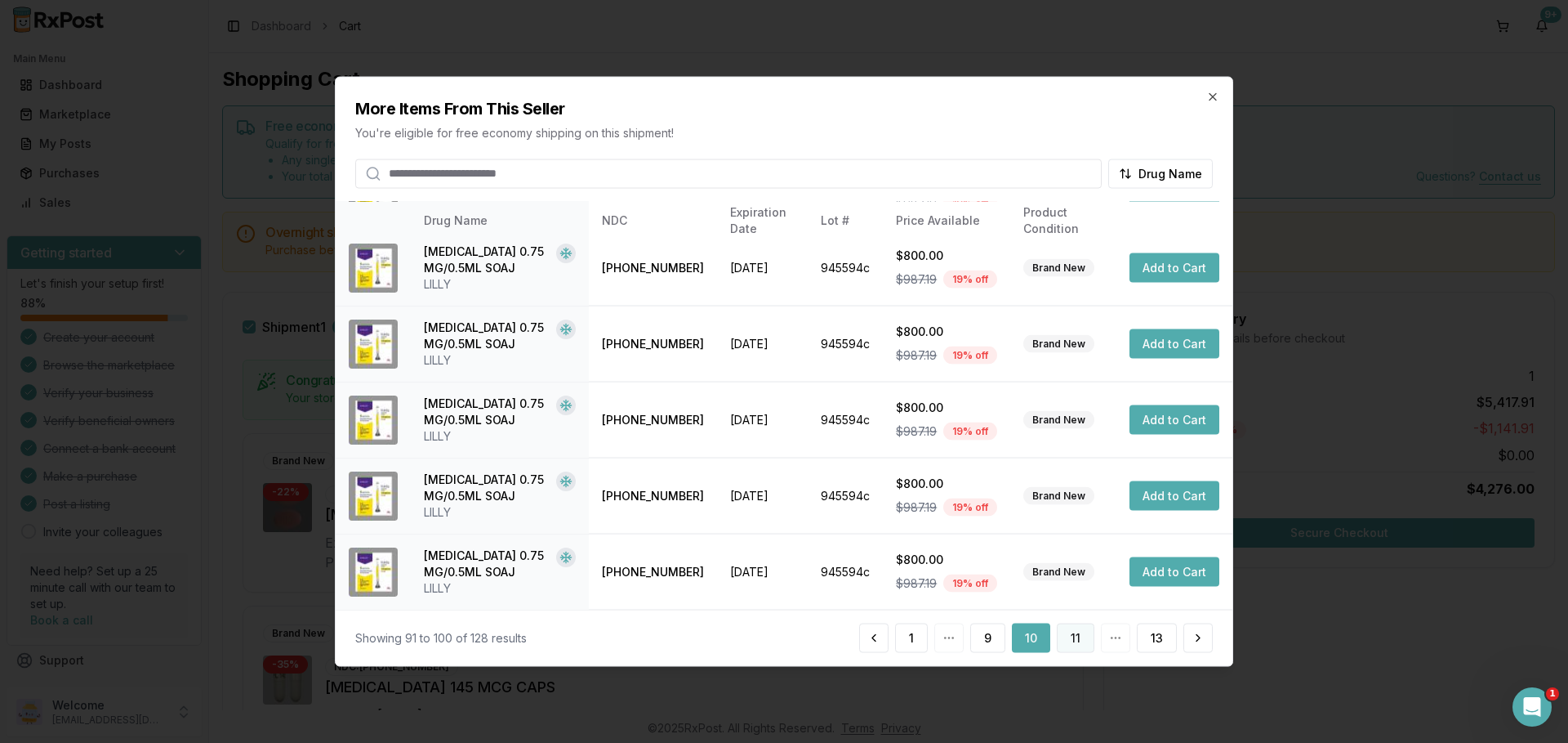
click at [1069, 646] on button "11" at bounding box center [1076, 639] width 37 height 30
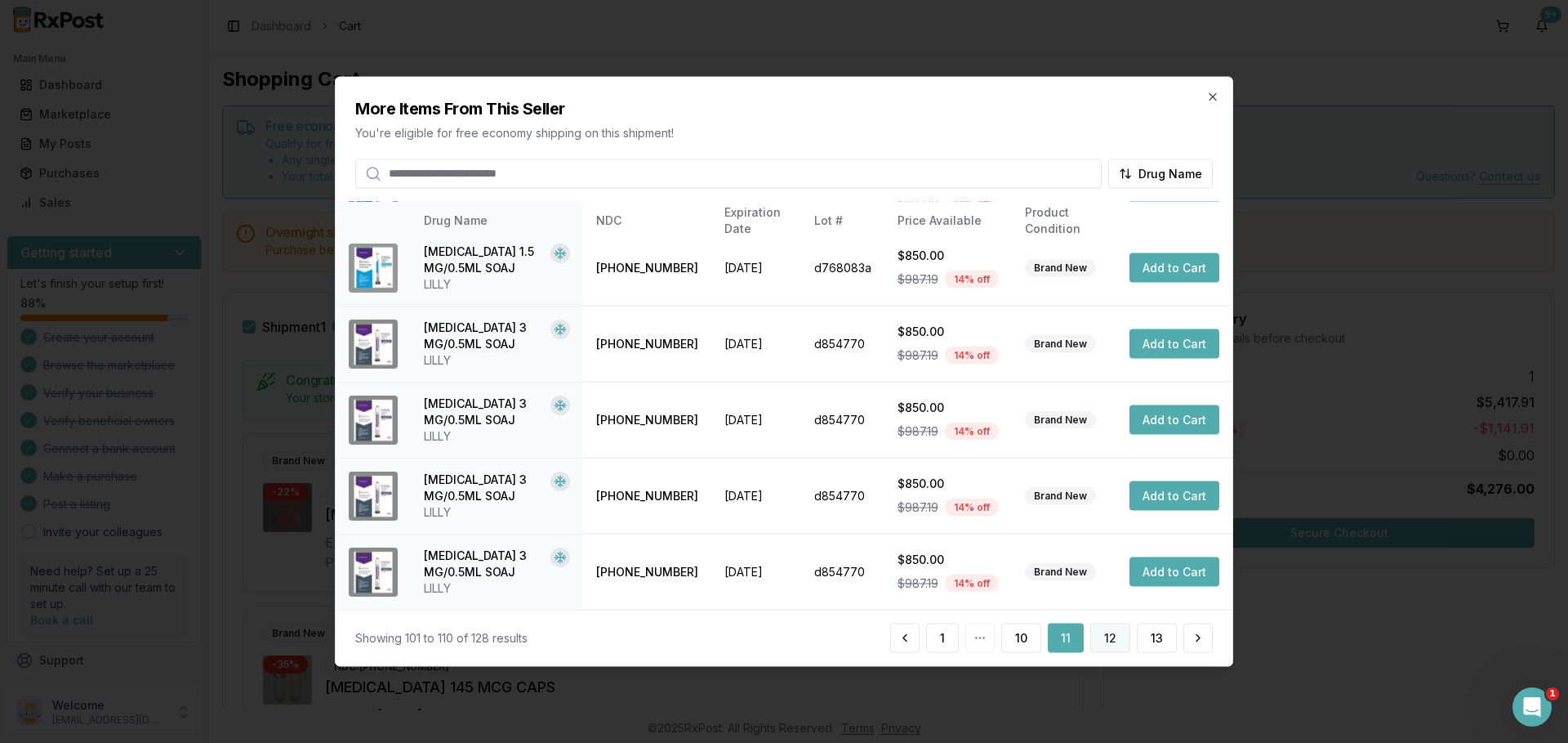
click at [1113, 637] on button "12" at bounding box center [1110, 639] width 40 height 30
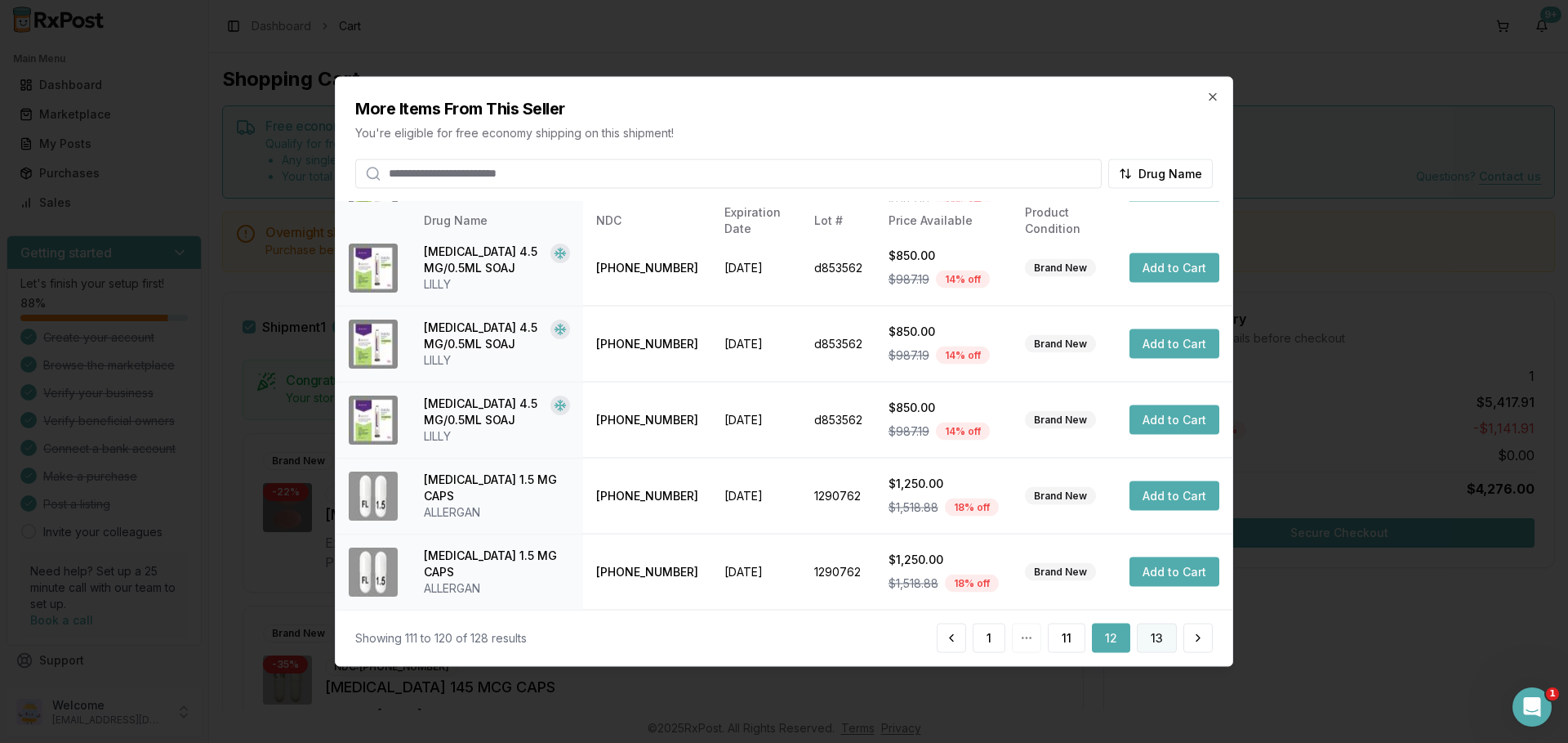
click at [1157, 643] on button "13" at bounding box center [1156, 639] width 40 height 30
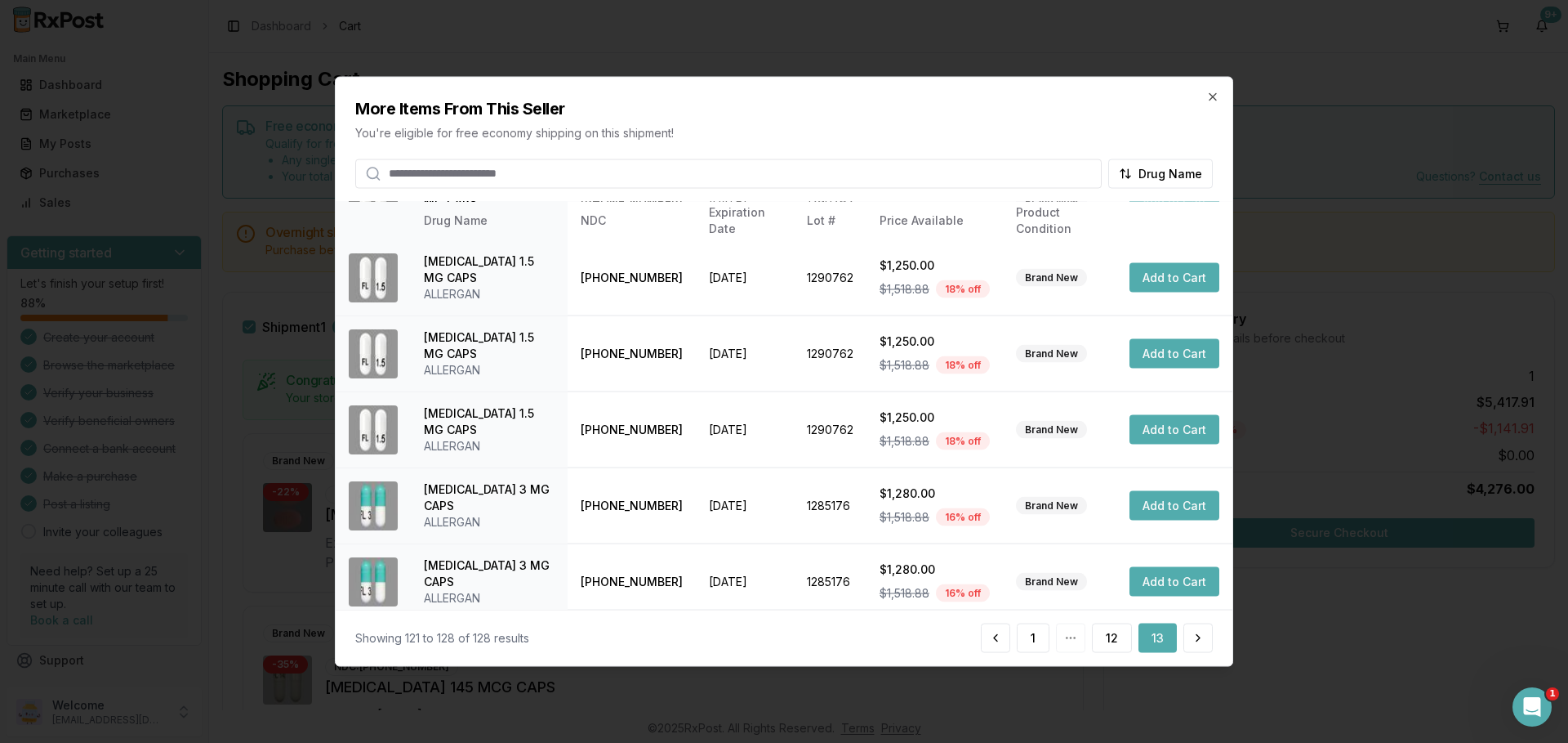
scroll to position [238, 0]
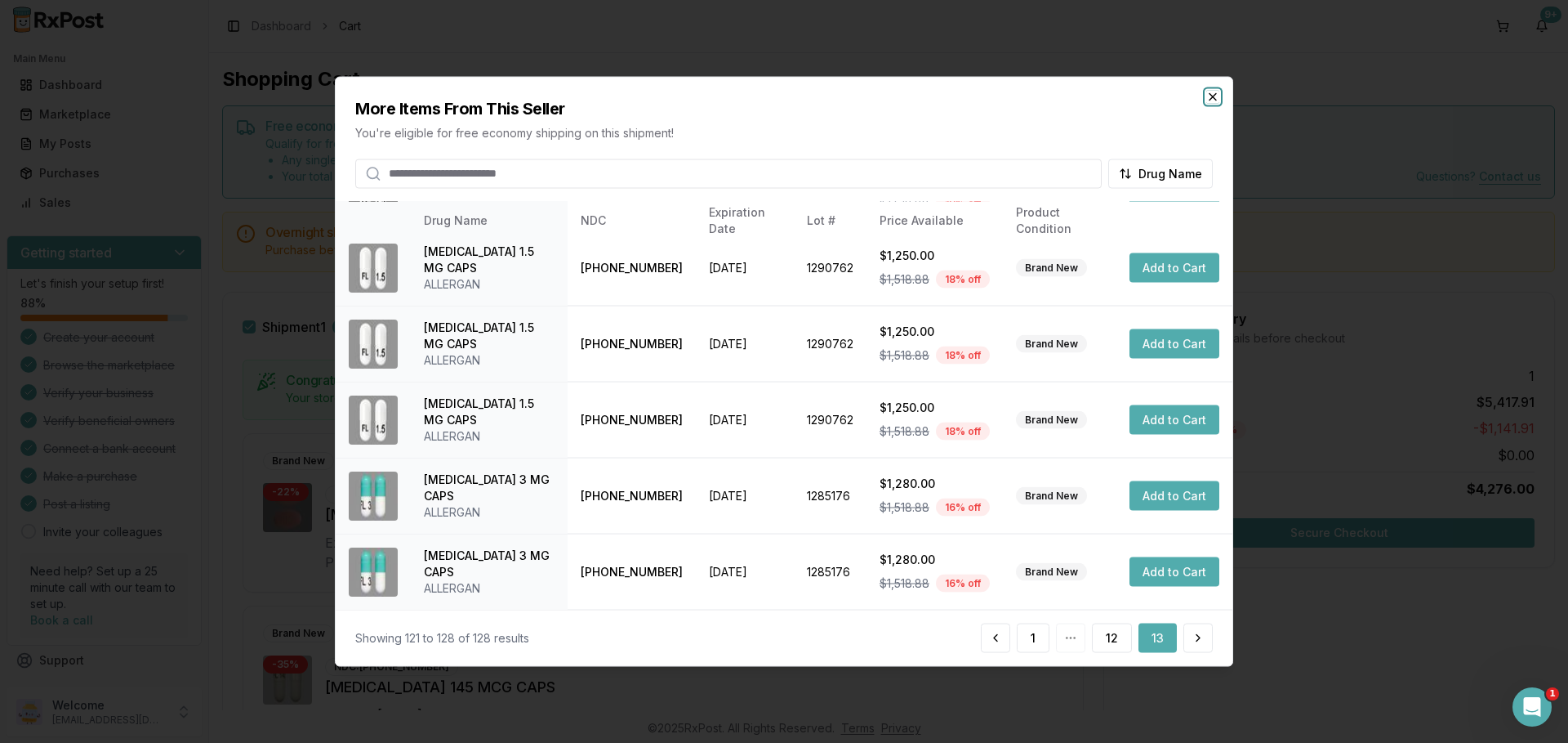
click at [1215, 100] on icon "button" at bounding box center [1212, 96] width 13 height 13
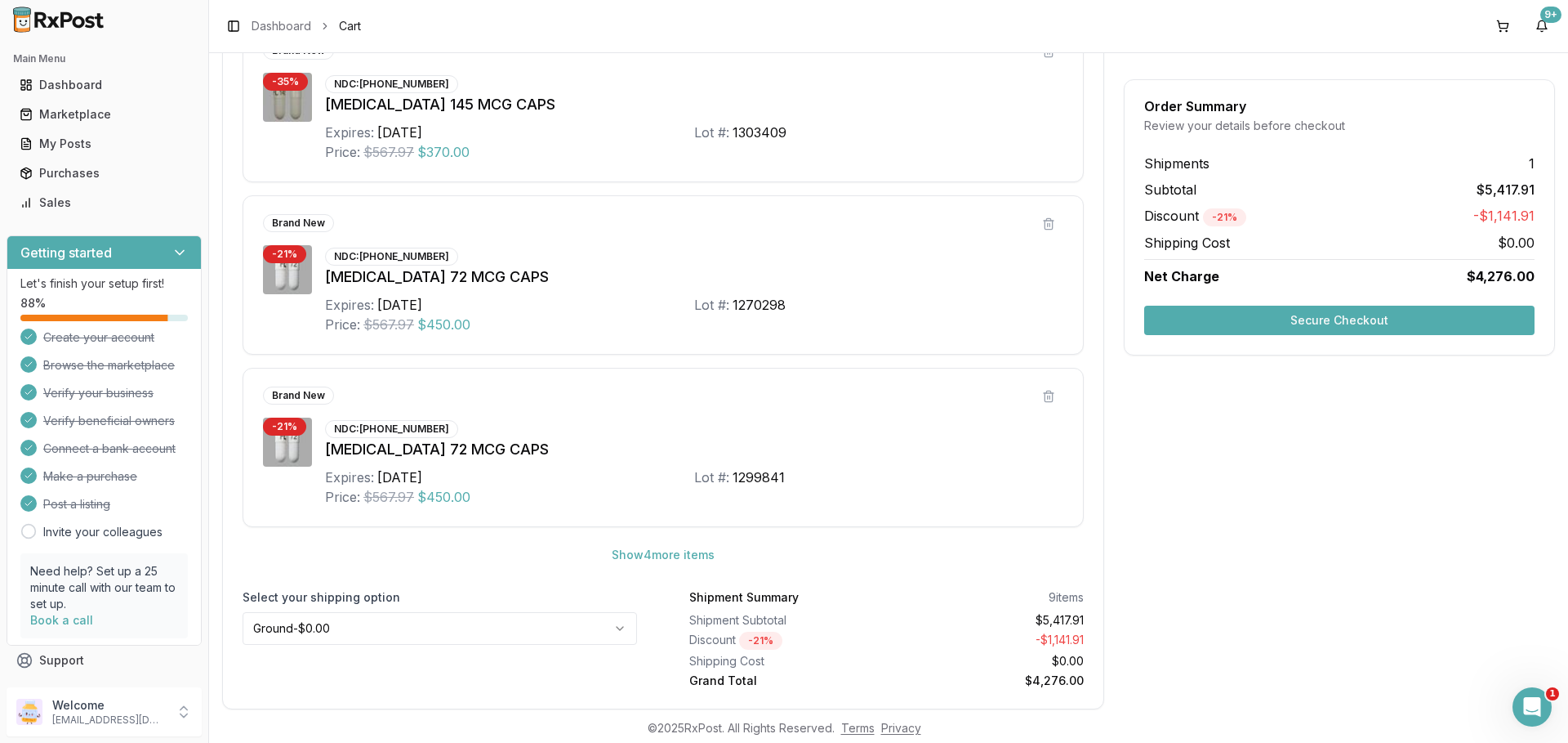
scroll to position [763, 0]
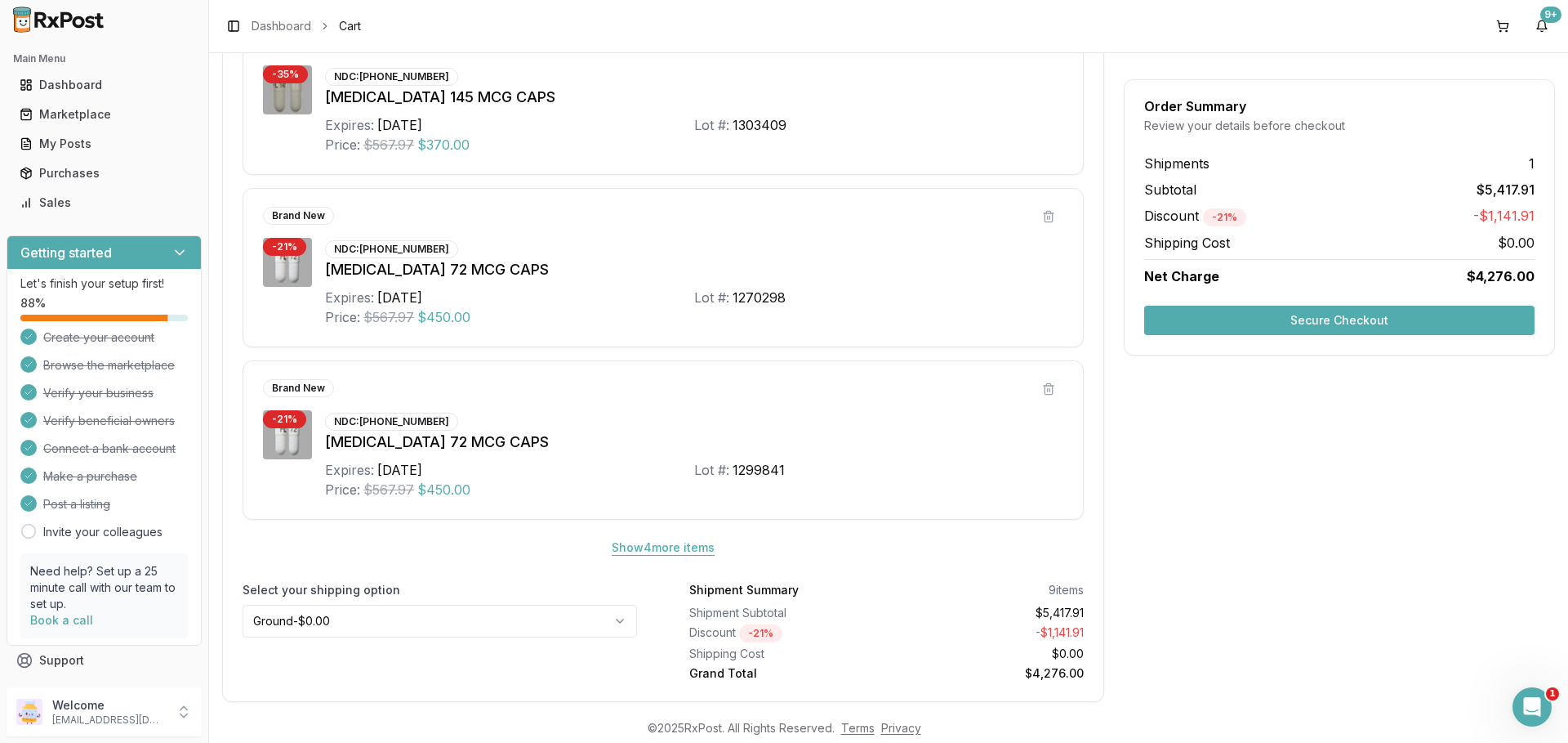
click at [687, 548] on button "Show 4 more item s" at bounding box center [663, 548] width 129 height 30
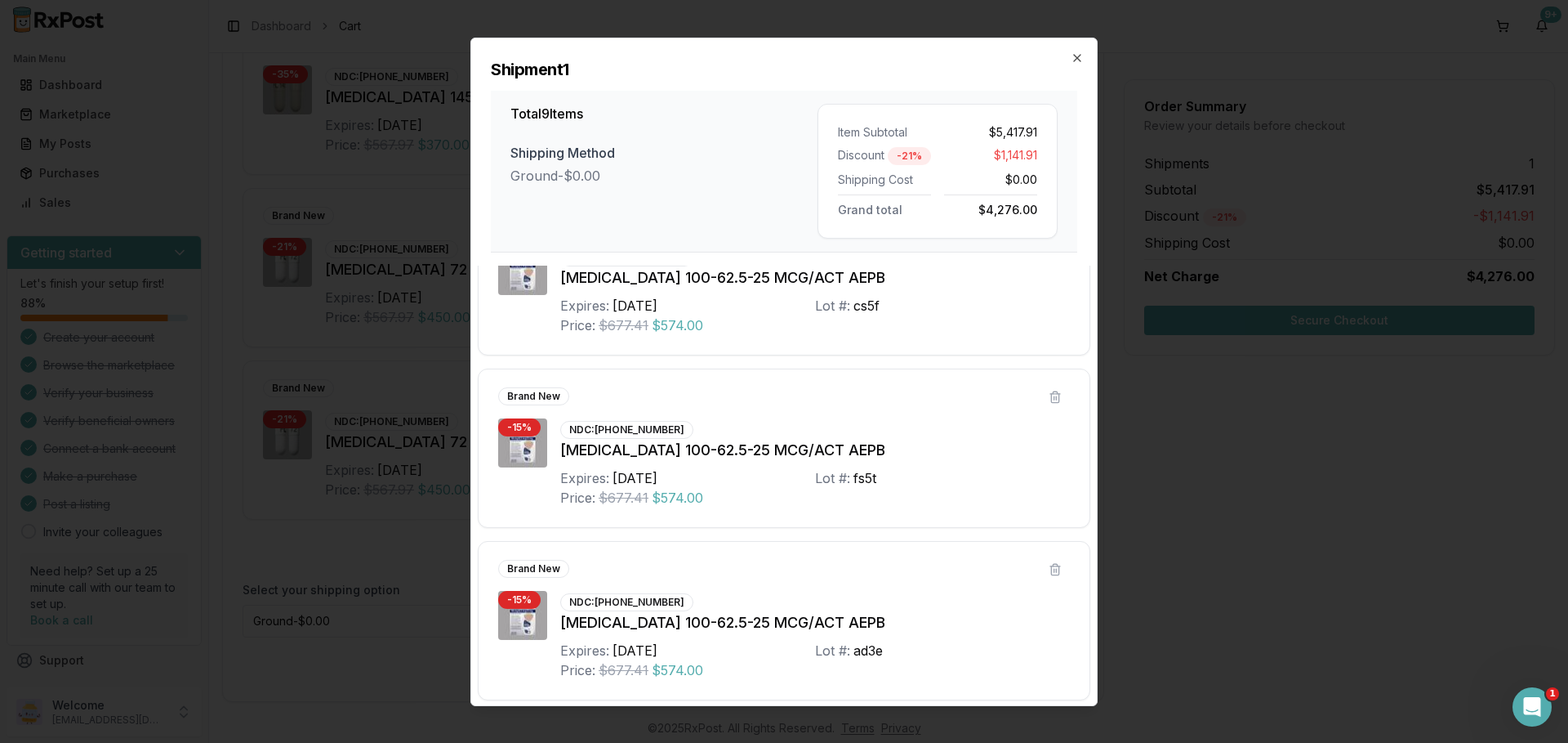
scroll to position [1112, 0]
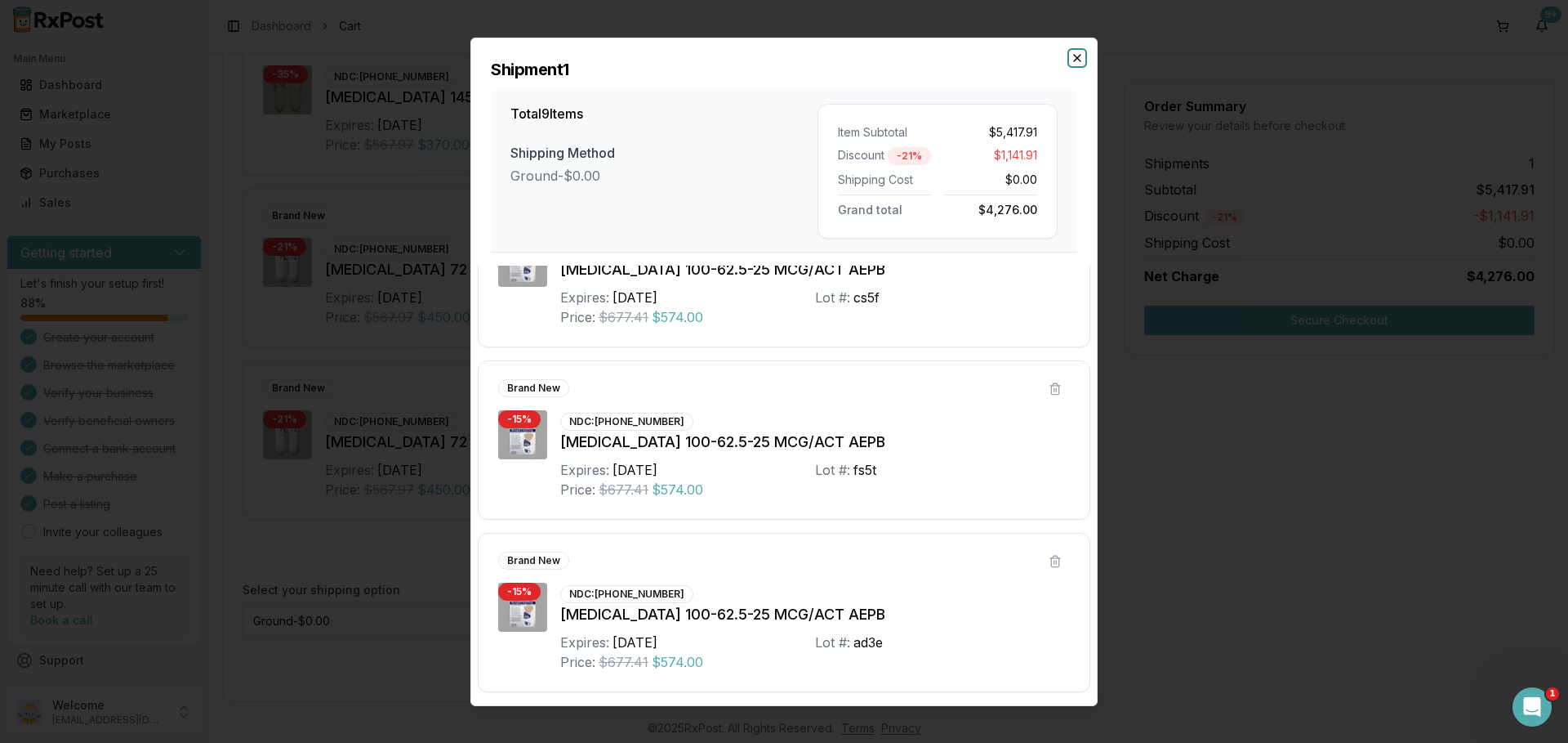
click at [1076, 61] on icon "button" at bounding box center [1077, 56] width 13 height 13
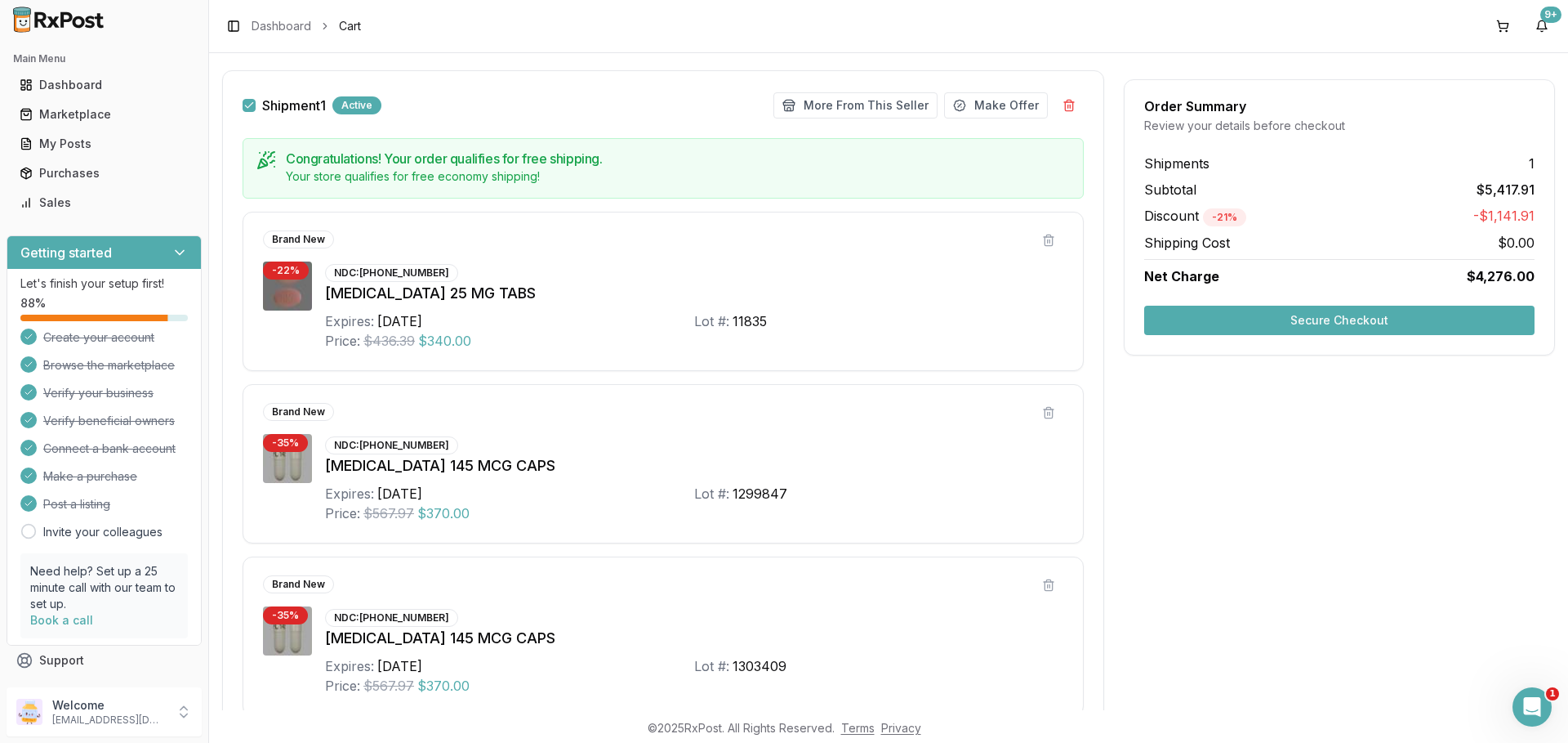
scroll to position [218, 0]
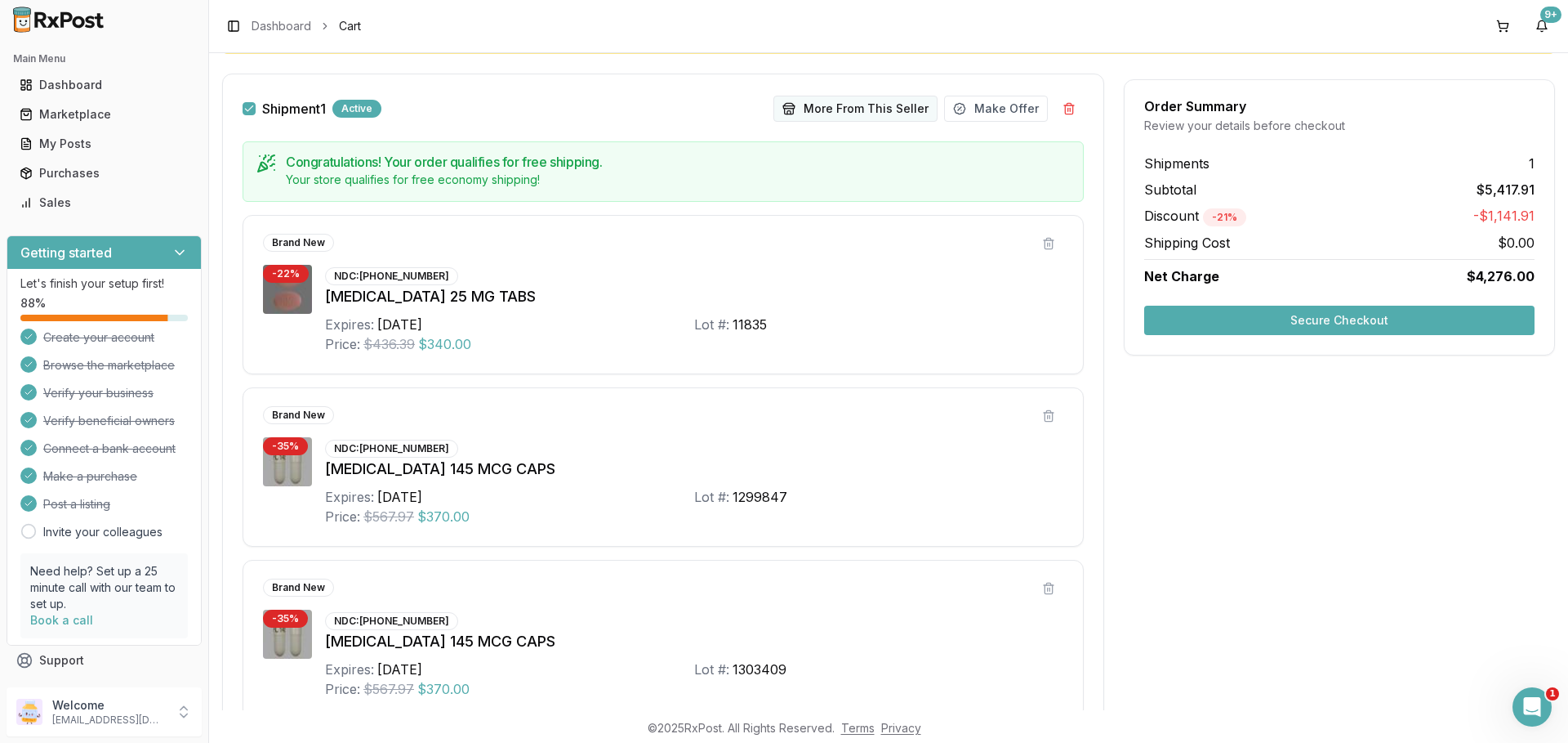
click at [860, 114] on button "More From This Seller" at bounding box center [855, 108] width 164 height 27
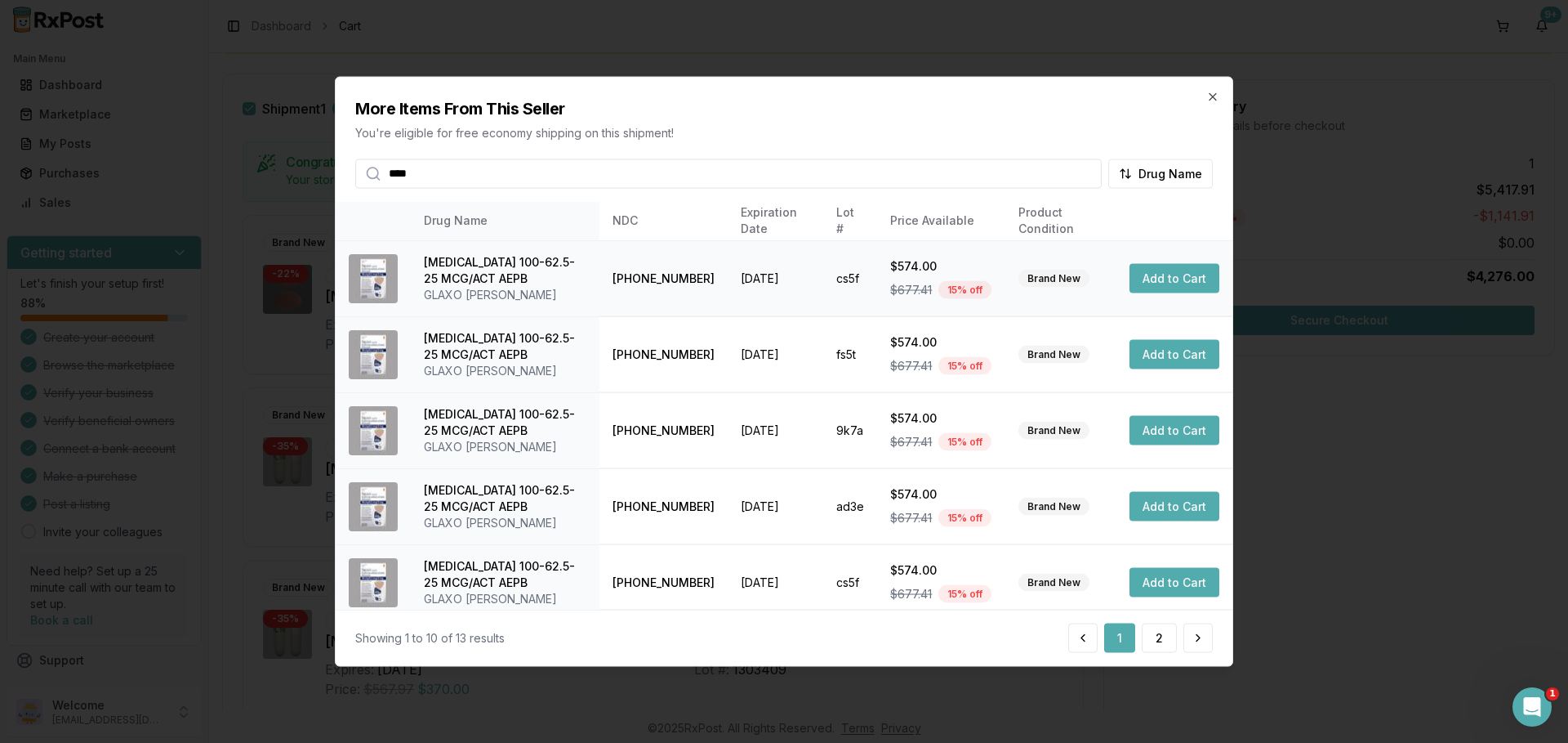
type input "****"
click at [1149, 276] on button "Add to Cart" at bounding box center [1174, 279] width 90 height 30
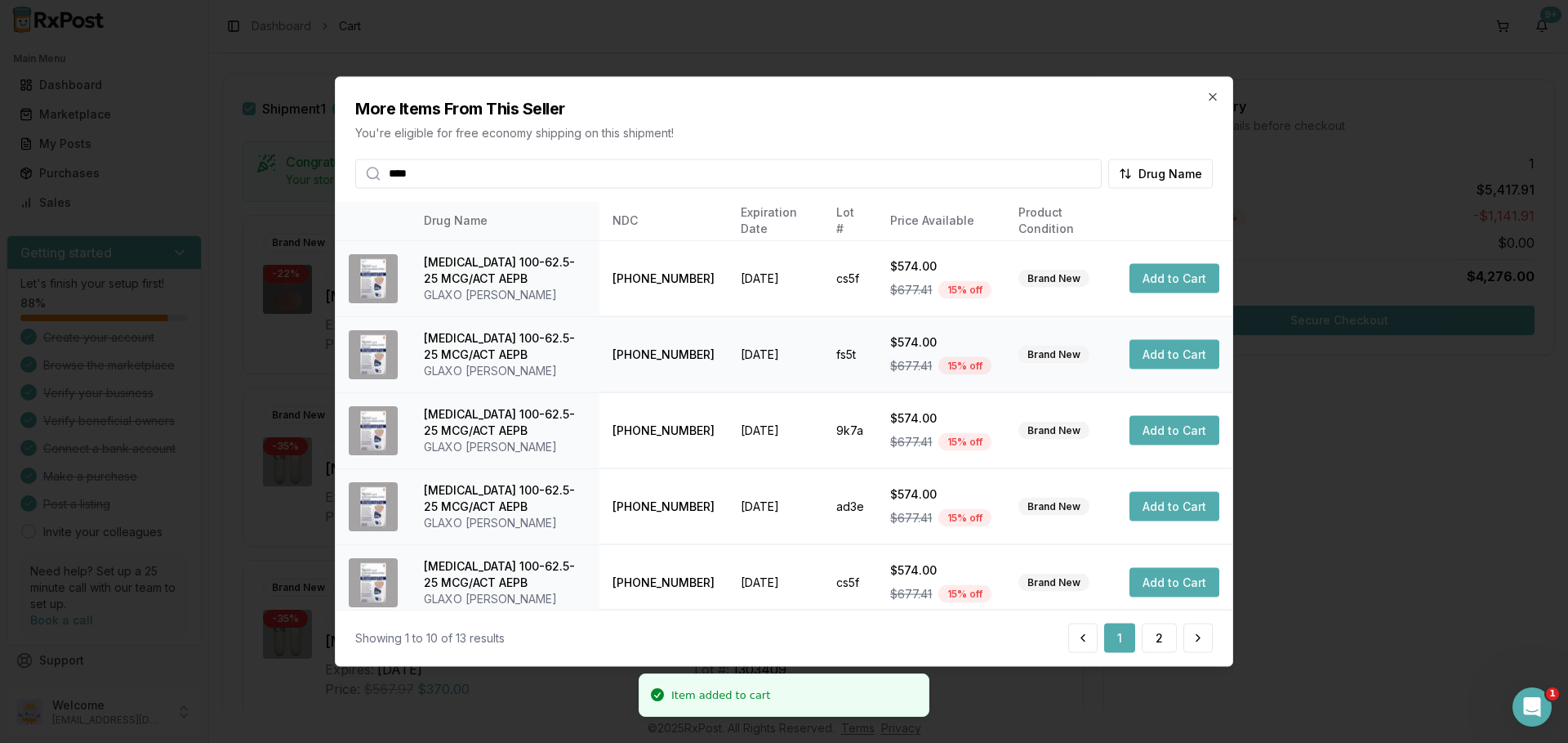
click at [1179, 359] on button "Add to Cart" at bounding box center [1174, 355] width 90 height 30
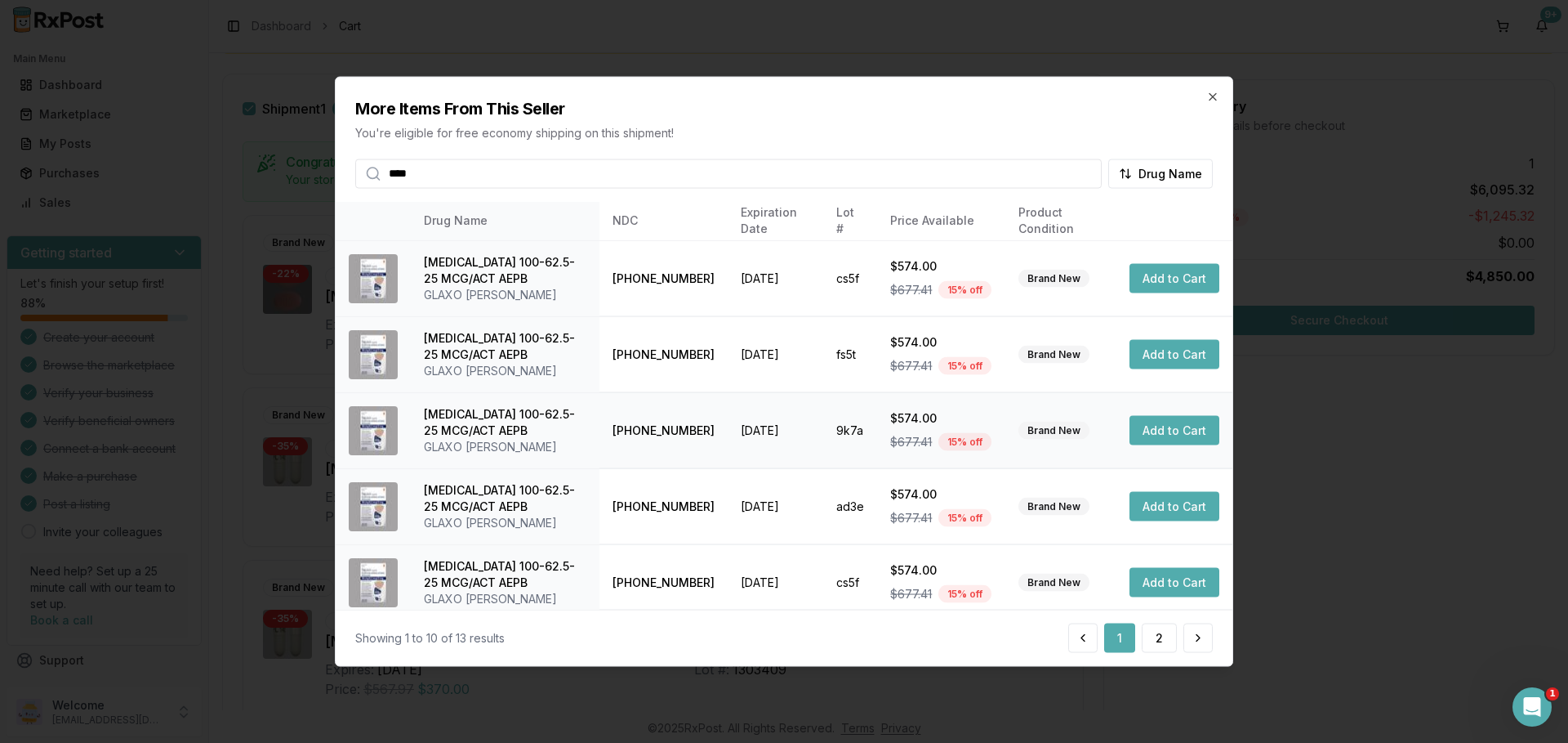
click at [1159, 424] on button "Add to Cart" at bounding box center [1174, 431] width 90 height 30
click at [1216, 101] on icon "button" at bounding box center [1212, 96] width 13 height 13
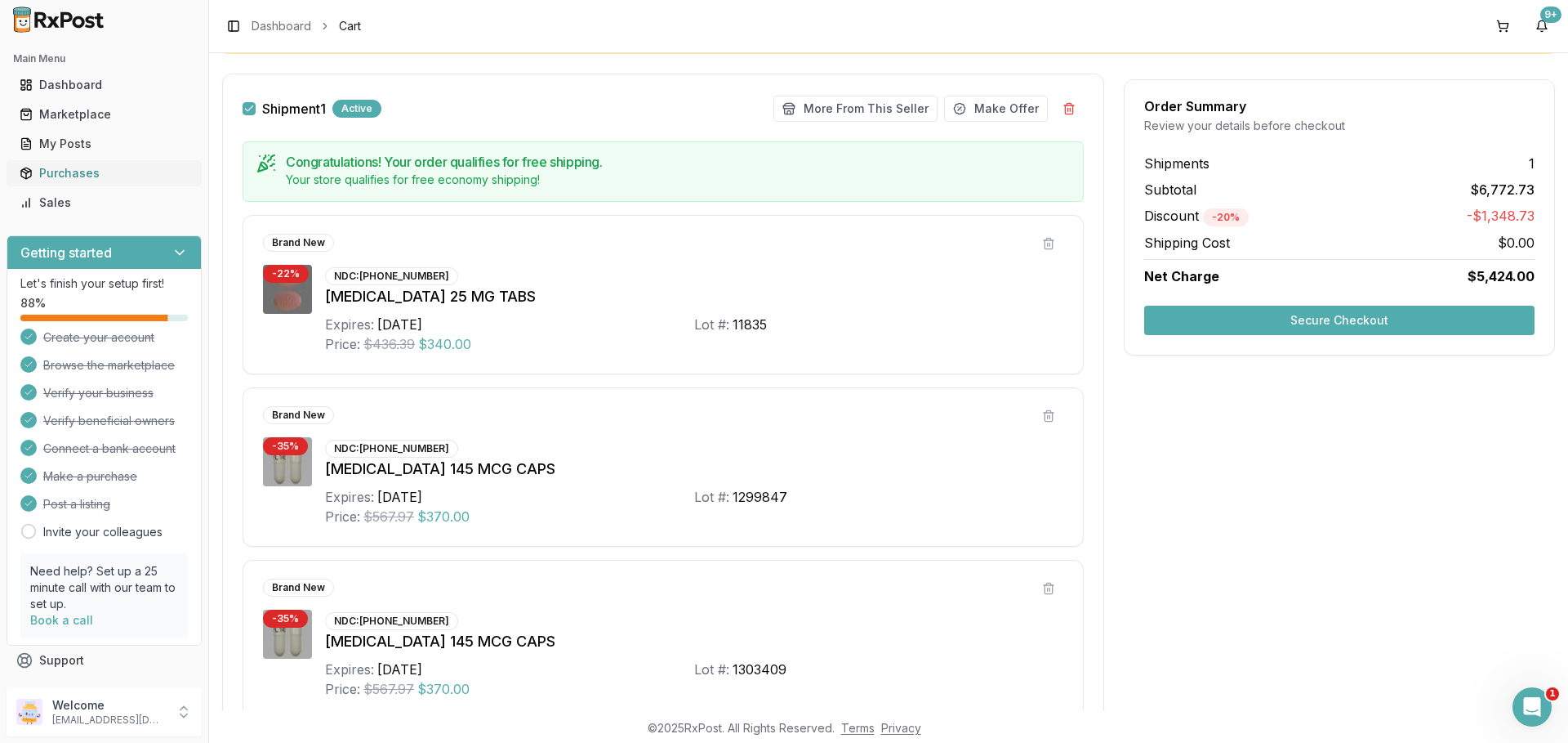
click at [69, 167] on div "Purchases" at bounding box center [104, 172] width 169 height 17
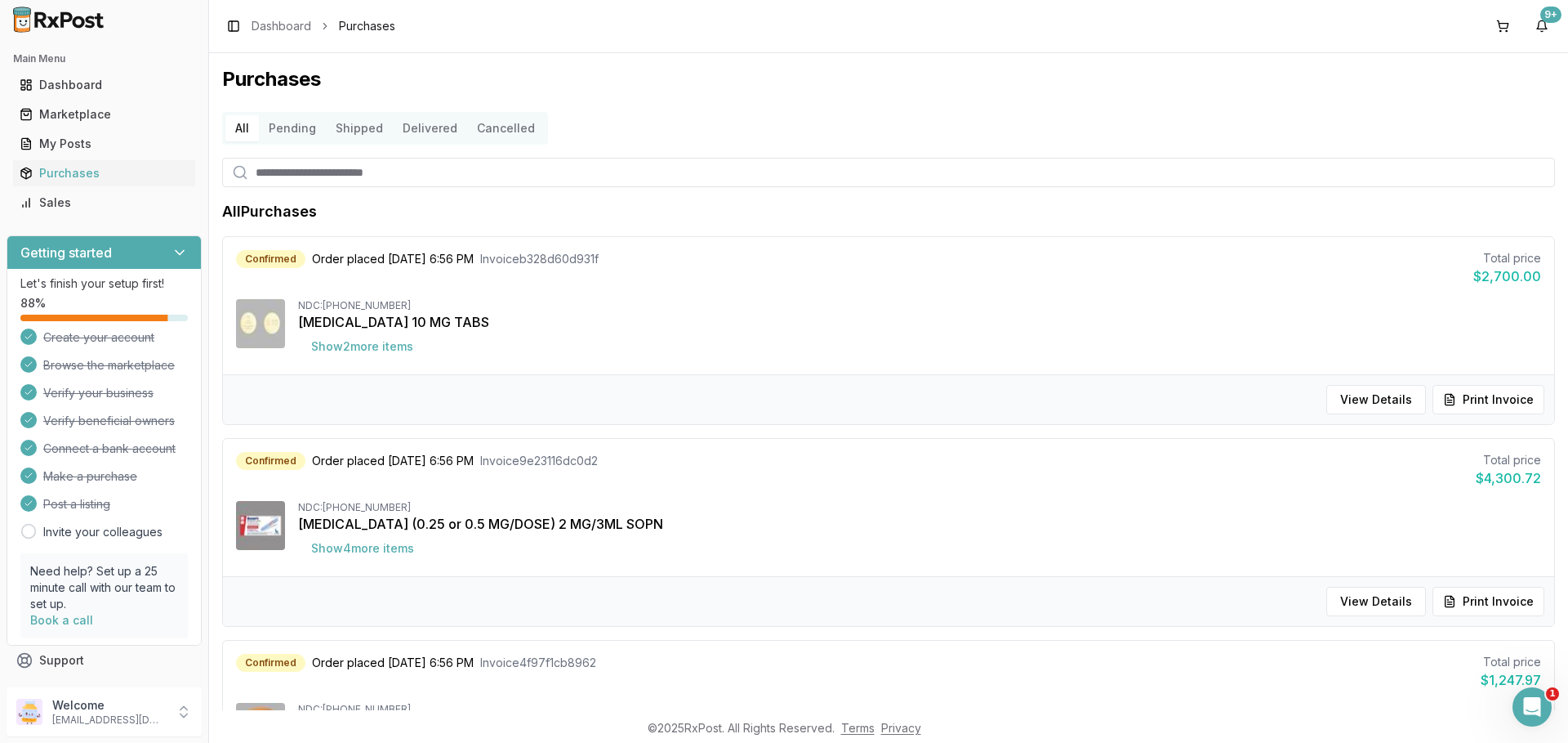
click at [339, 174] on input "search" at bounding box center [888, 172] width 1333 height 30
type input "*****"
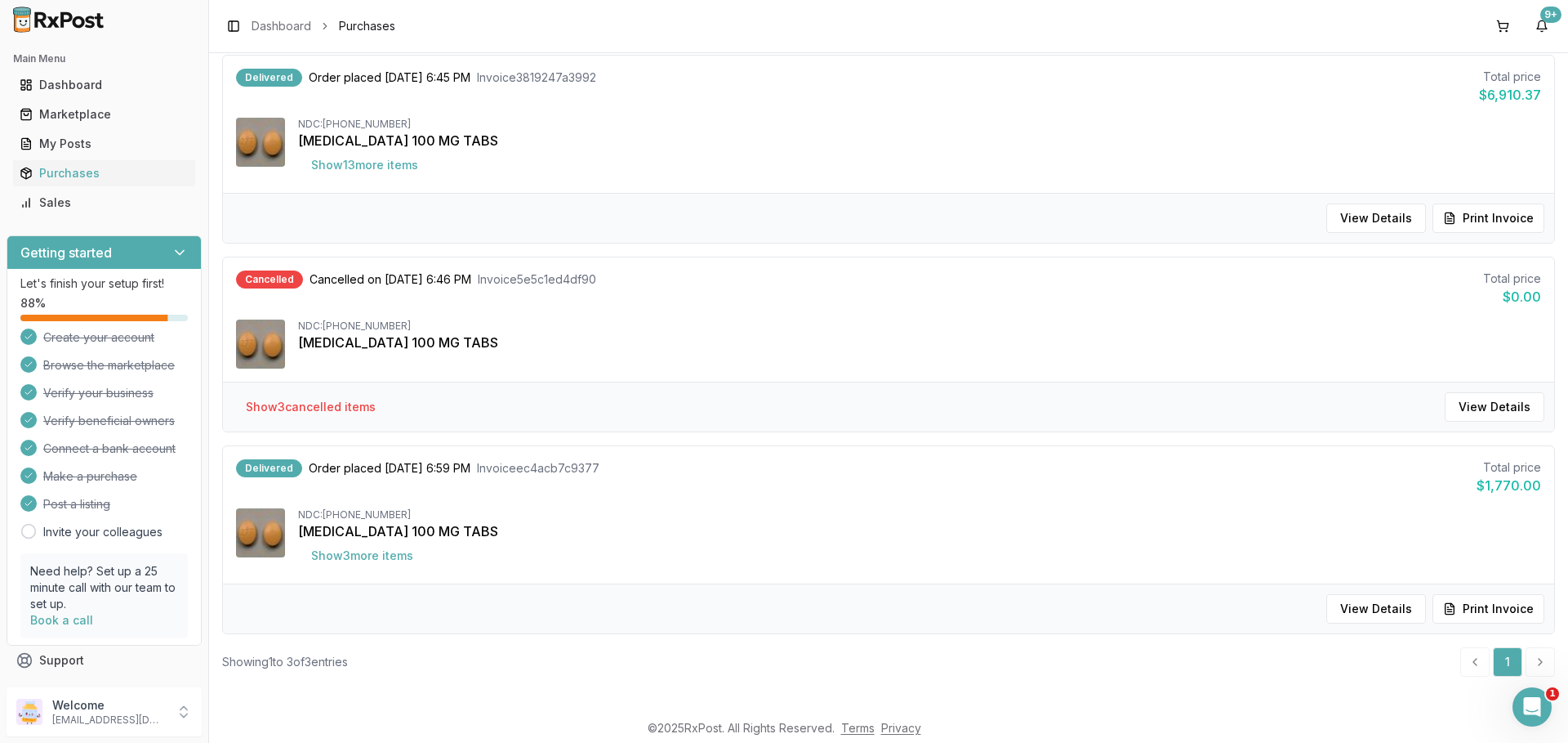
scroll to position [187, 0]
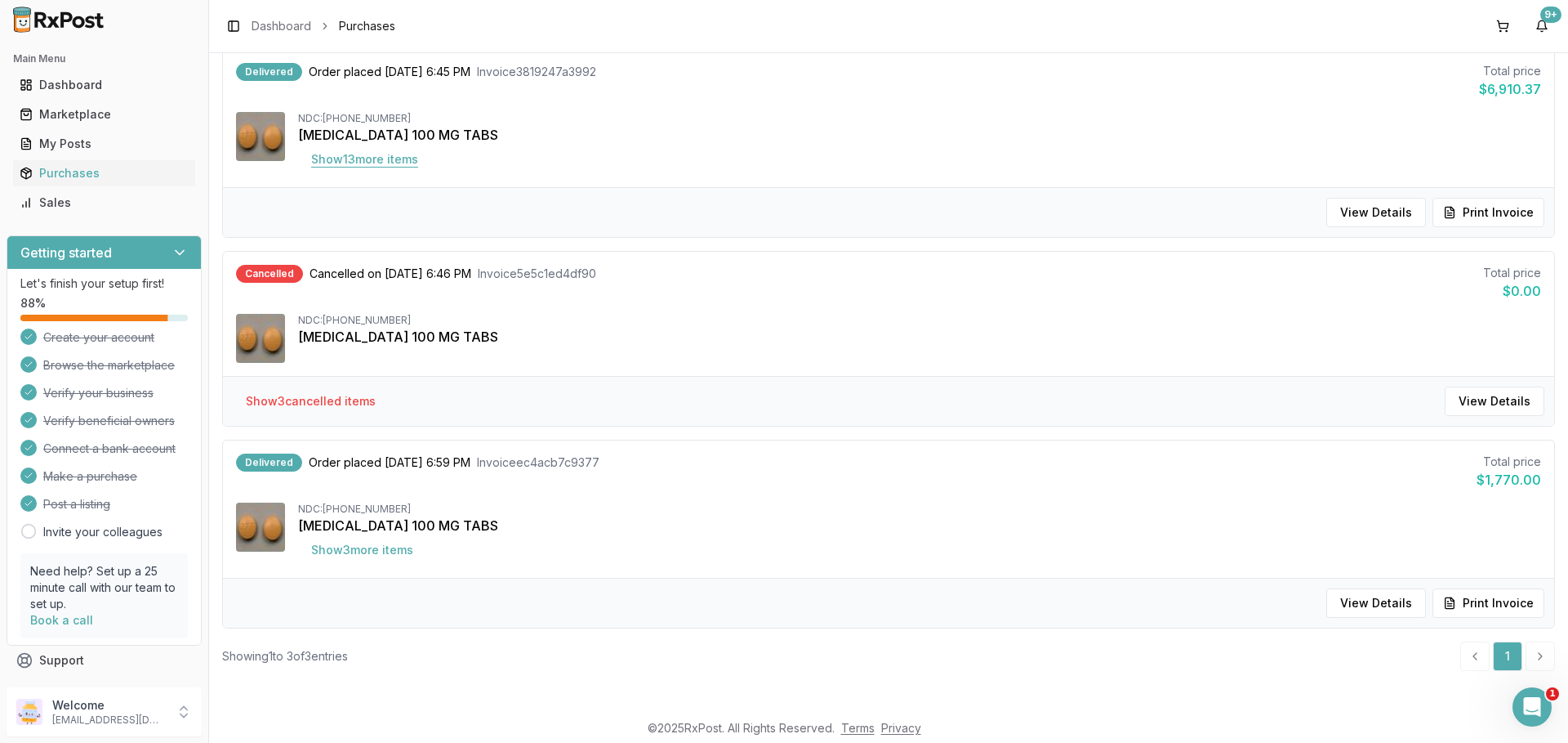
click at [367, 163] on button "Show 13 more item s" at bounding box center [364, 160] width 133 height 30
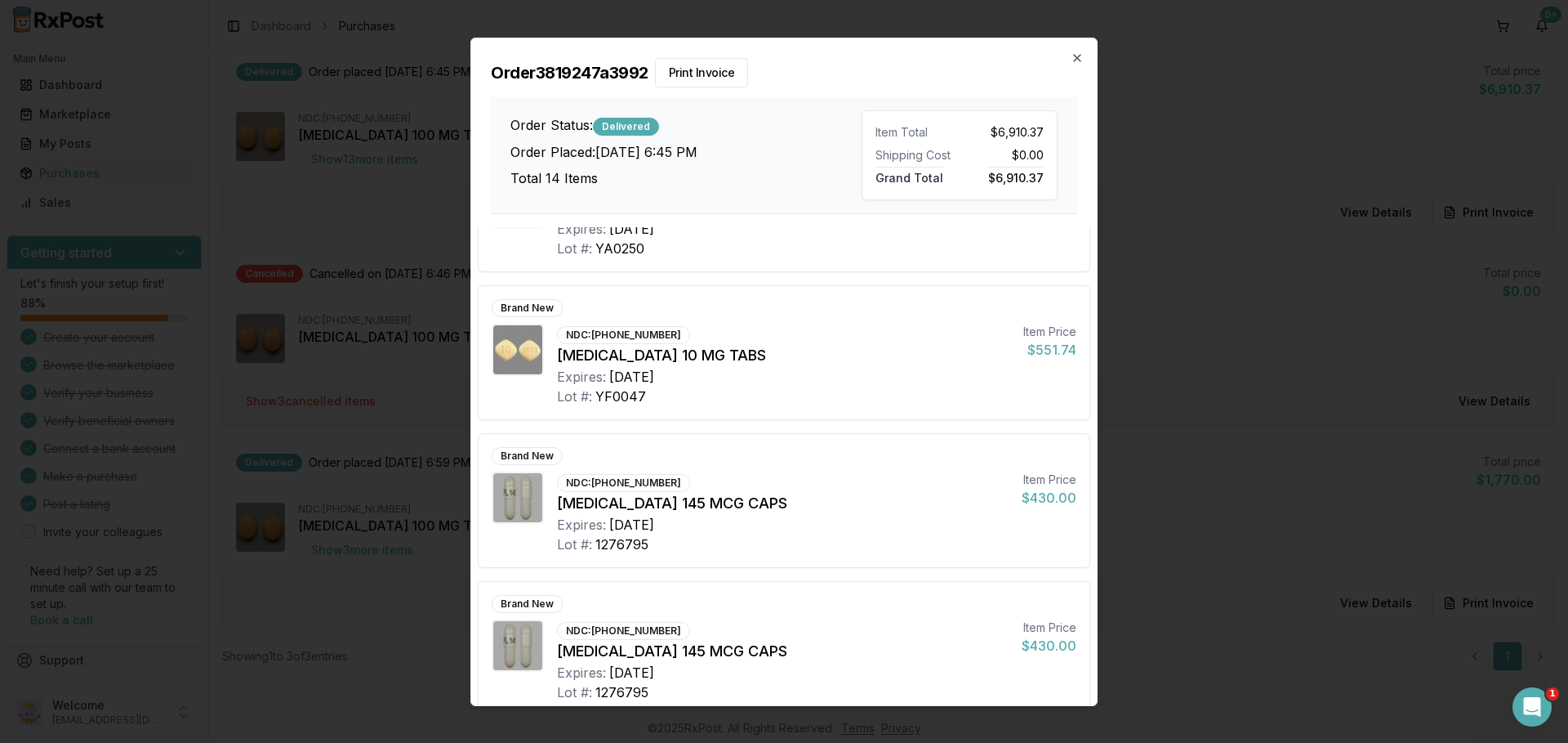
scroll to position [980, 0]
click at [1072, 60] on icon "button" at bounding box center [1077, 56] width 13 height 13
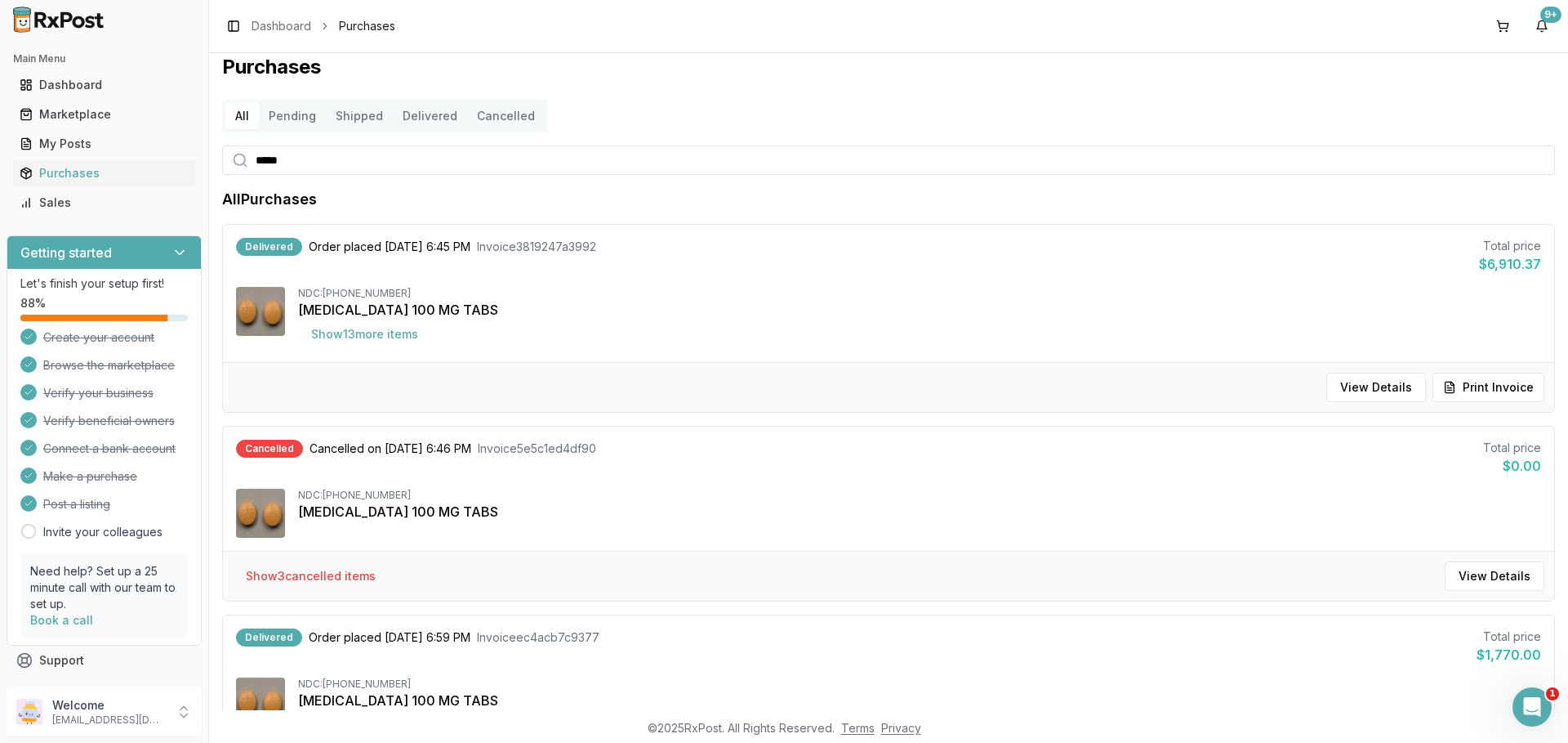
scroll to position [0, 0]
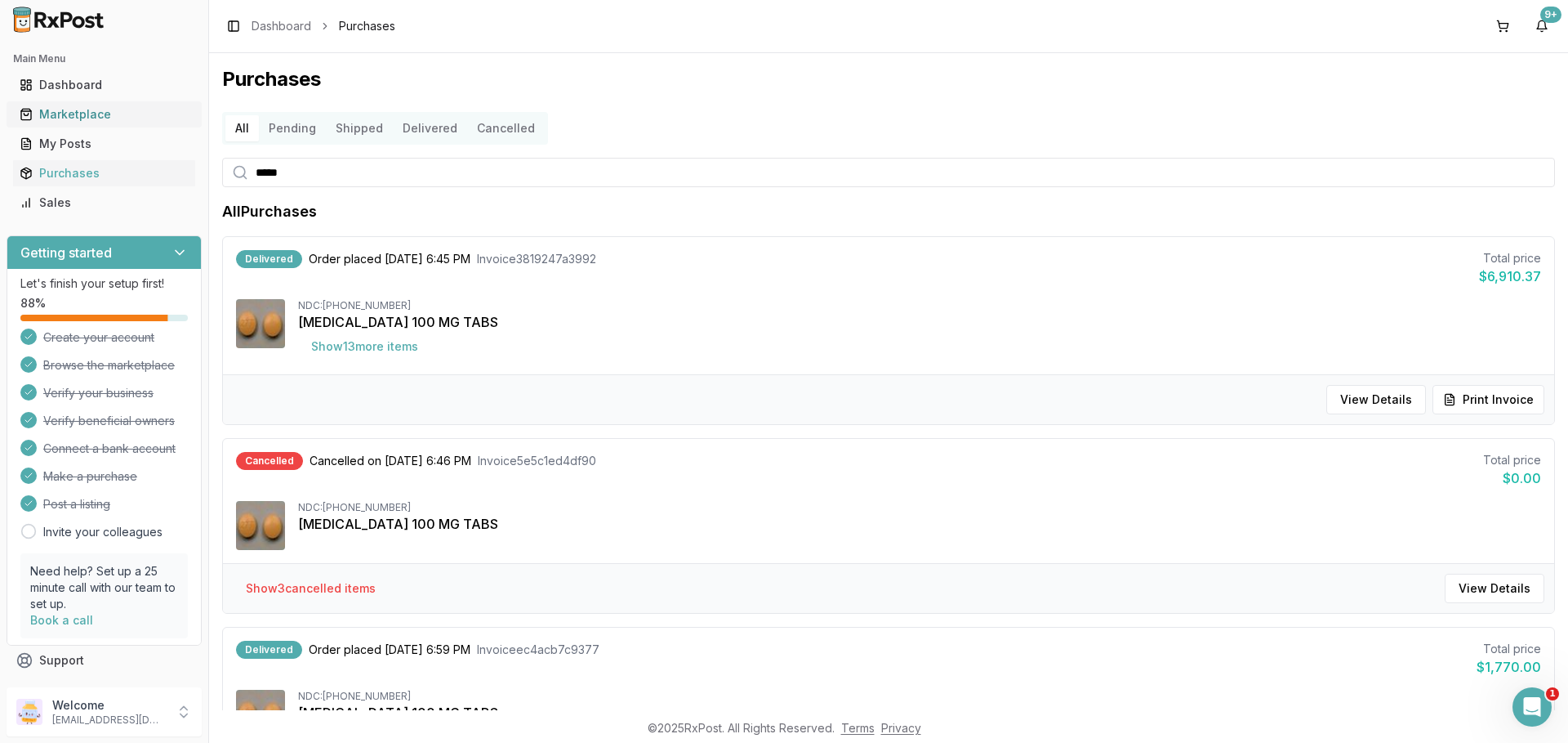
click at [92, 123] on link "Marketplace" at bounding box center [103, 114] width 182 height 30
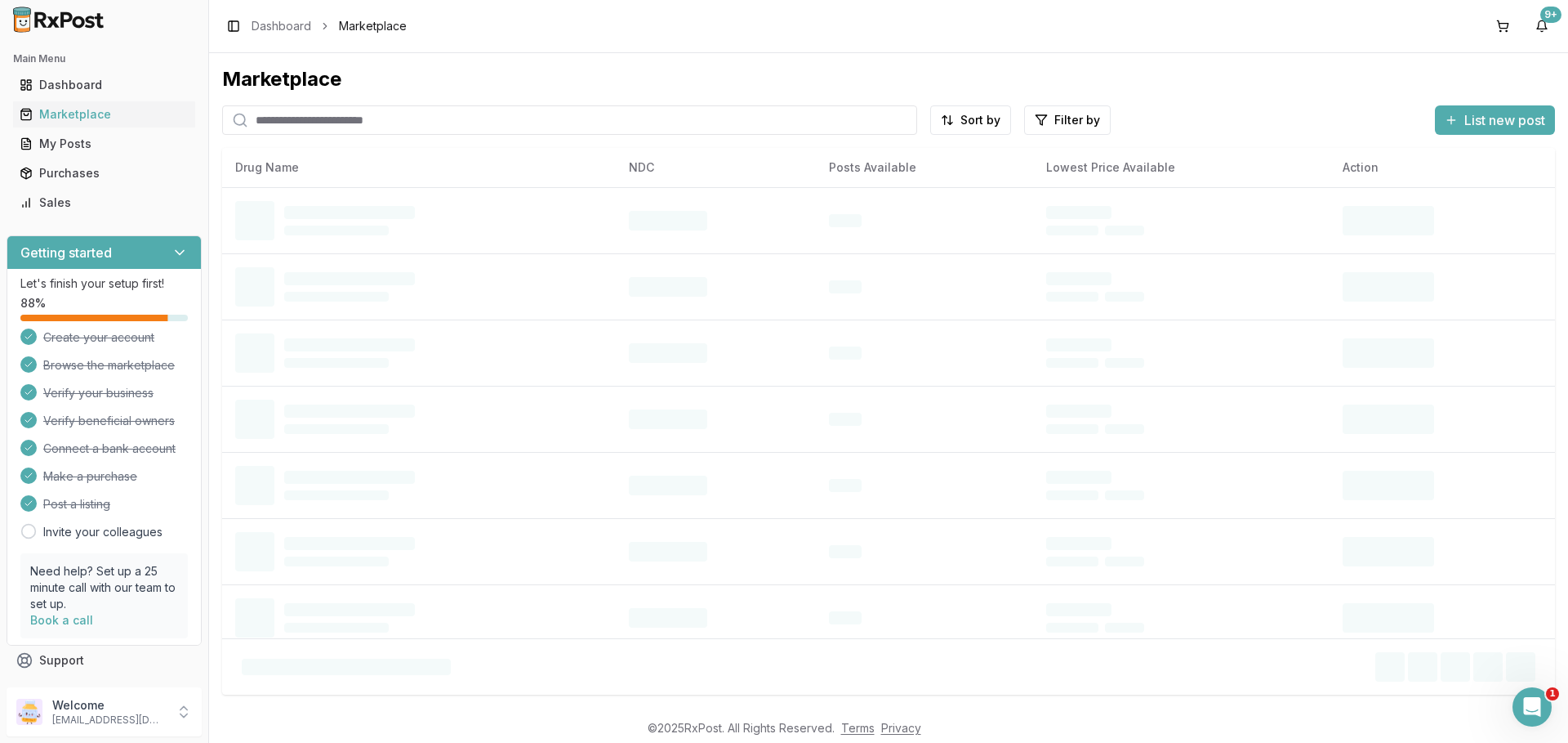
click at [346, 129] on input "search" at bounding box center [570, 120] width 695 height 30
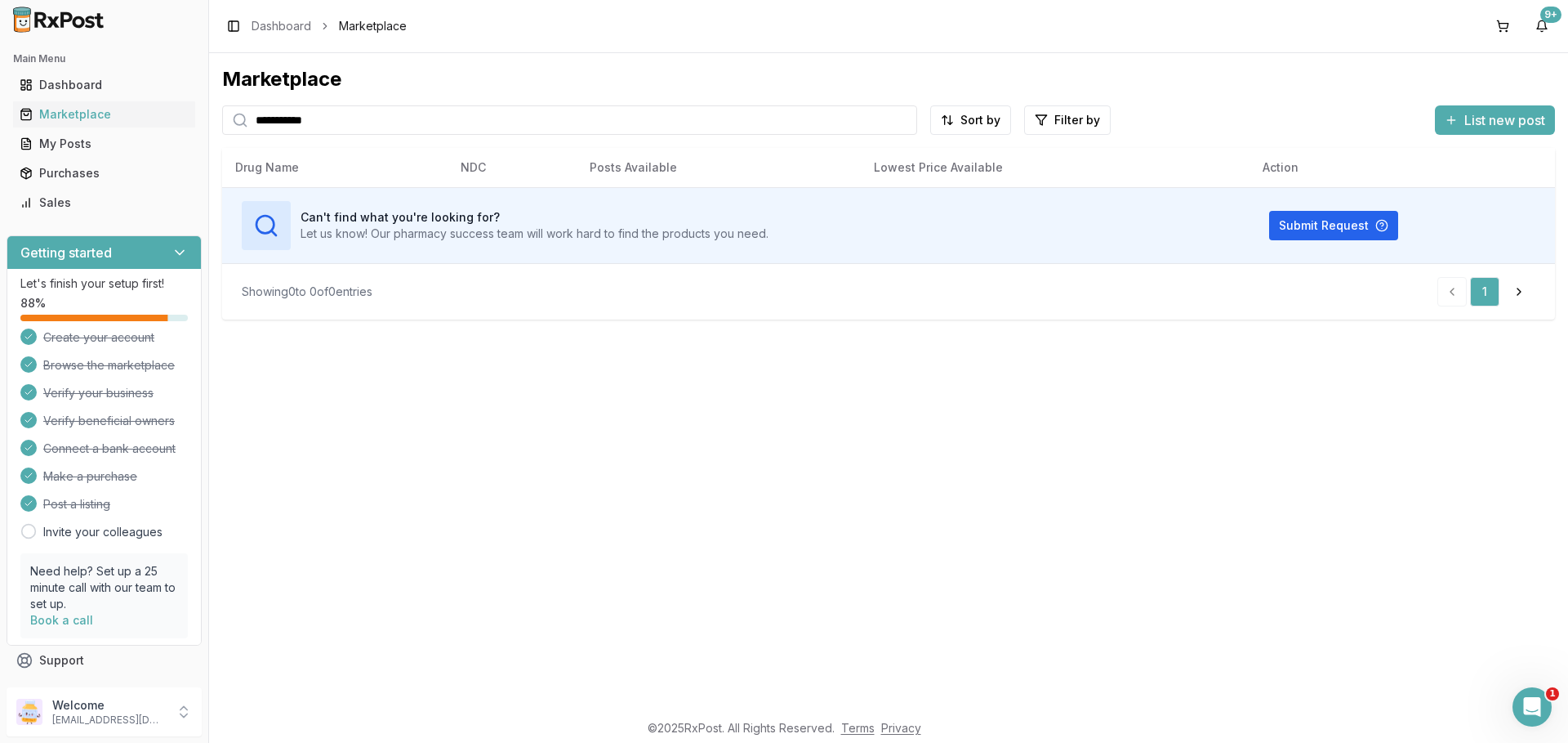
drag, startPoint x: 359, startPoint y: 121, endPoint x: 253, endPoint y: 123, distance: 106.0
click at [253, 123] on input "**********" at bounding box center [570, 120] width 695 height 30
paste input "search"
type input "**********"
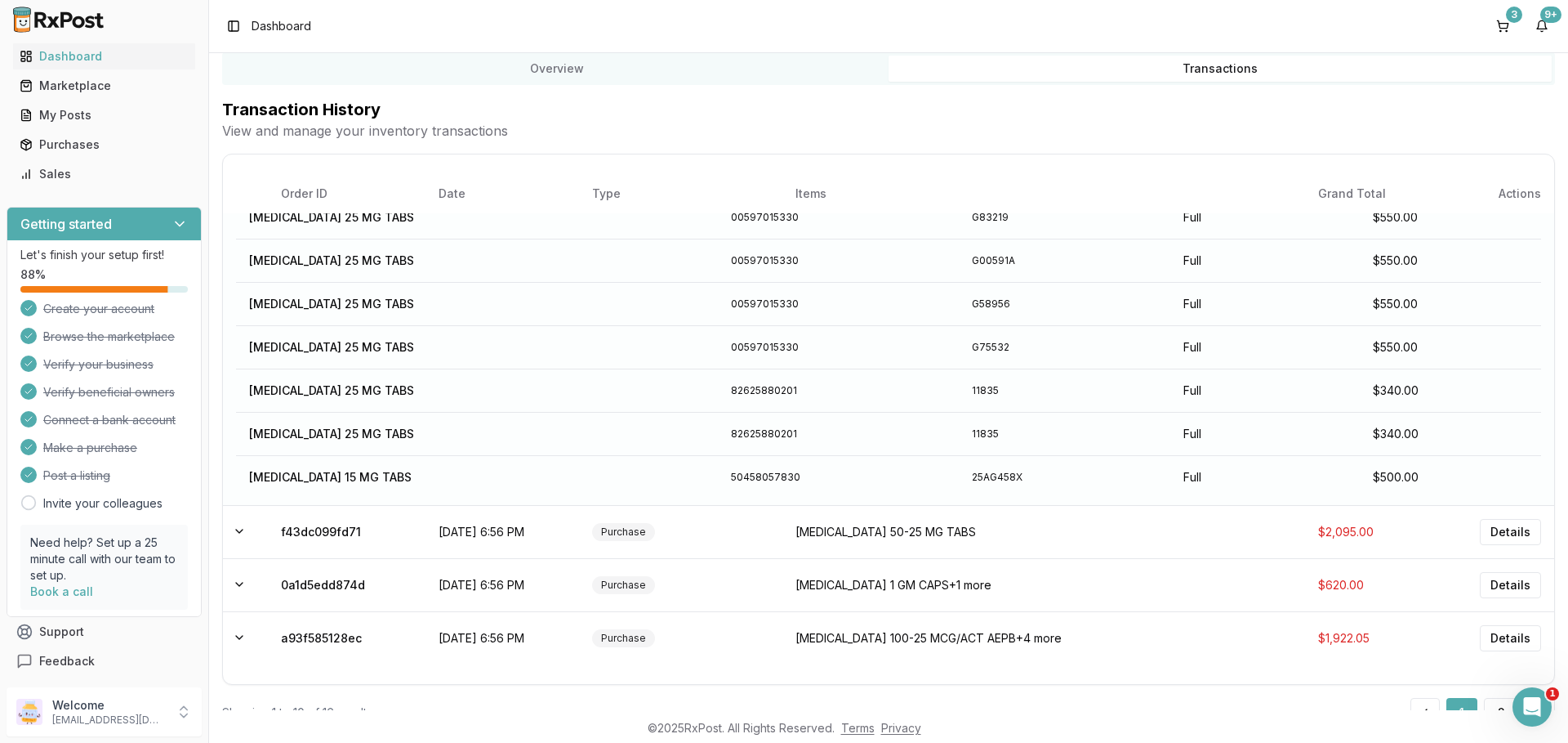
scroll to position [12, 0]
click at [1501, 24] on button "3" at bounding box center [1502, 26] width 27 height 27
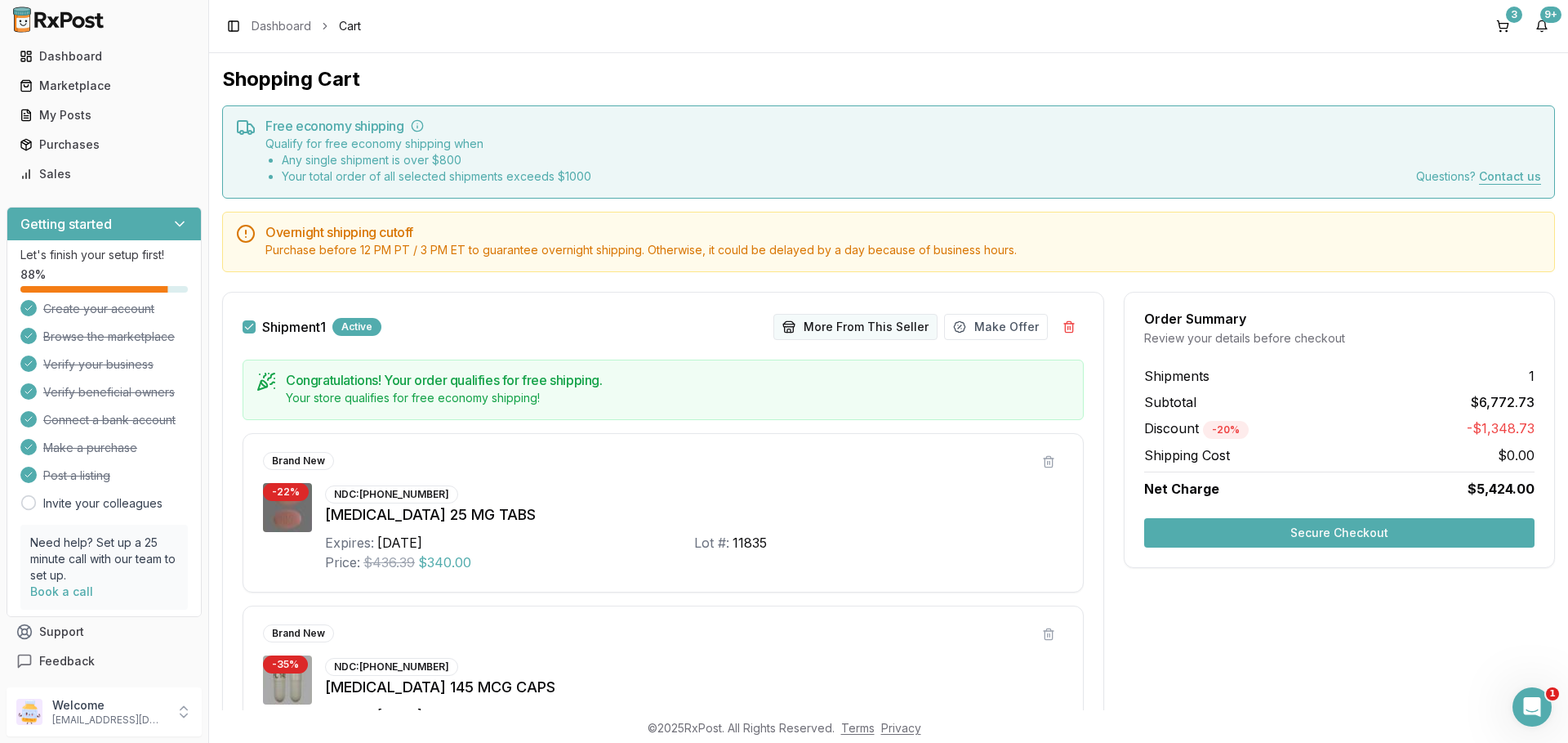
click at [858, 324] on button "More From This Seller" at bounding box center [855, 326] width 164 height 27
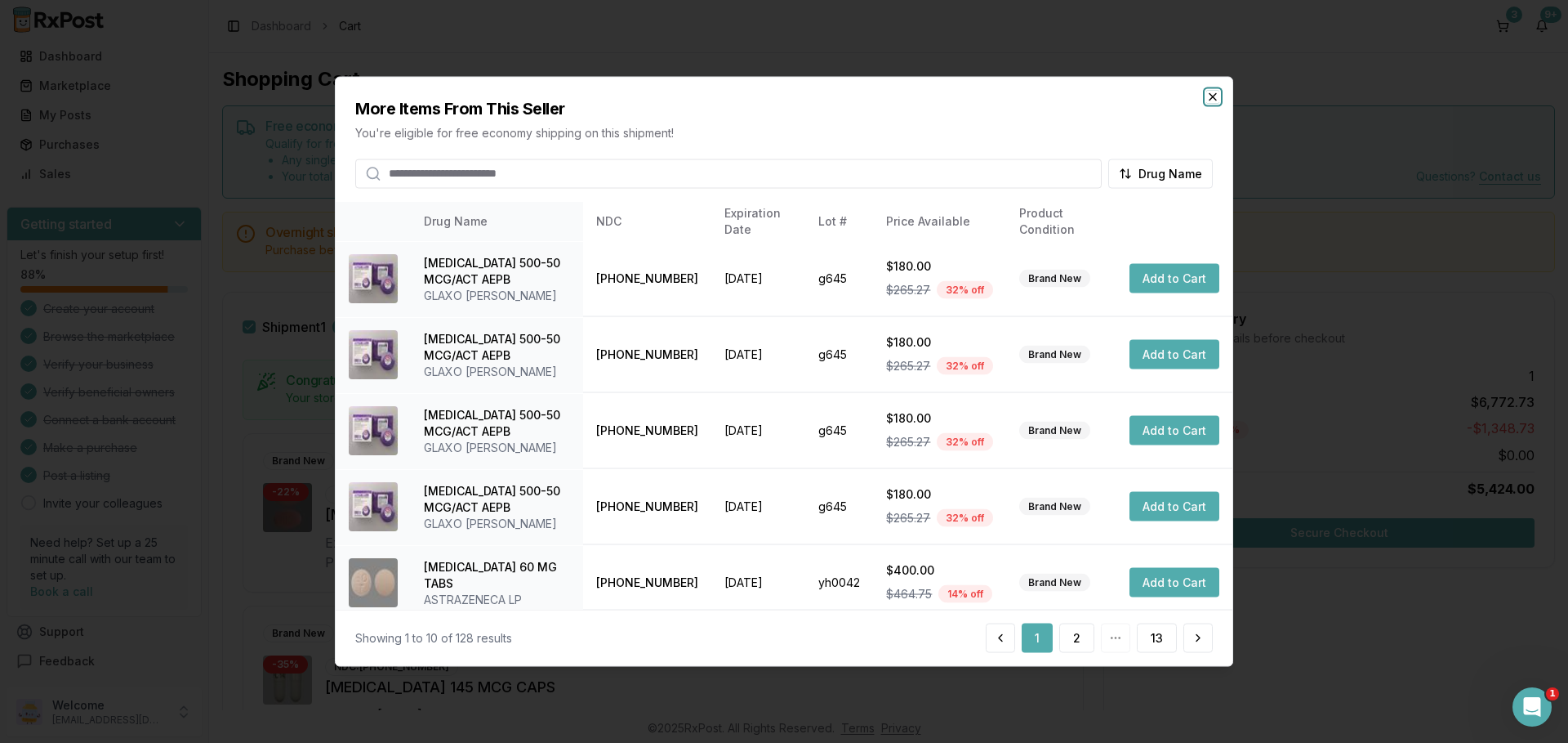
click at [1211, 95] on icon "button" at bounding box center [1212, 97] width 7 height 7
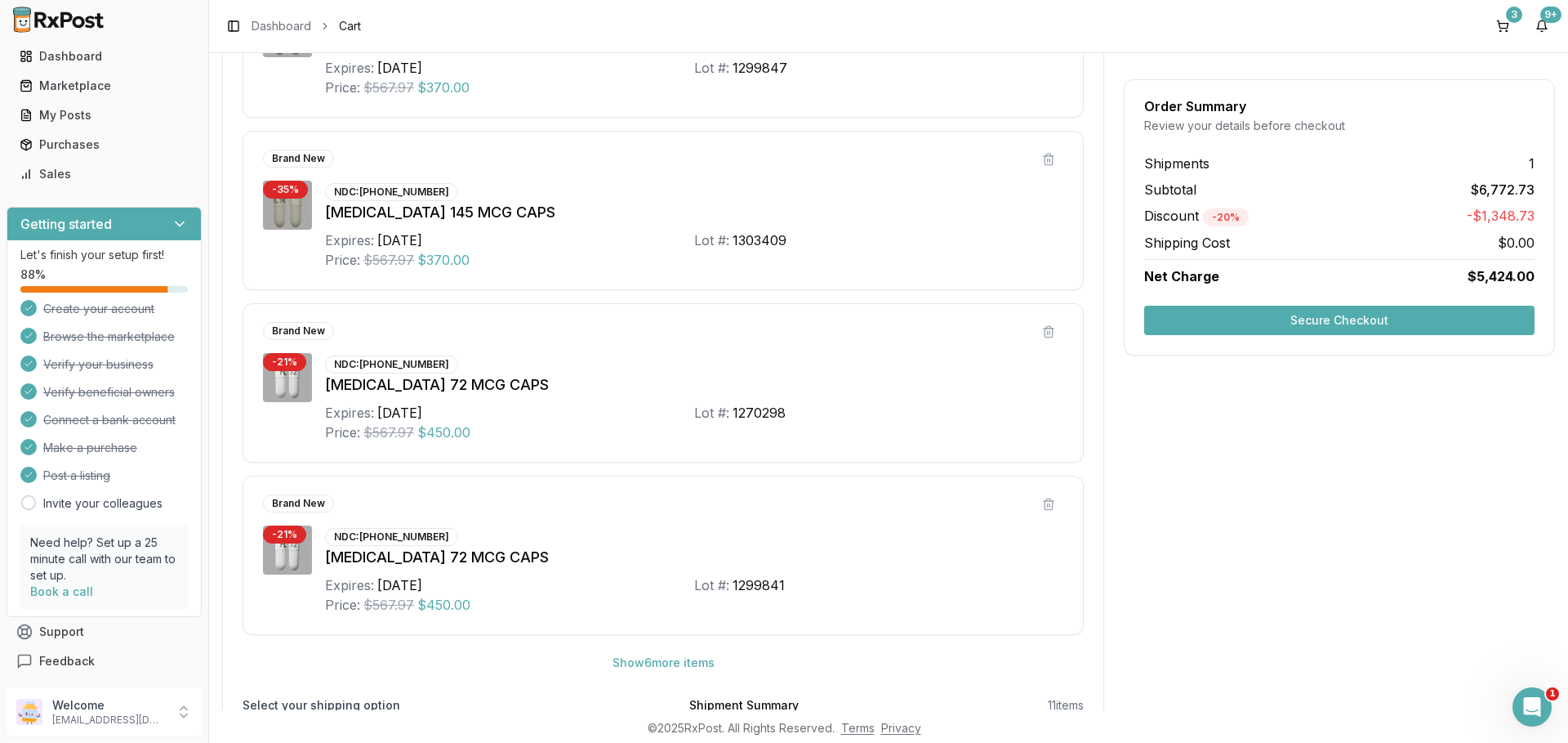
scroll to position [763, 0]
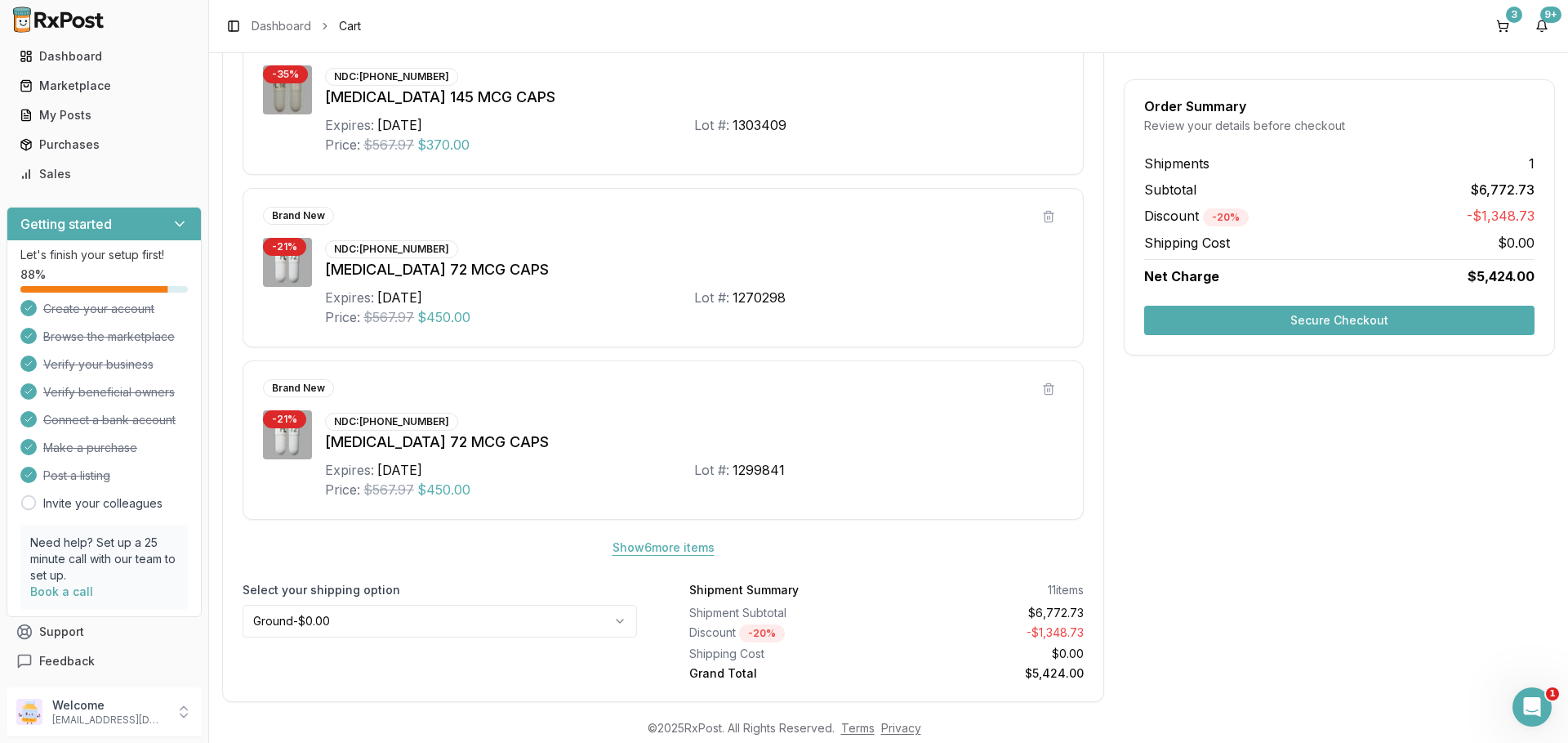
click at [623, 548] on button "Show 6 more item s" at bounding box center [664, 548] width 128 height 30
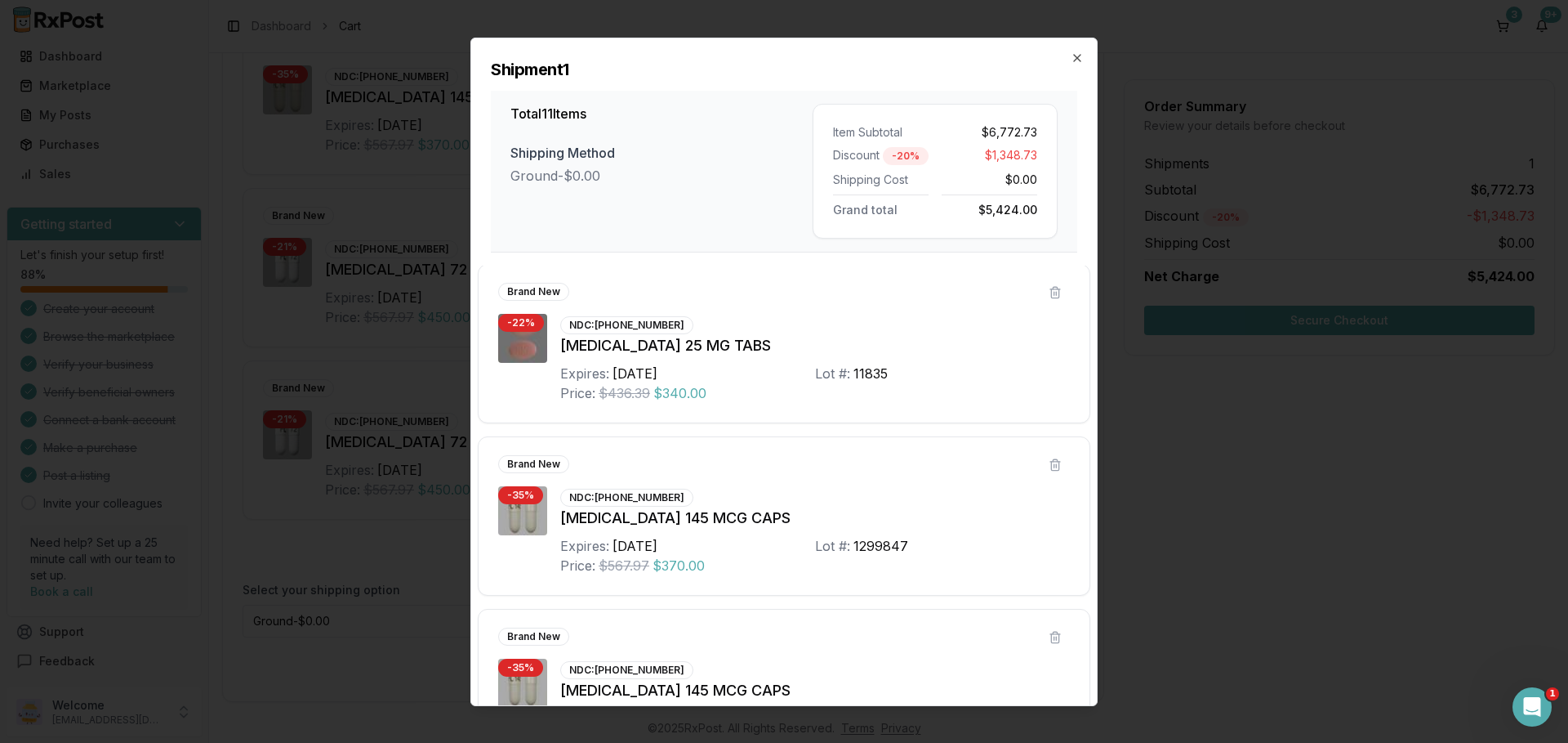
scroll to position [0, 0]
click at [1078, 63] on icon "button" at bounding box center [1077, 56] width 13 height 13
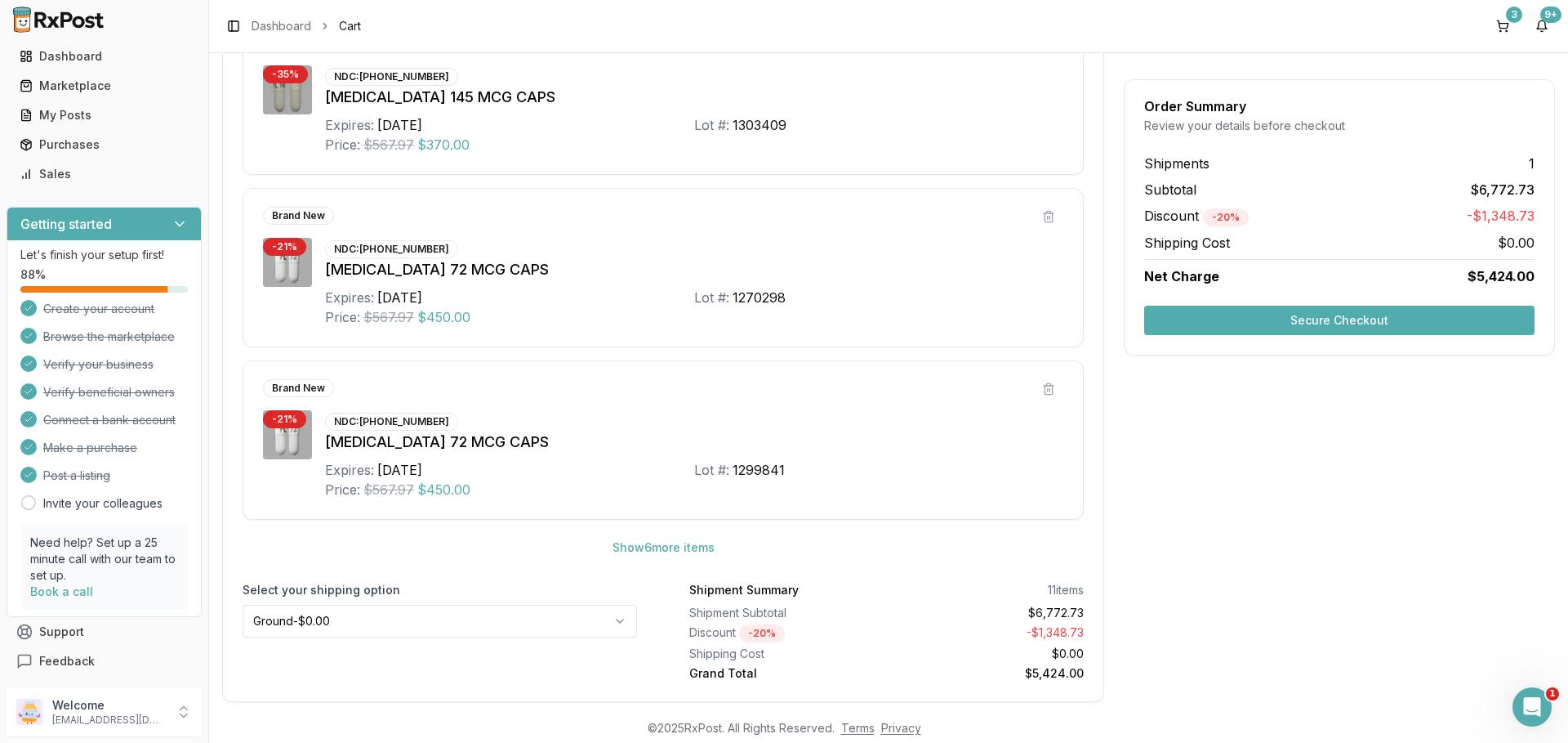
click at [1333, 327] on button "Secure Checkout" at bounding box center [1339, 320] width 390 height 30
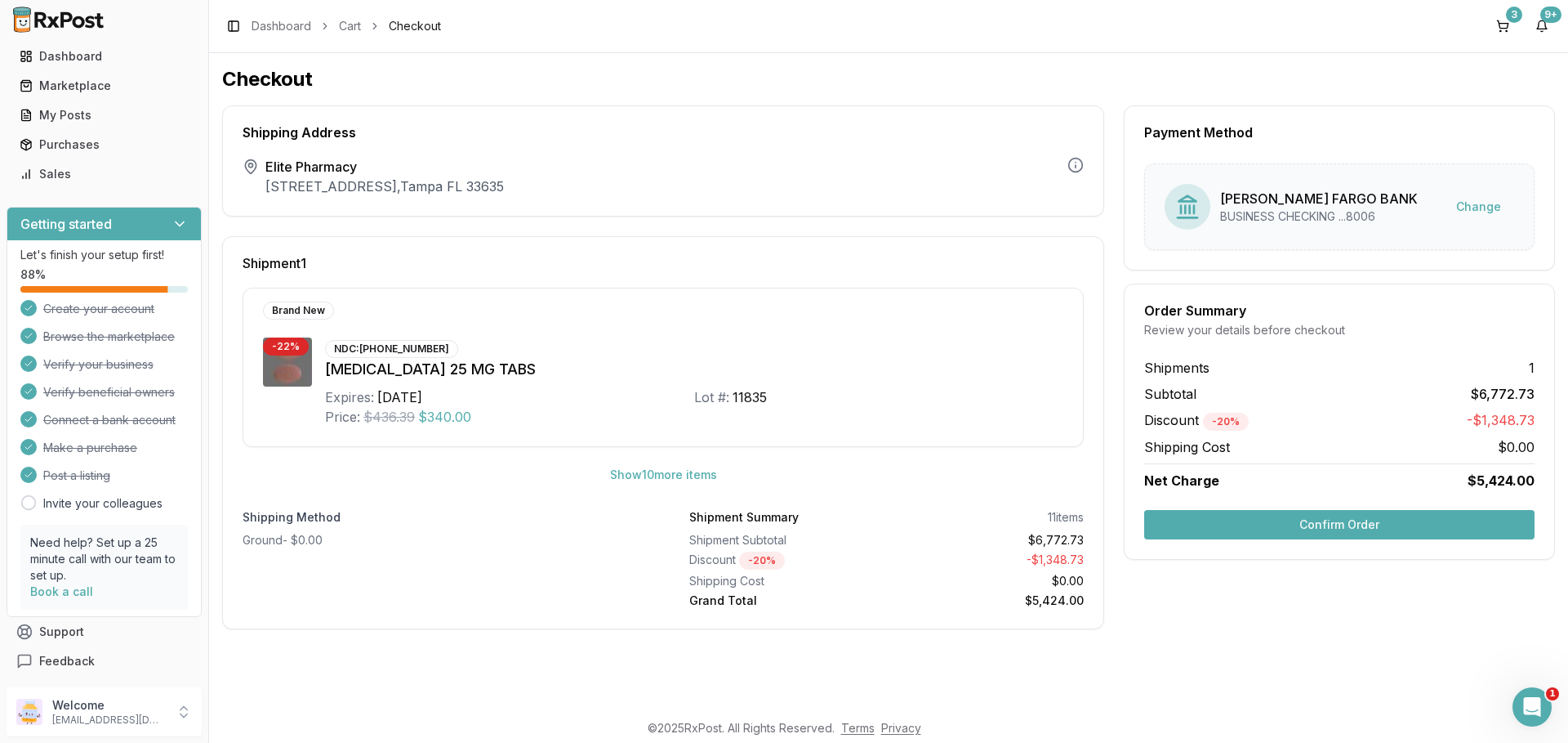
click at [1274, 527] on button "Confirm Order" at bounding box center [1339, 524] width 390 height 30
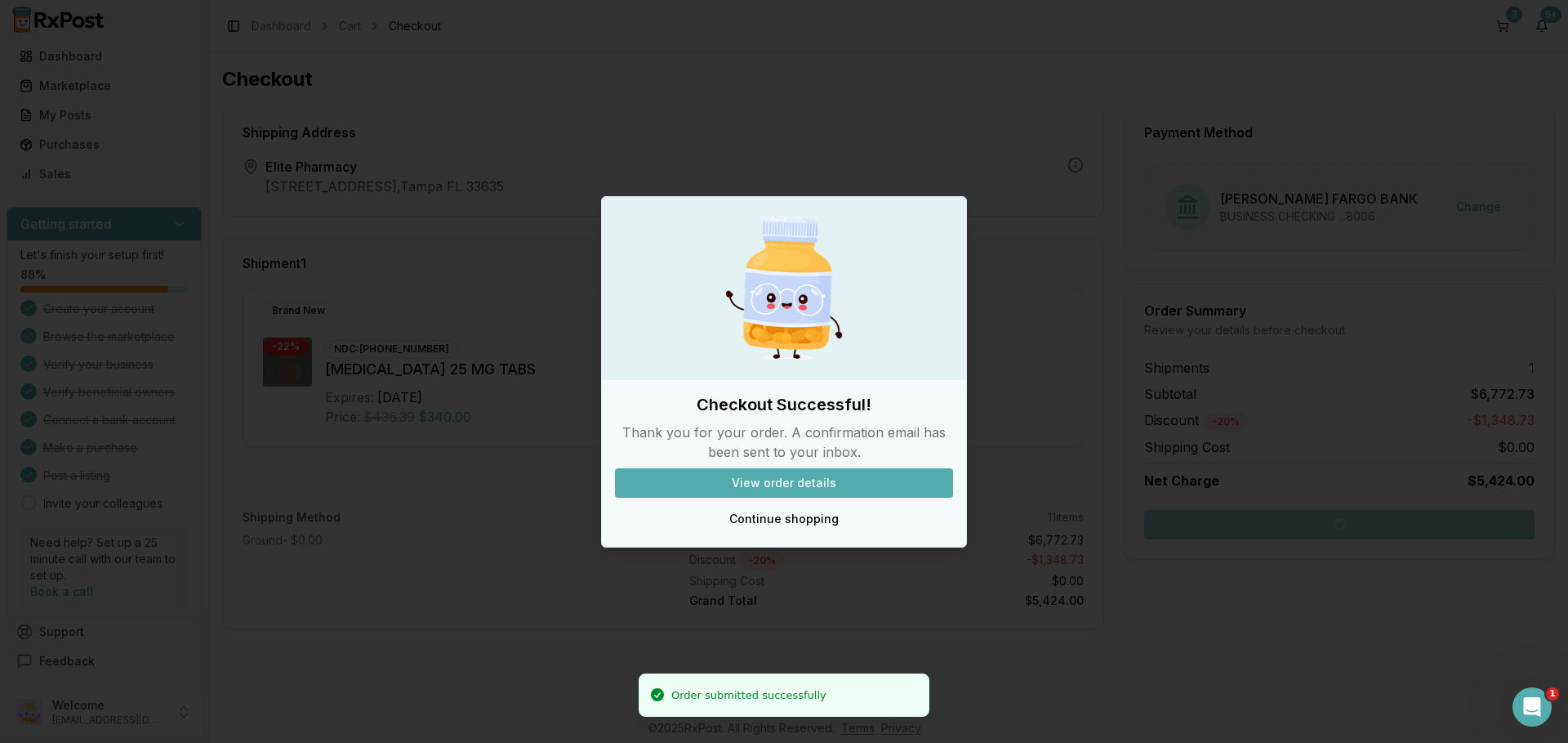
click at [754, 476] on button "View order details" at bounding box center [783, 483] width 338 height 30
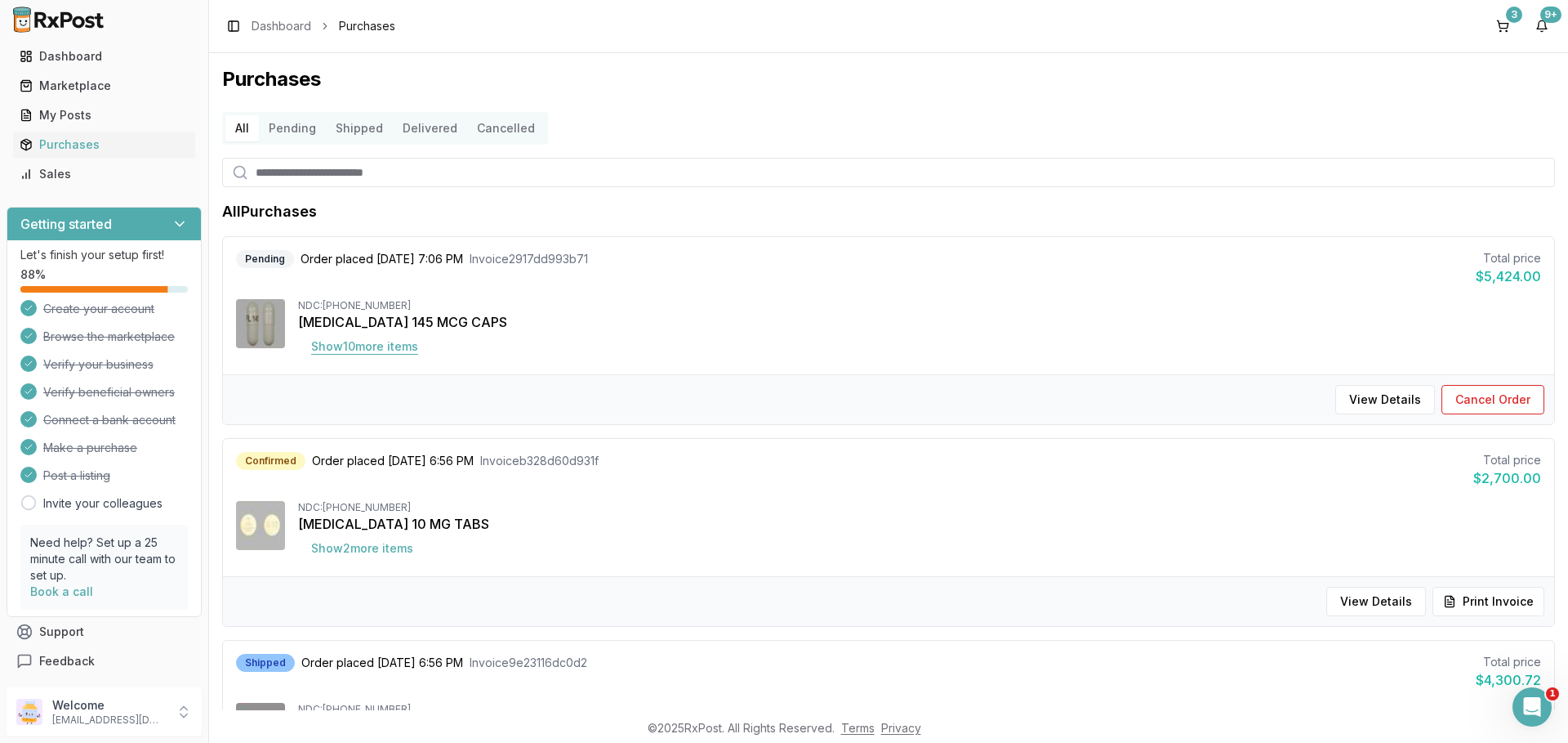
click at [352, 359] on button "Show 10 more item s" at bounding box center [364, 347] width 133 height 30
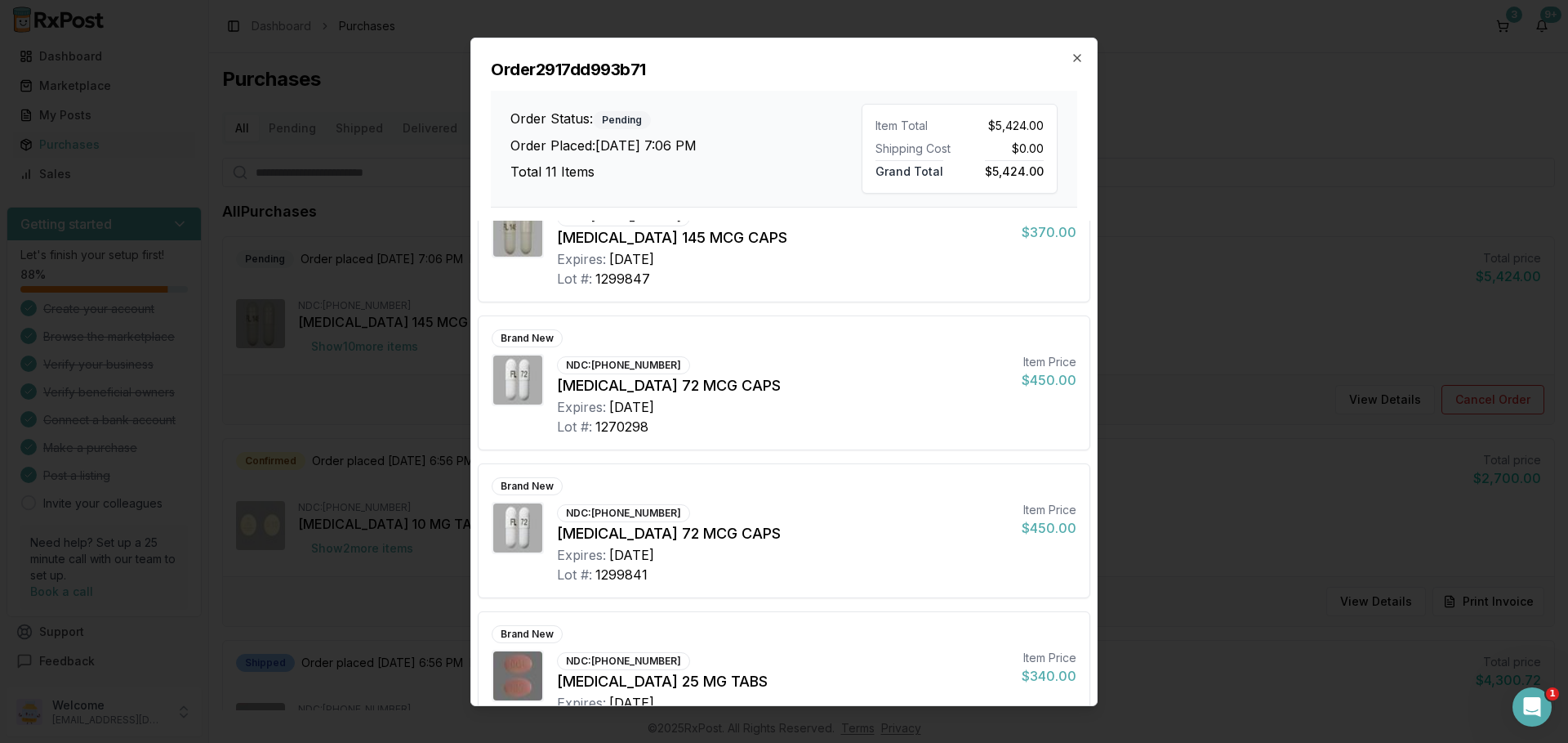
scroll to position [381, 0]
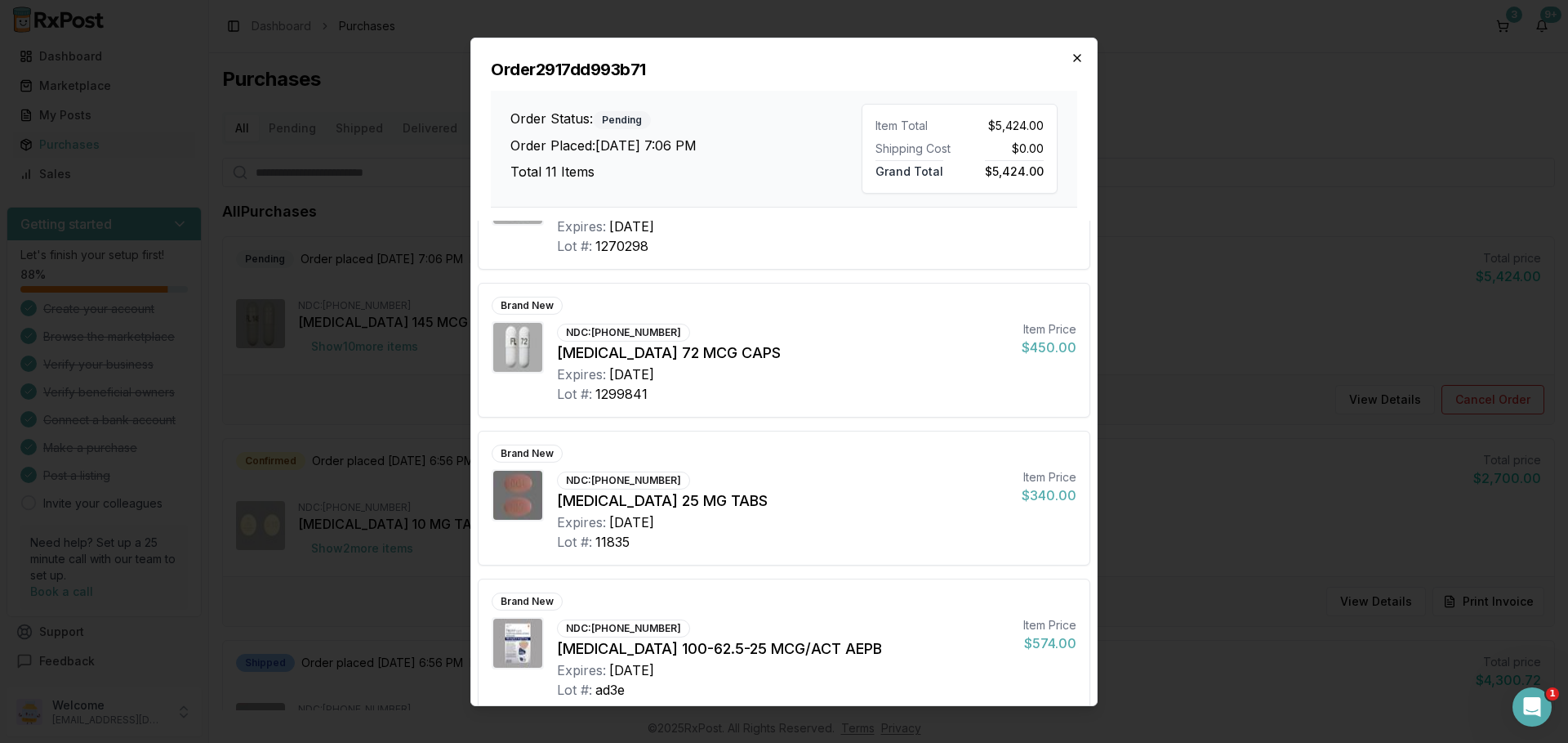
click at [1076, 57] on icon "button" at bounding box center [1077, 56] width 13 height 13
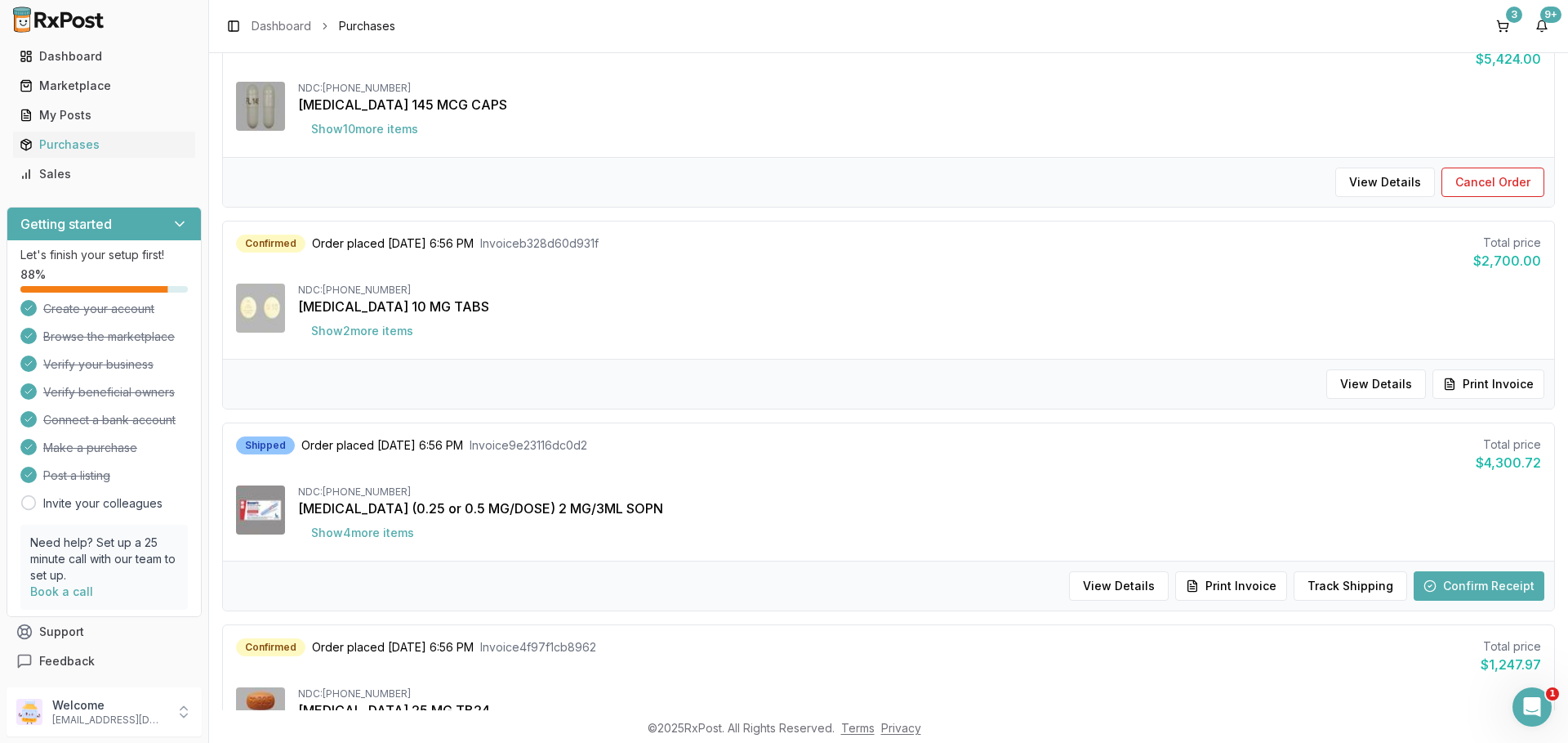
scroll to position [272, 0]
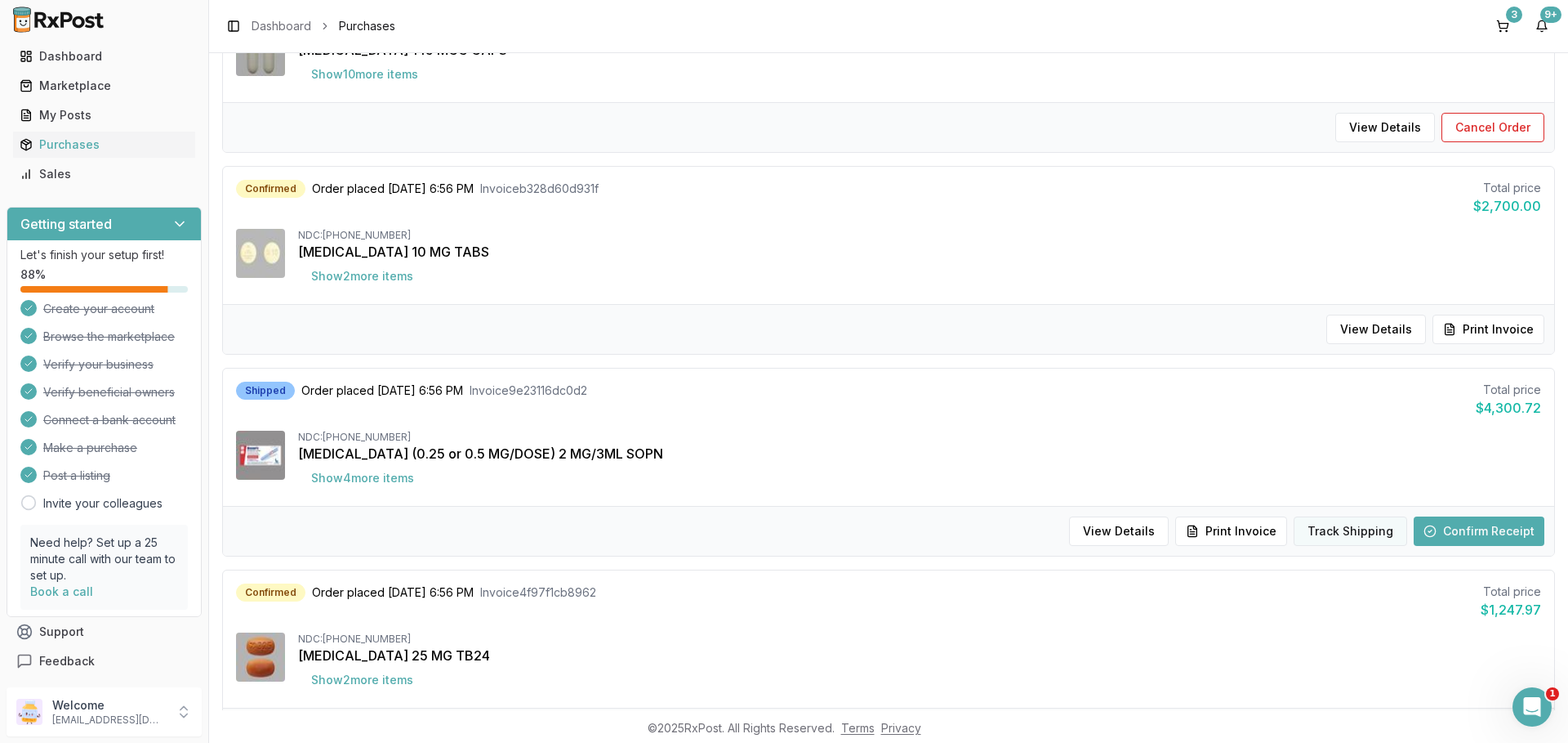
click at [1350, 537] on button "Track Shipping" at bounding box center [1349, 531] width 113 height 30
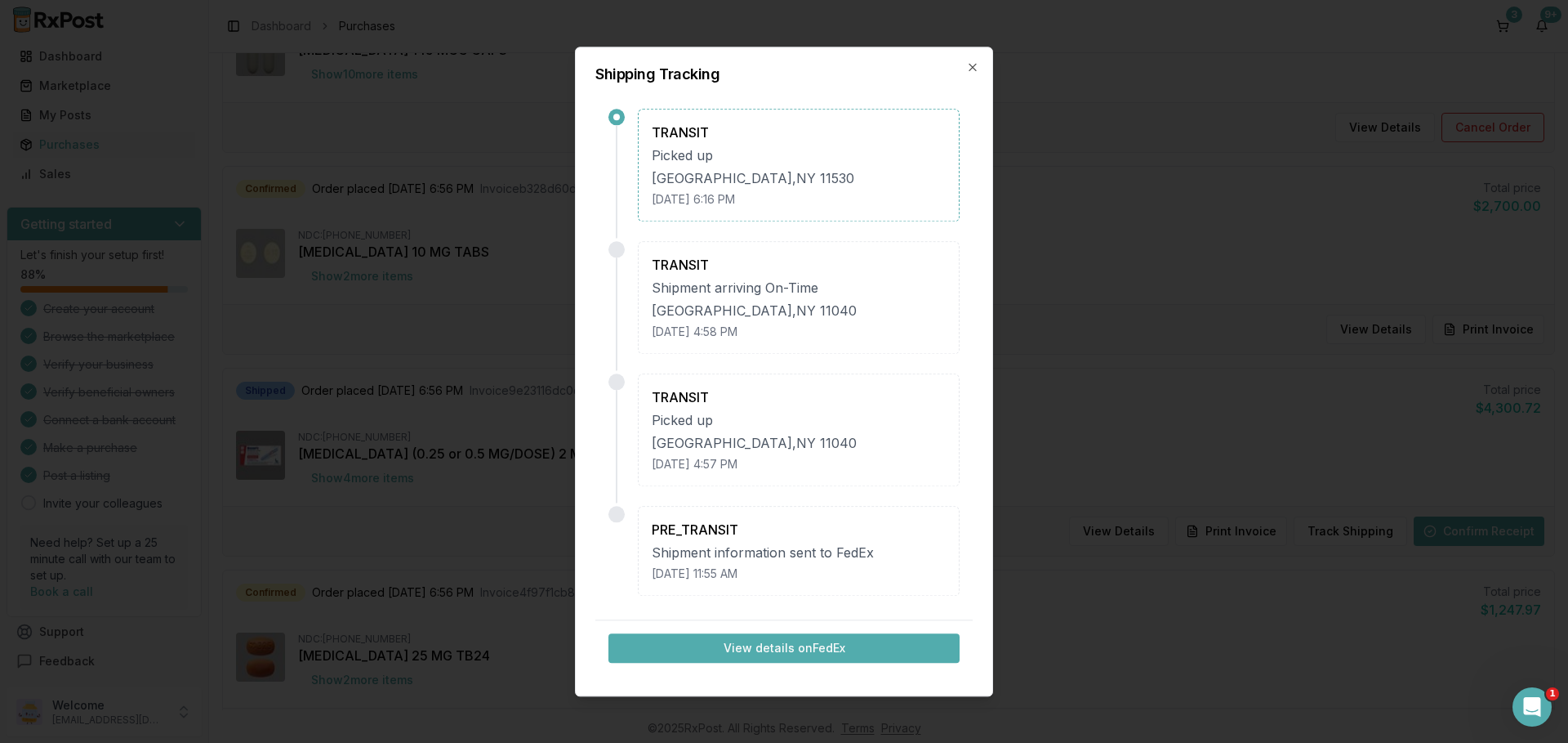
scroll to position [0, 0]
click at [972, 69] on icon "button" at bounding box center [972, 66] width 13 height 13
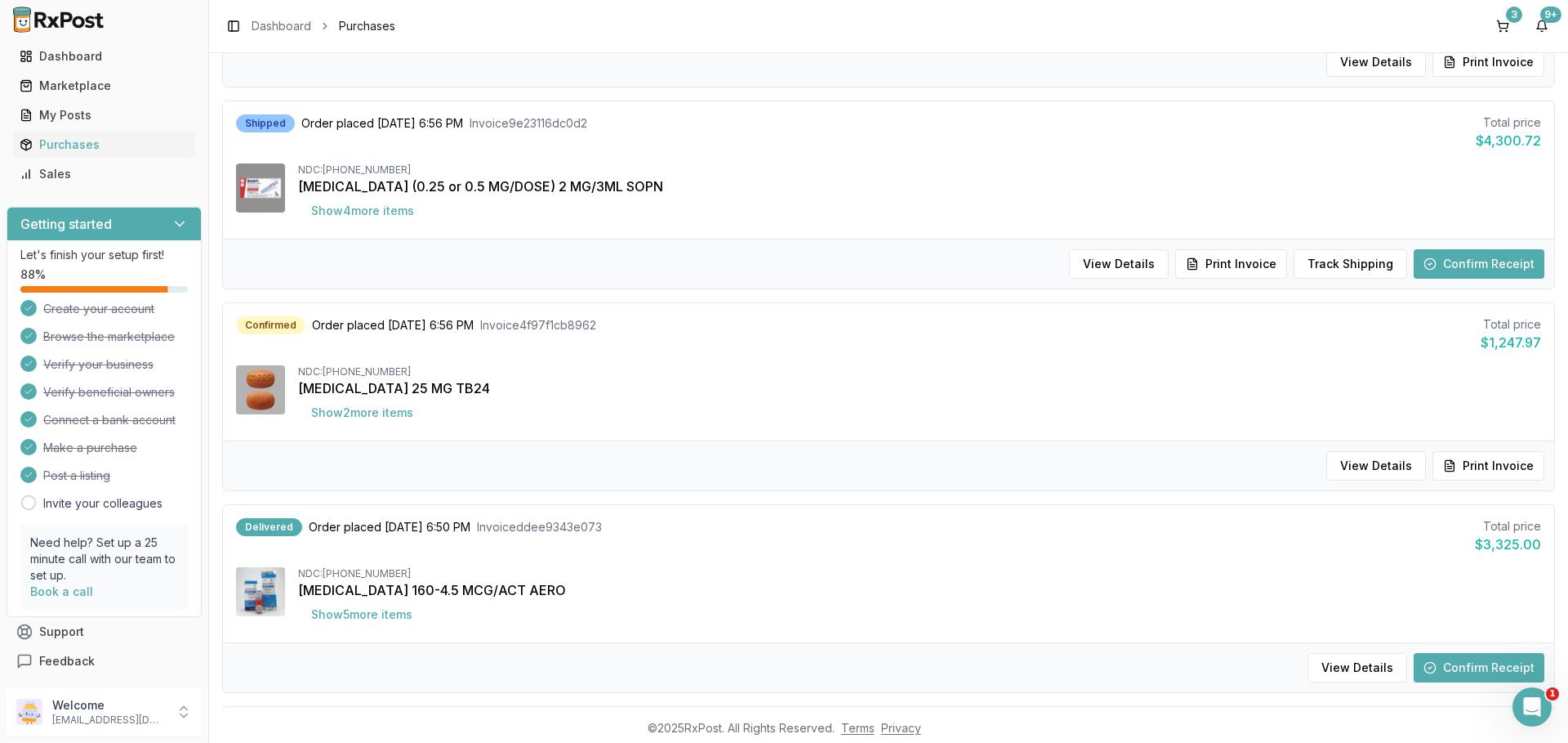
scroll to position [599, 0]
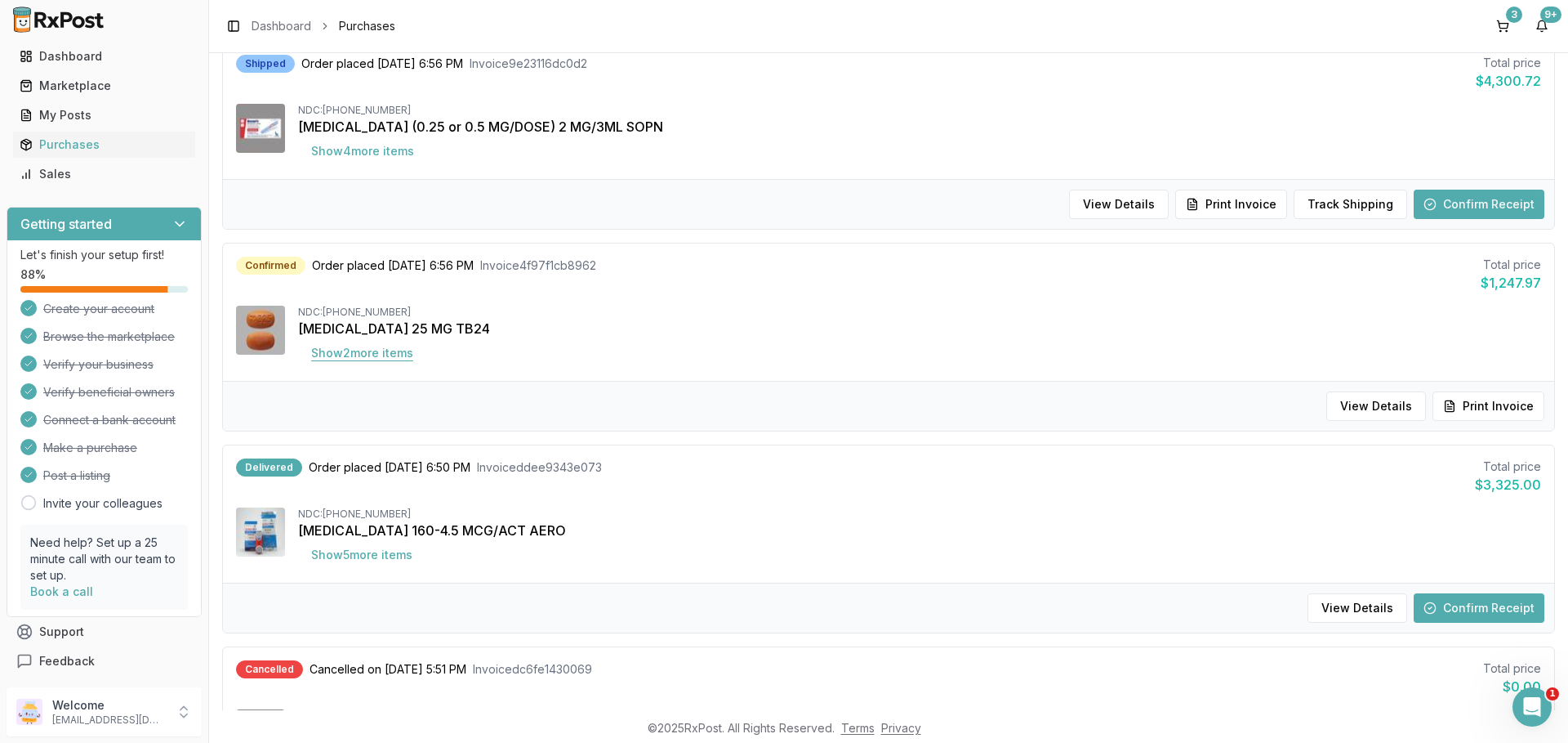
click at [340, 353] on button "Show 2 more item s" at bounding box center [362, 353] width 128 height 30
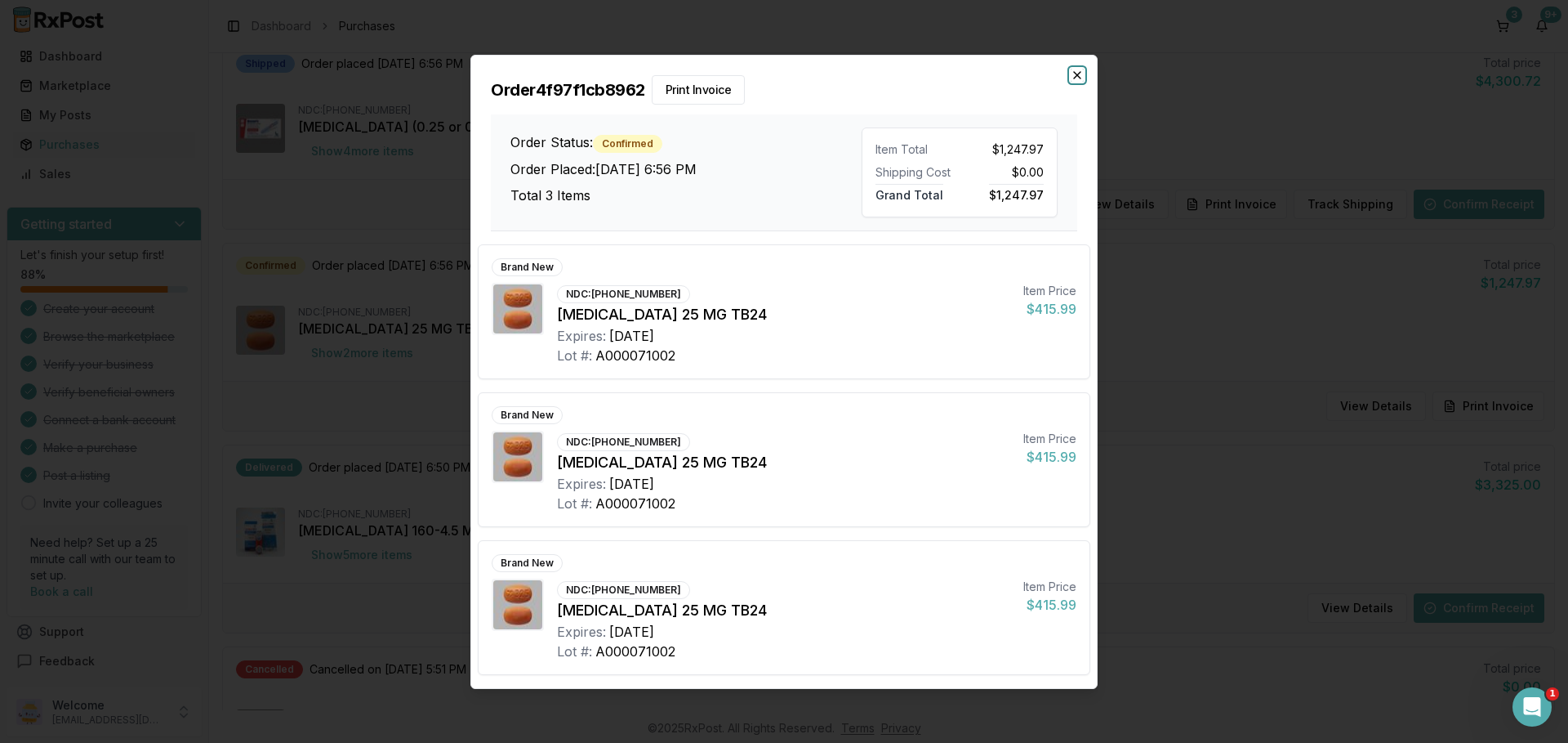
click at [1078, 79] on icon "button" at bounding box center [1077, 75] width 13 height 13
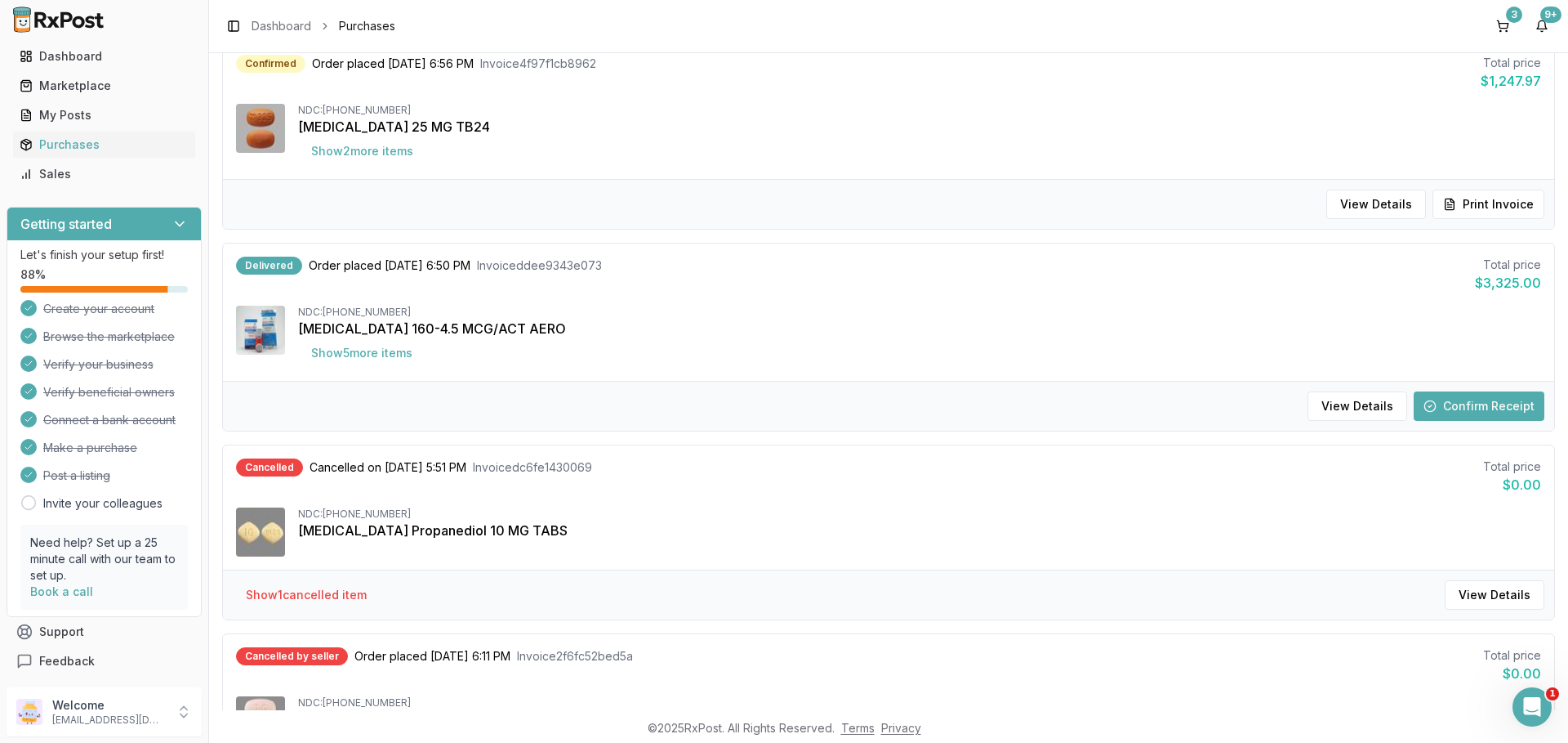
scroll to position [817, 0]
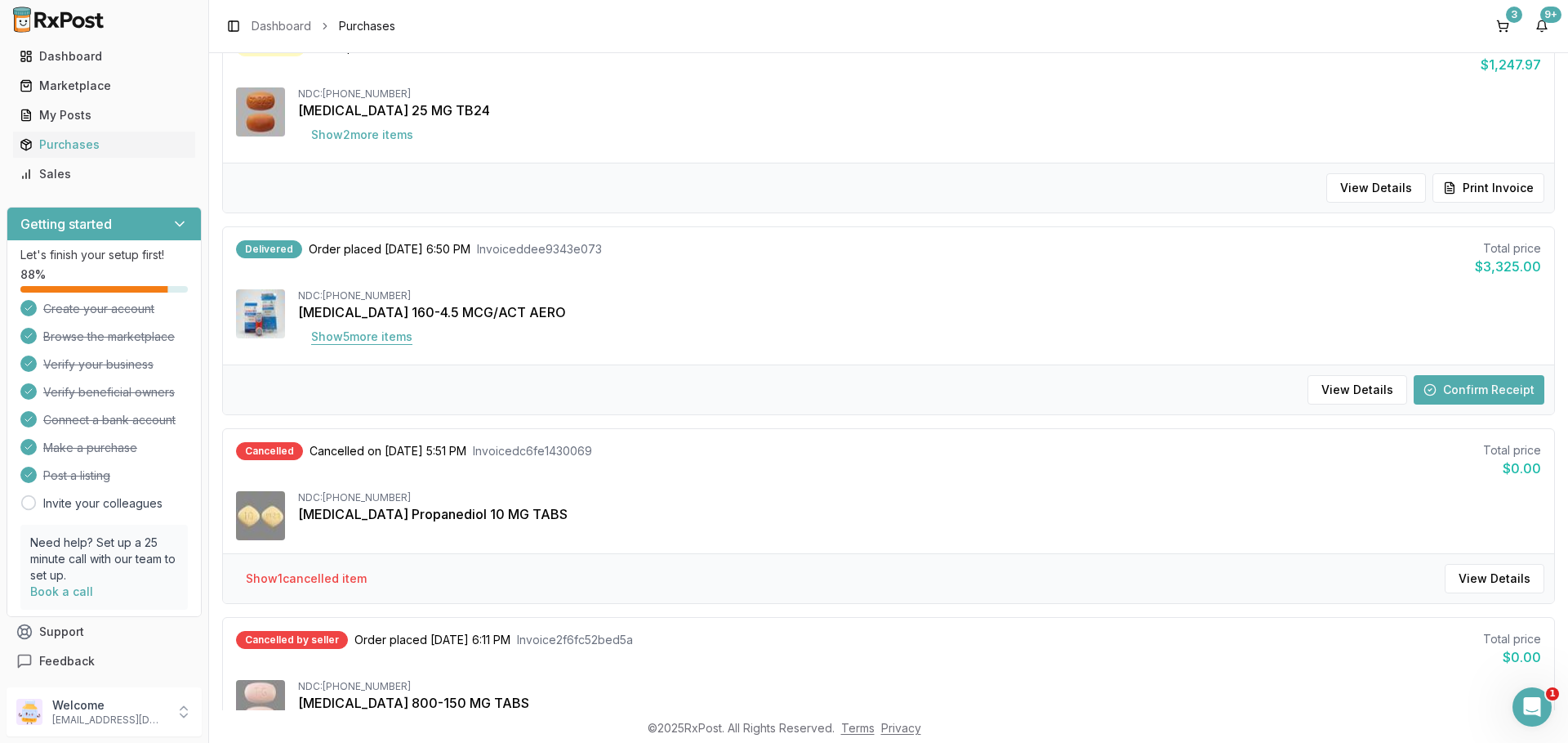
click at [399, 339] on button "Show 5 more item s" at bounding box center [361, 337] width 127 height 30
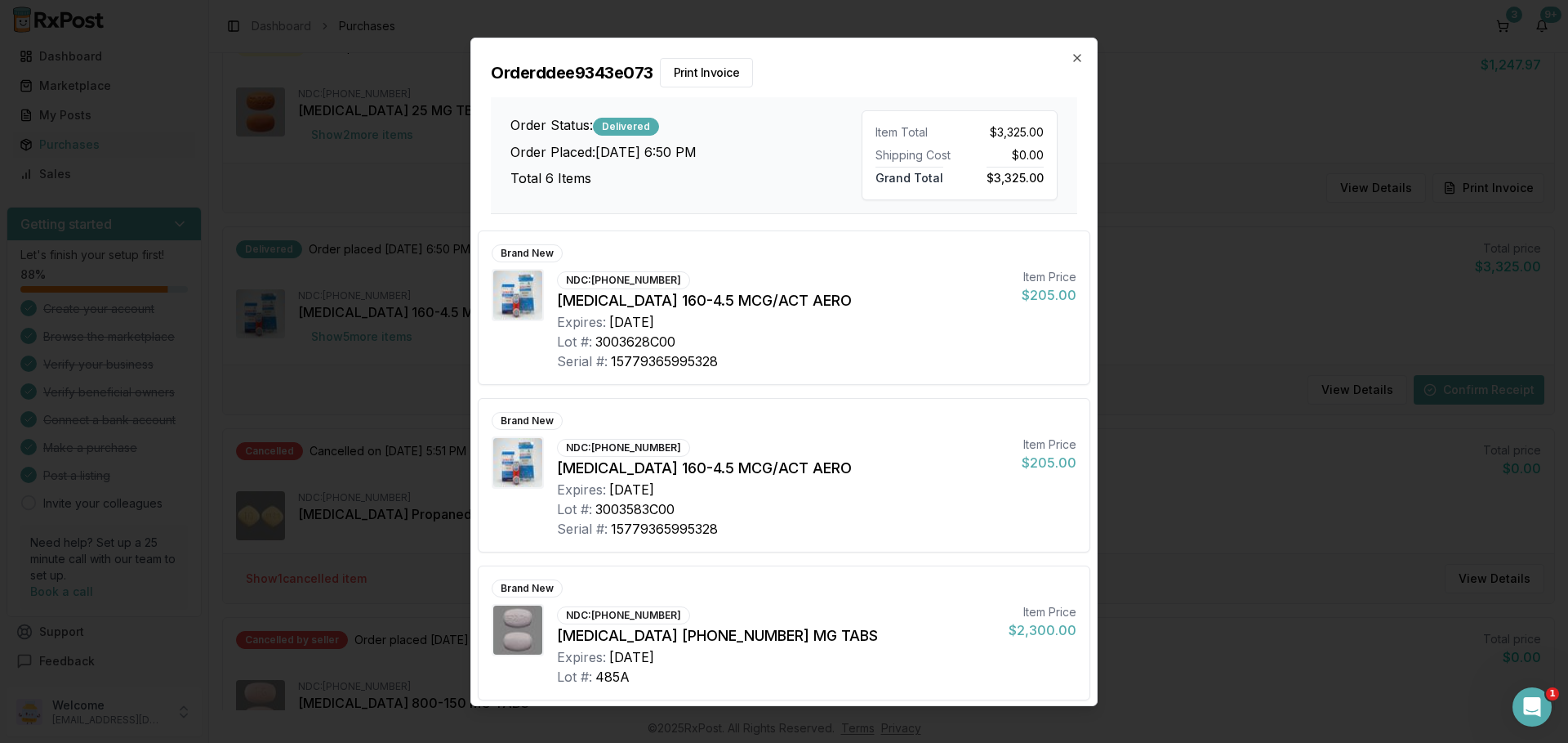
scroll to position [507, 0]
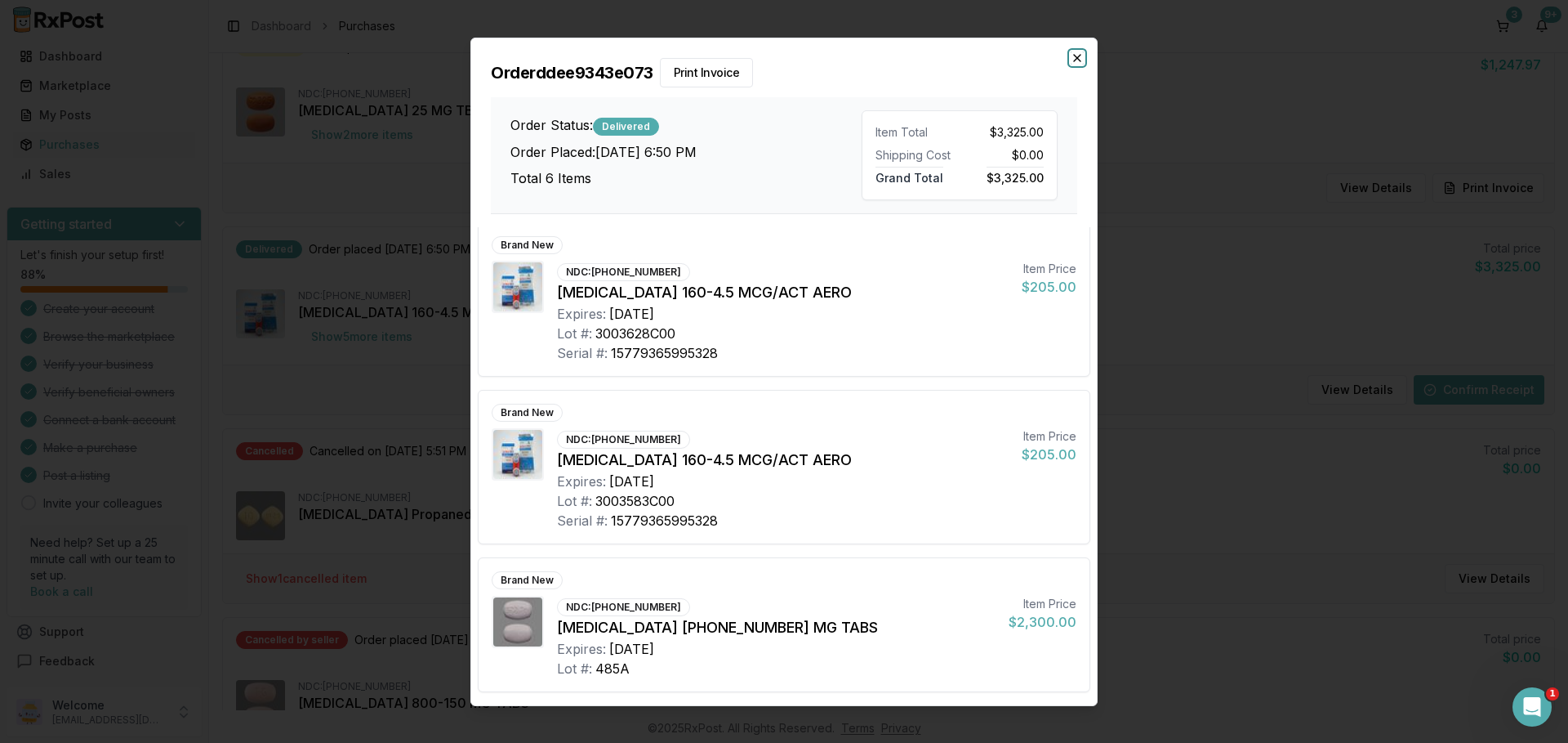
click at [1082, 59] on icon "button" at bounding box center [1077, 56] width 13 height 13
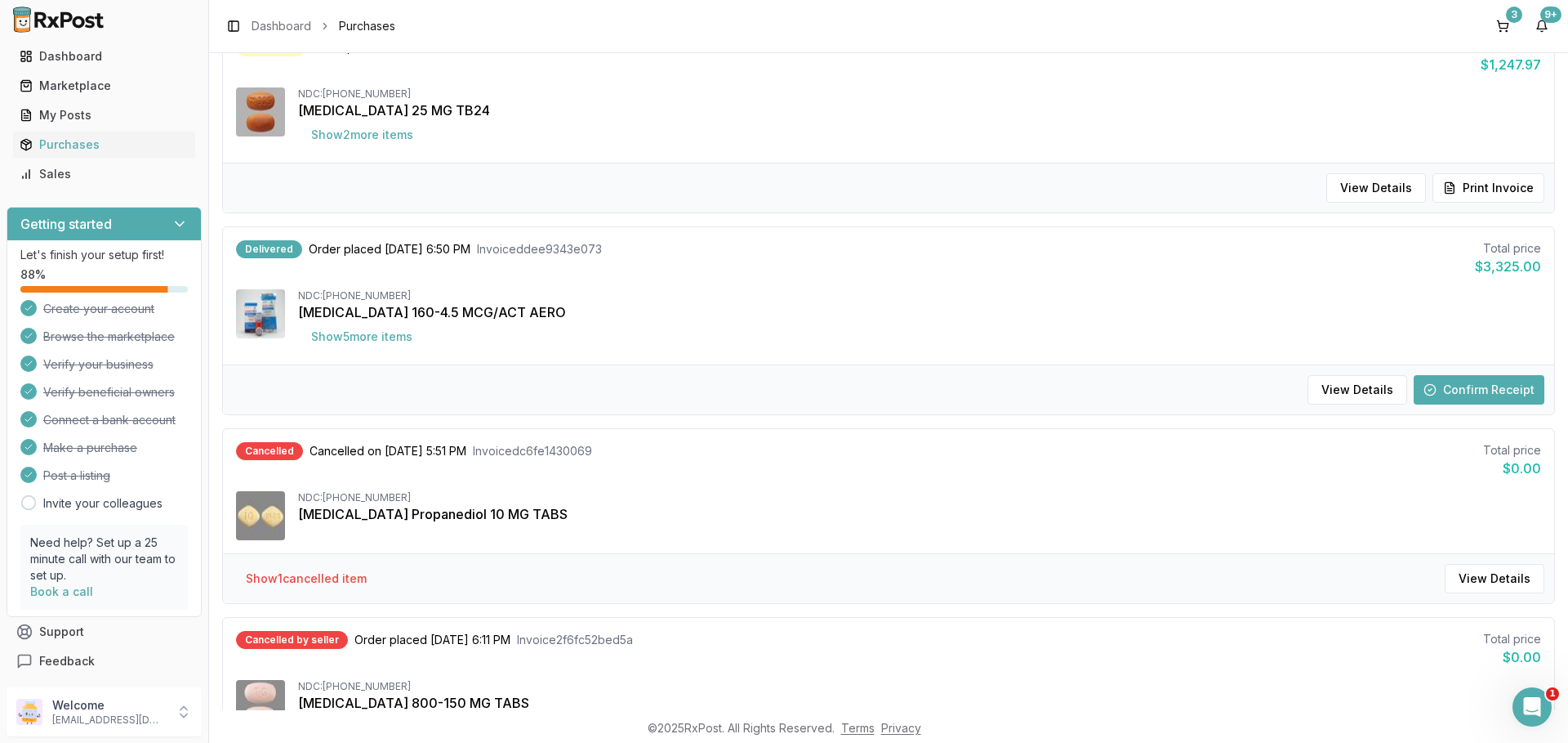
click at [1446, 393] on button "Confirm Receipt" at bounding box center [1478, 390] width 131 height 30
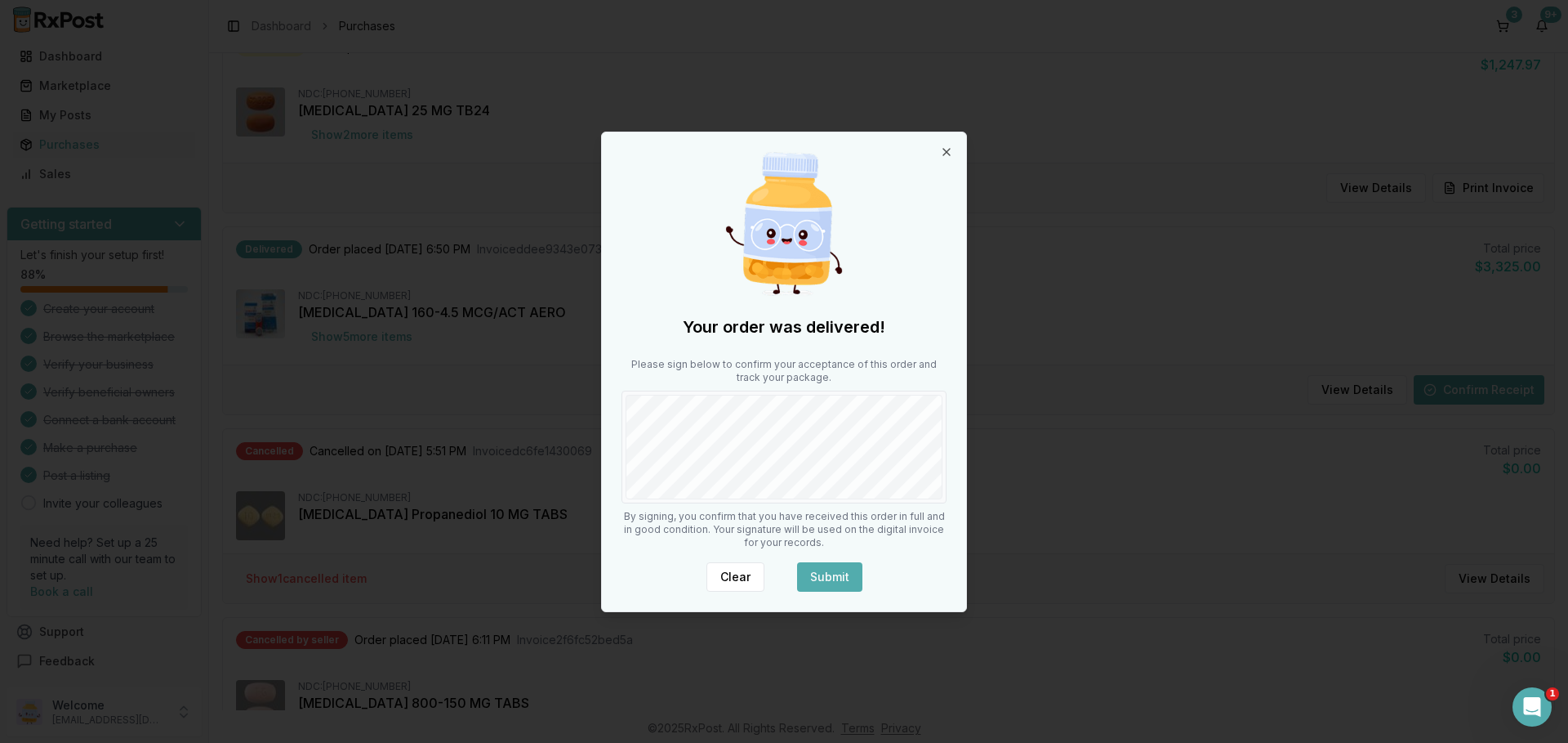
click at [859, 505] on div "Your order was delivered! Please sign below to confirm your acceptance of this …" at bounding box center [784, 372] width 364 height 479
click at [817, 574] on button "Submit" at bounding box center [829, 576] width 65 height 30
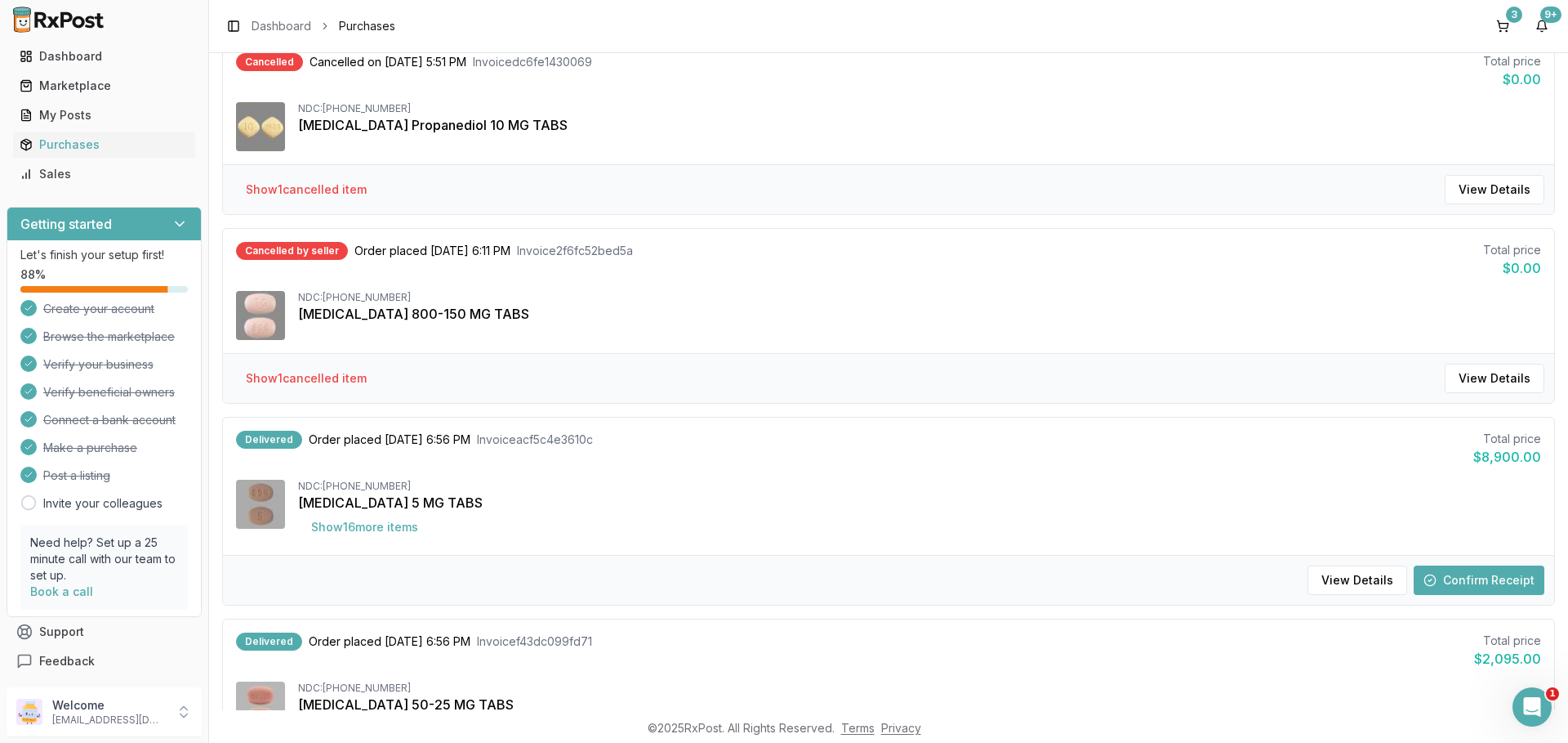
scroll to position [1208, 0]
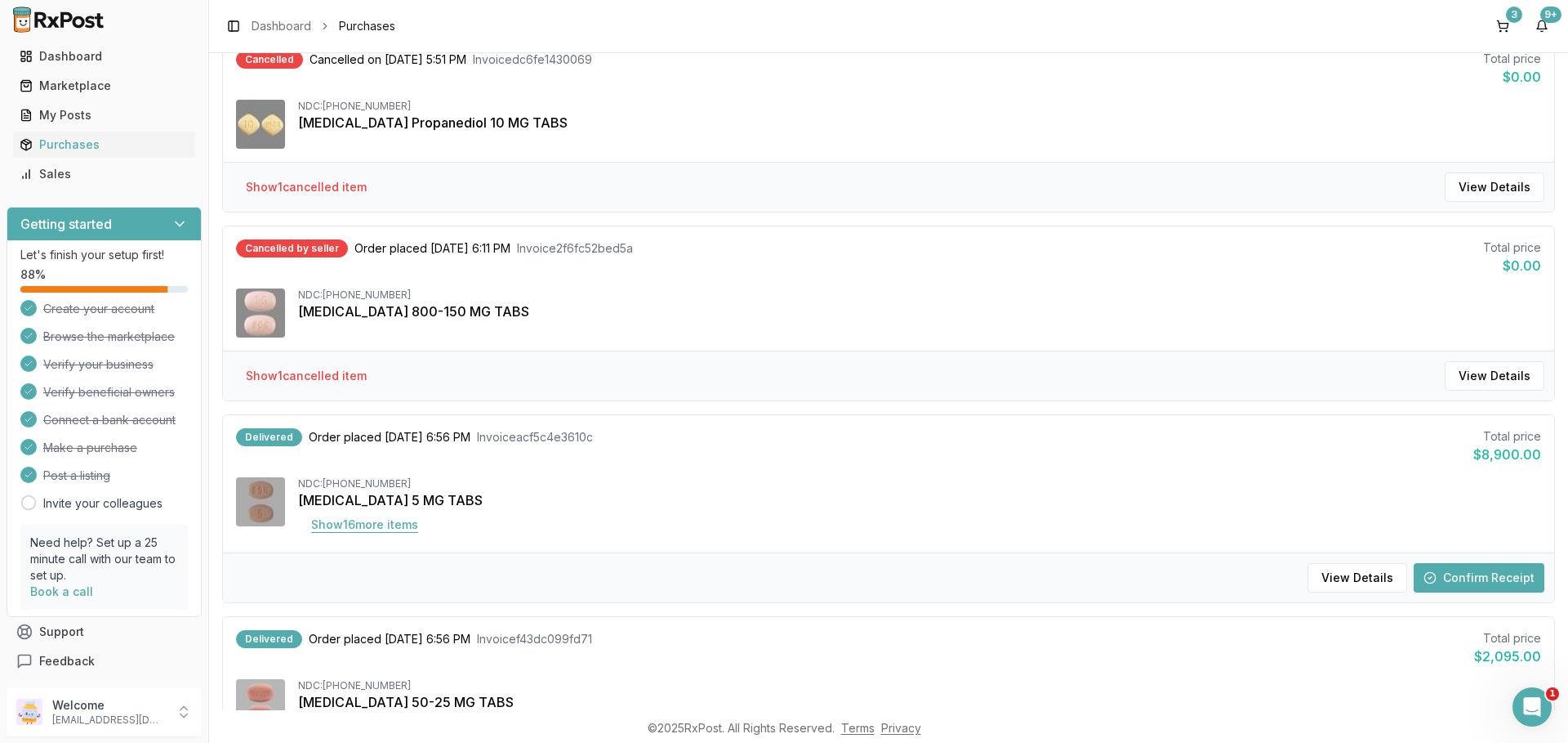
click at [355, 519] on button "Show 16 more item s" at bounding box center [364, 524] width 133 height 30
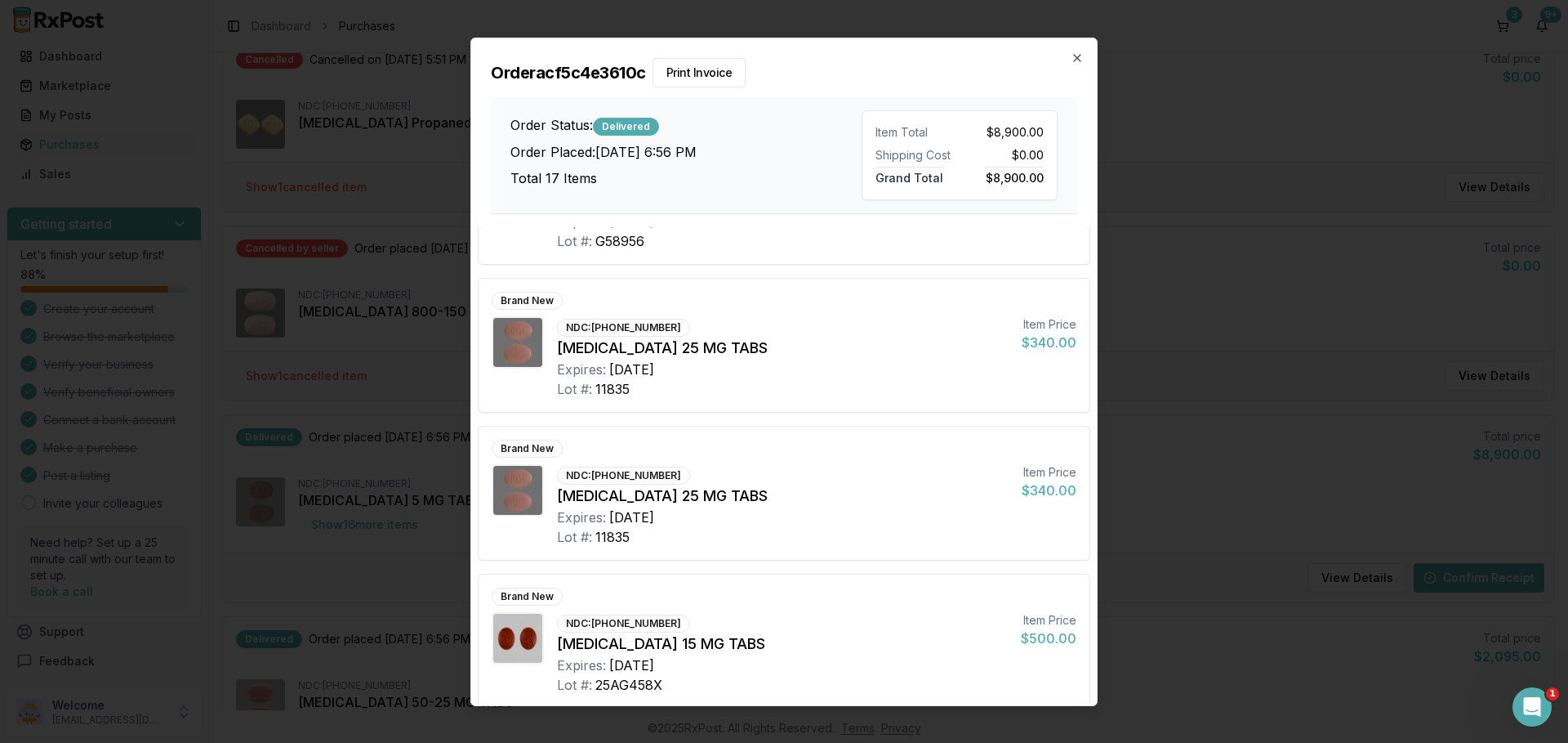
scroll to position [2036, 0]
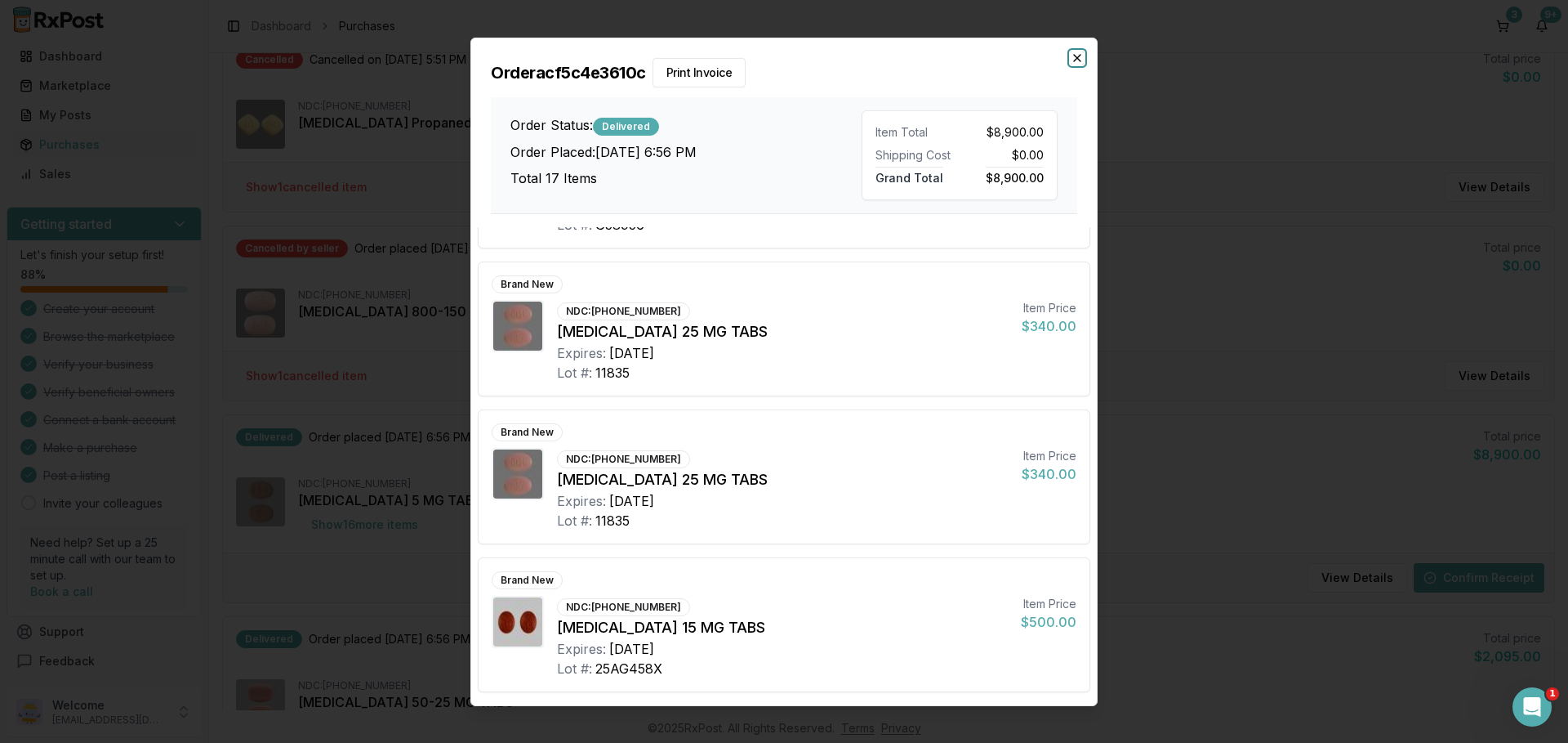
click at [1076, 62] on icon "button" at bounding box center [1077, 56] width 13 height 13
